Goal: Transaction & Acquisition: Purchase product/service

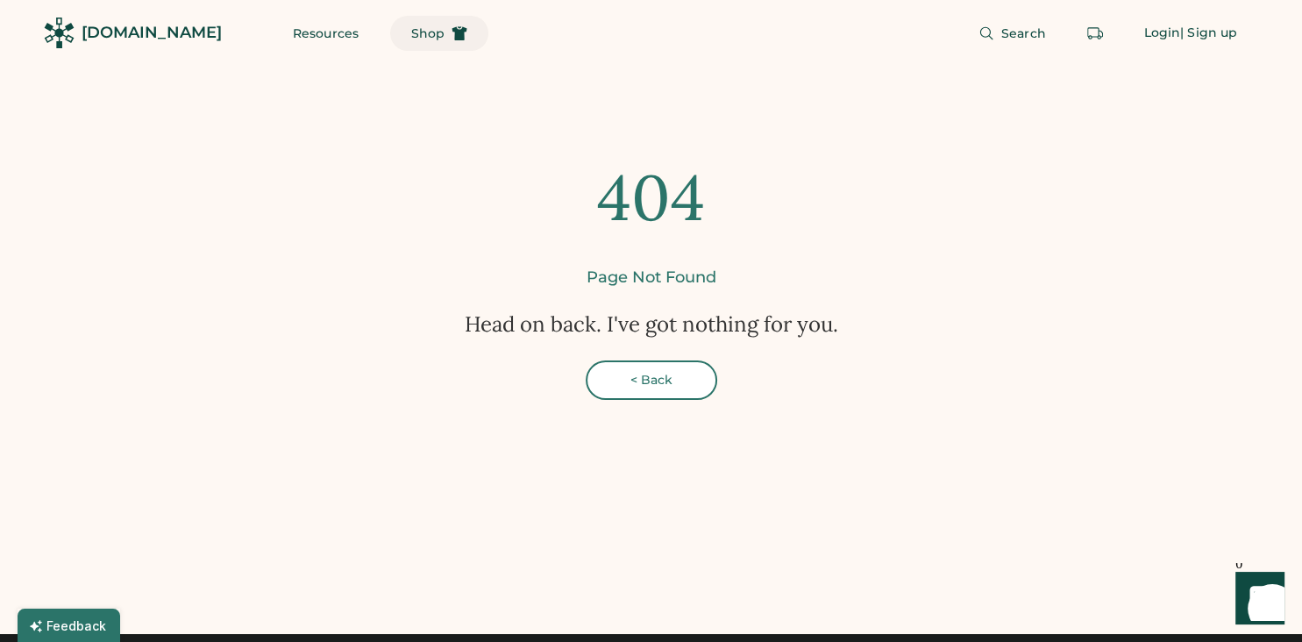
click at [411, 31] on span "Shop" at bounding box center [427, 33] width 33 height 12
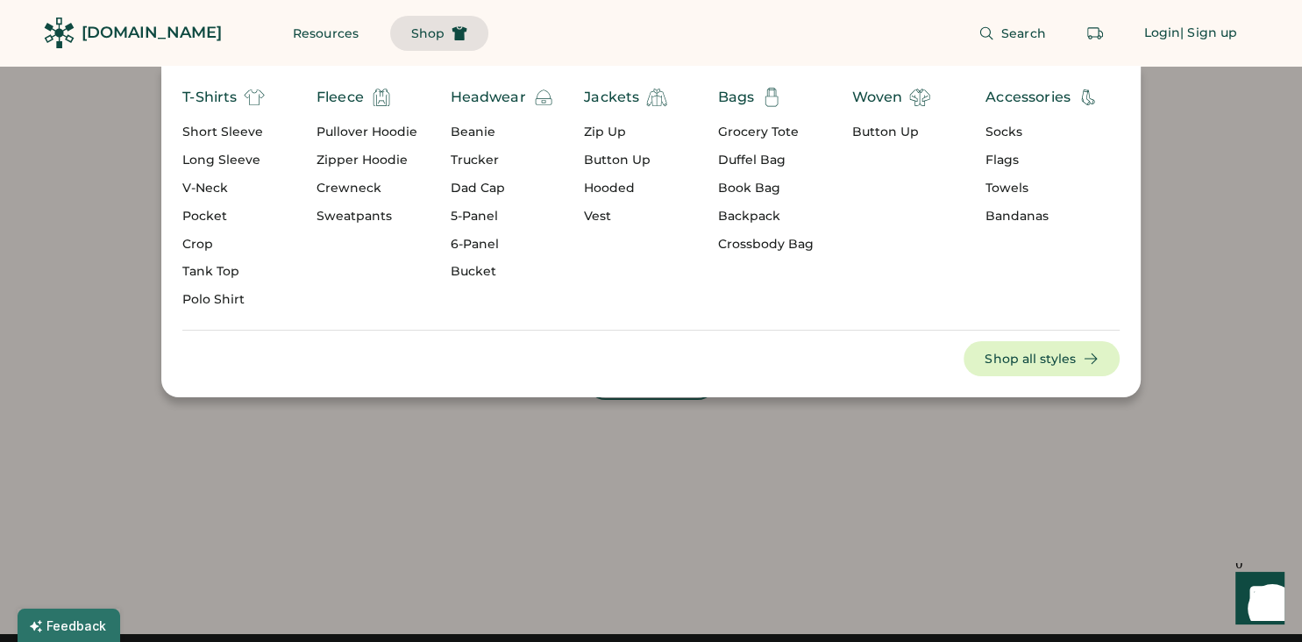
click at [247, 139] on div "Short Sleeve" at bounding box center [223, 133] width 82 height 18
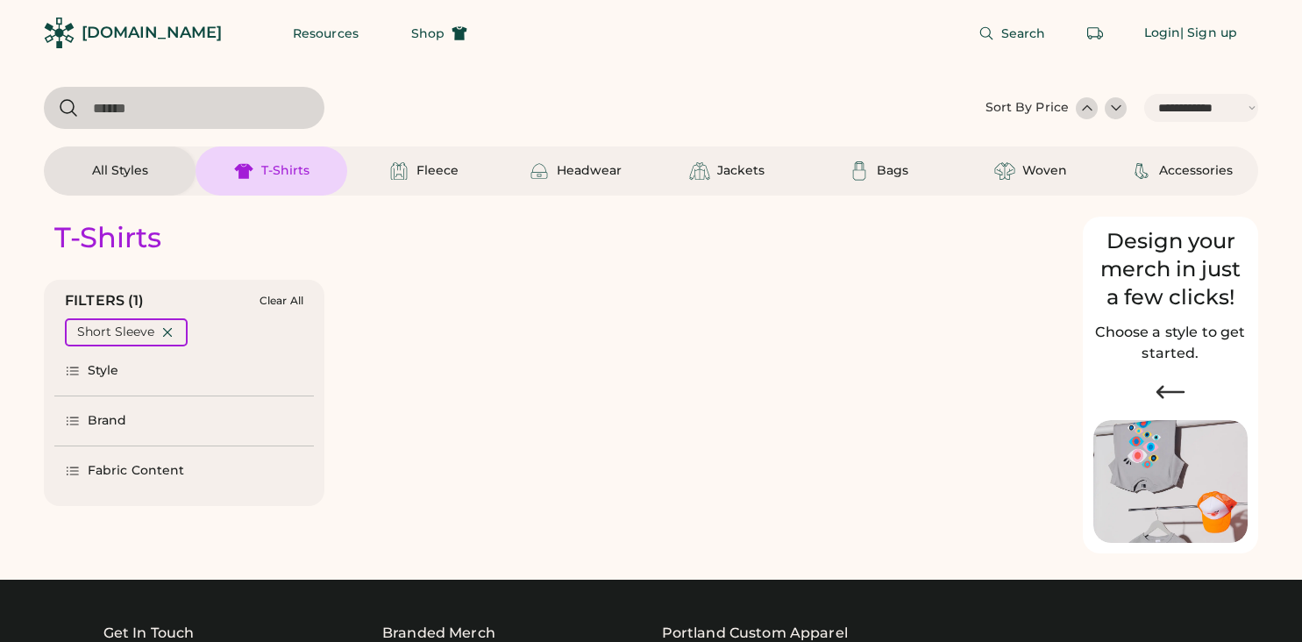
select select "*****"
select select "*"
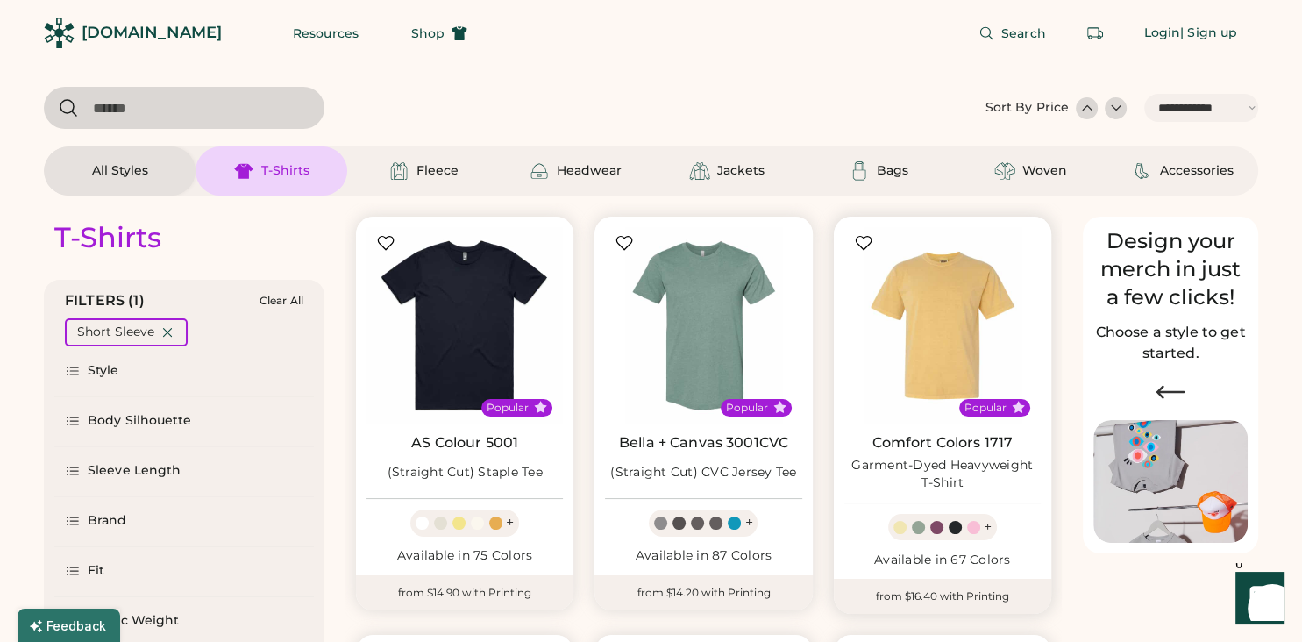
click at [918, 273] on img at bounding box center [942, 325] width 196 height 196
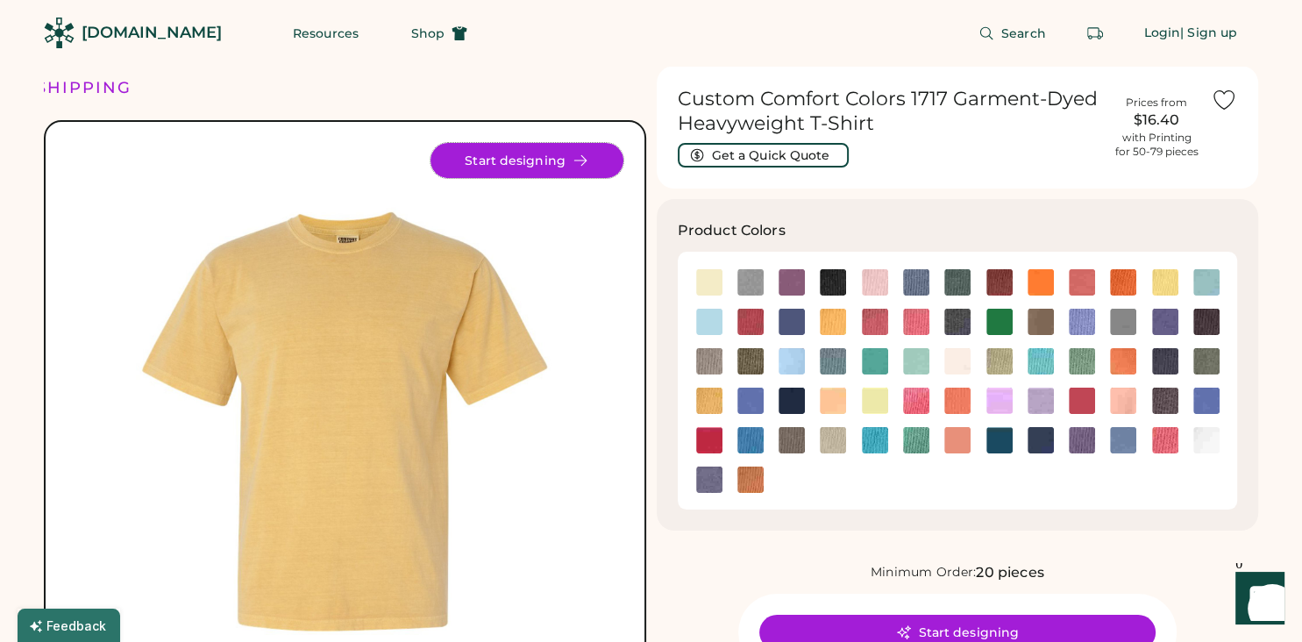
click at [535, 163] on button "Start designing" at bounding box center [526, 160] width 193 height 35
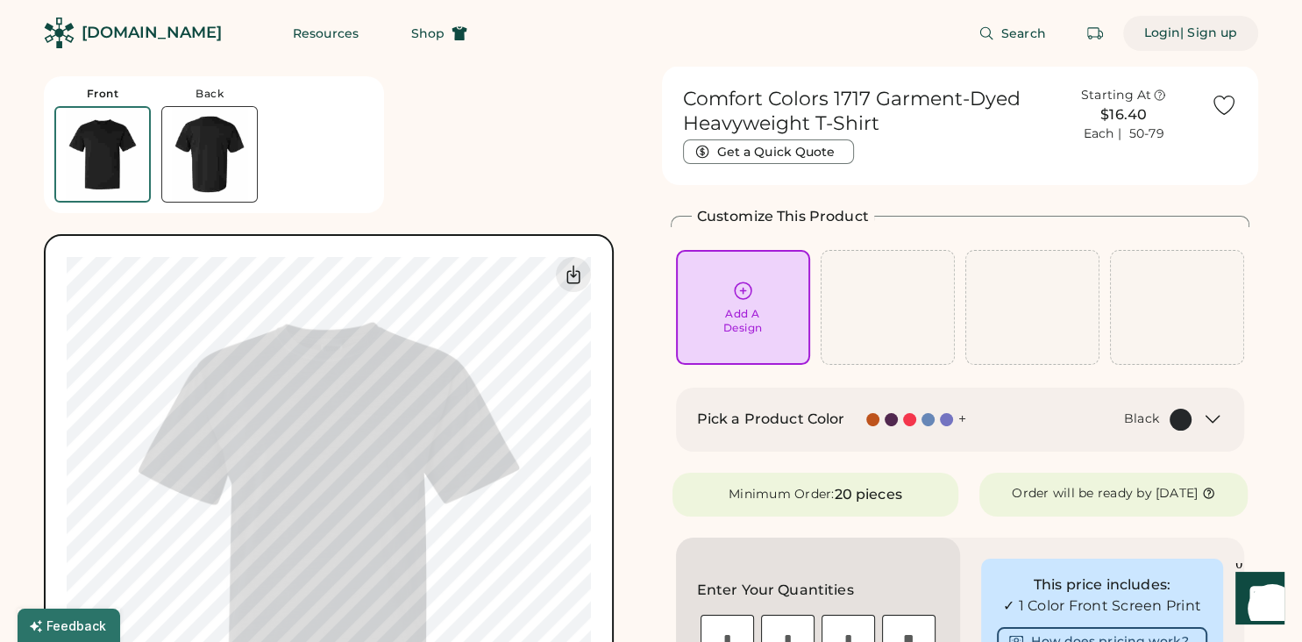
click at [1147, 38] on div "Login" at bounding box center [1162, 34] width 37 height 18
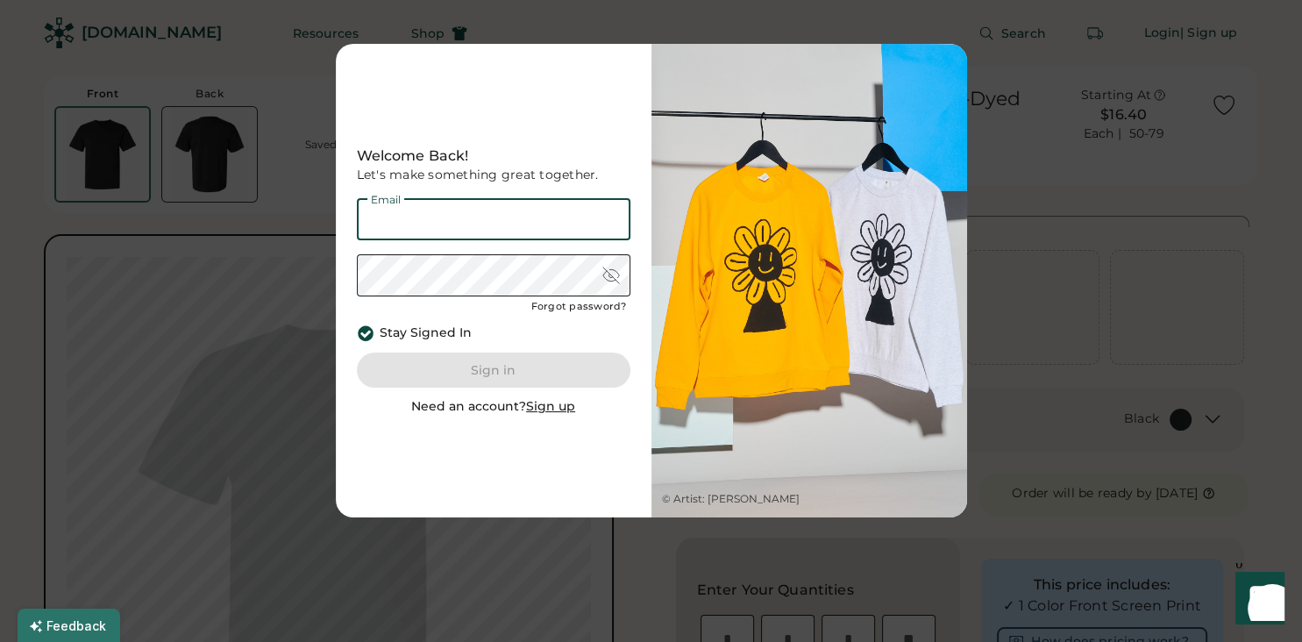
click at [560, 412] on u "Sign up" at bounding box center [550, 406] width 49 height 16
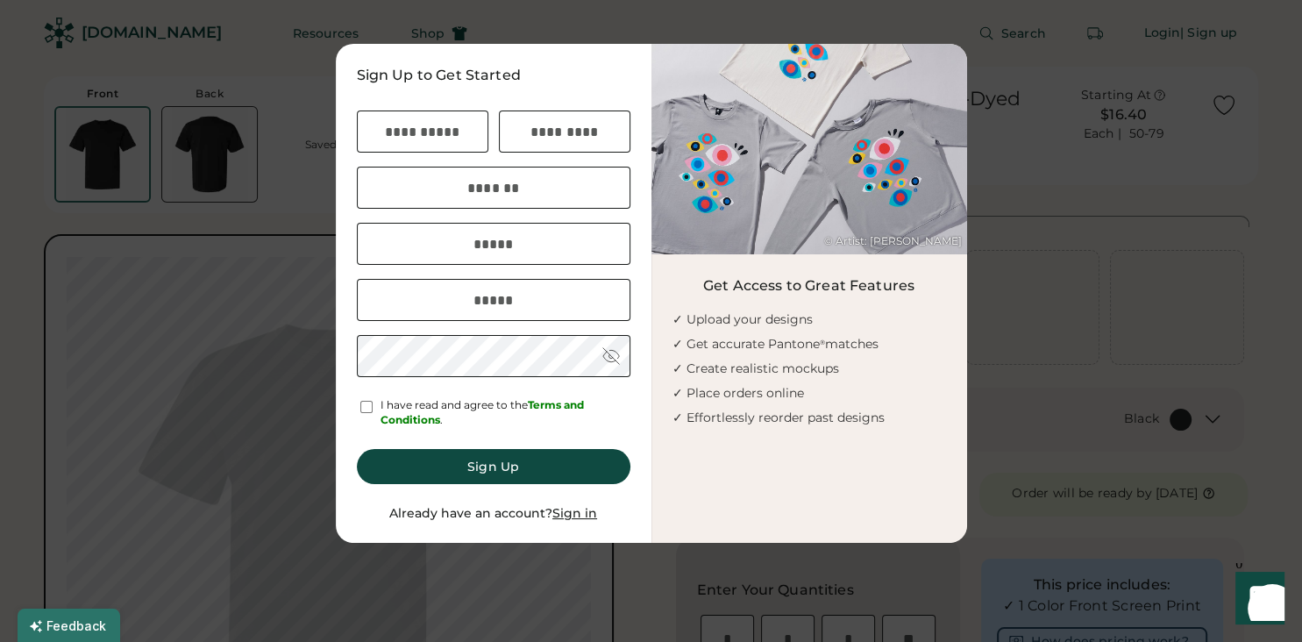
click at [433, 153] on div "First name Last name Company Phone Email Password" at bounding box center [494, 242] width 274 height 270
click at [433, 144] on input "input" at bounding box center [422, 131] width 131 height 42
type input "******"
type input "****"
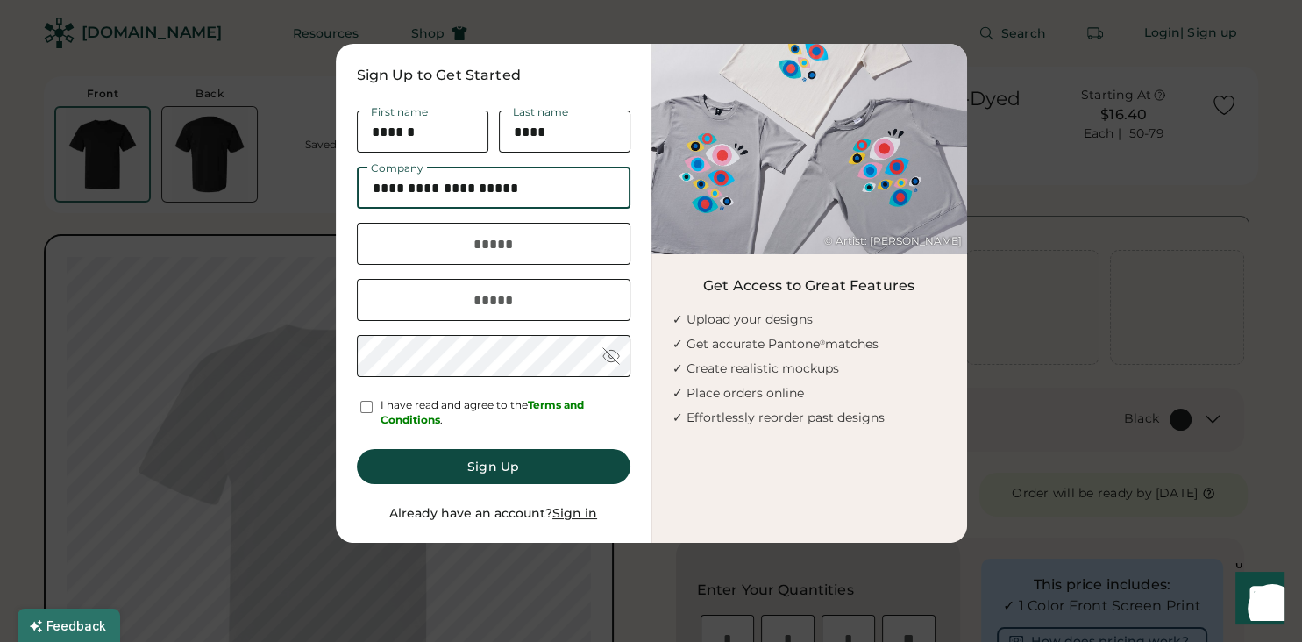
type input "**********"
click at [454, 244] on input "input" at bounding box center [494, 244] width 274 height 42
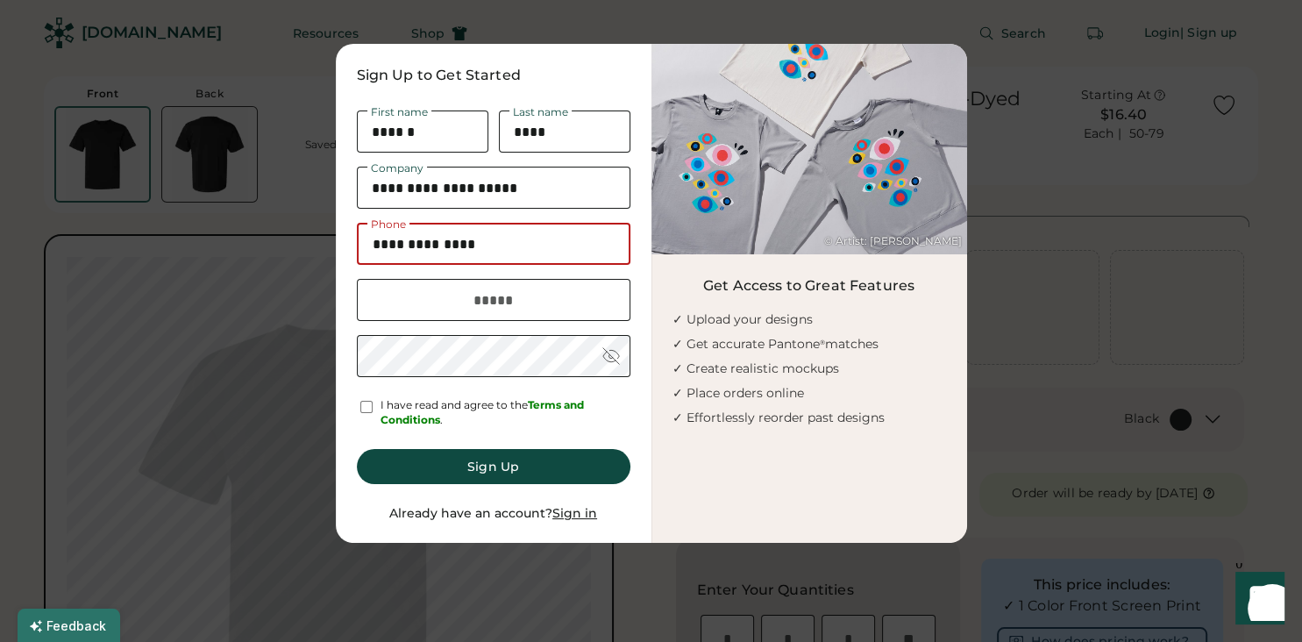
type input "**********"
click at [452, 304] on input "email" at bounding box center [494, 300] width 274 height 42
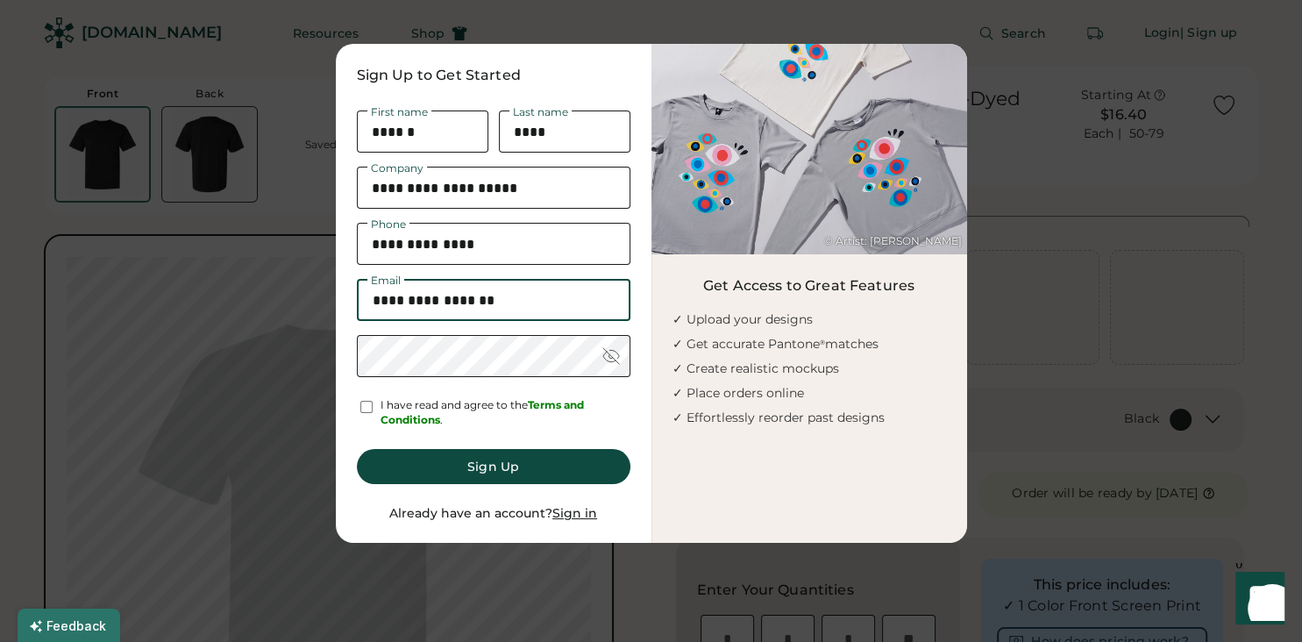
type input "**********"
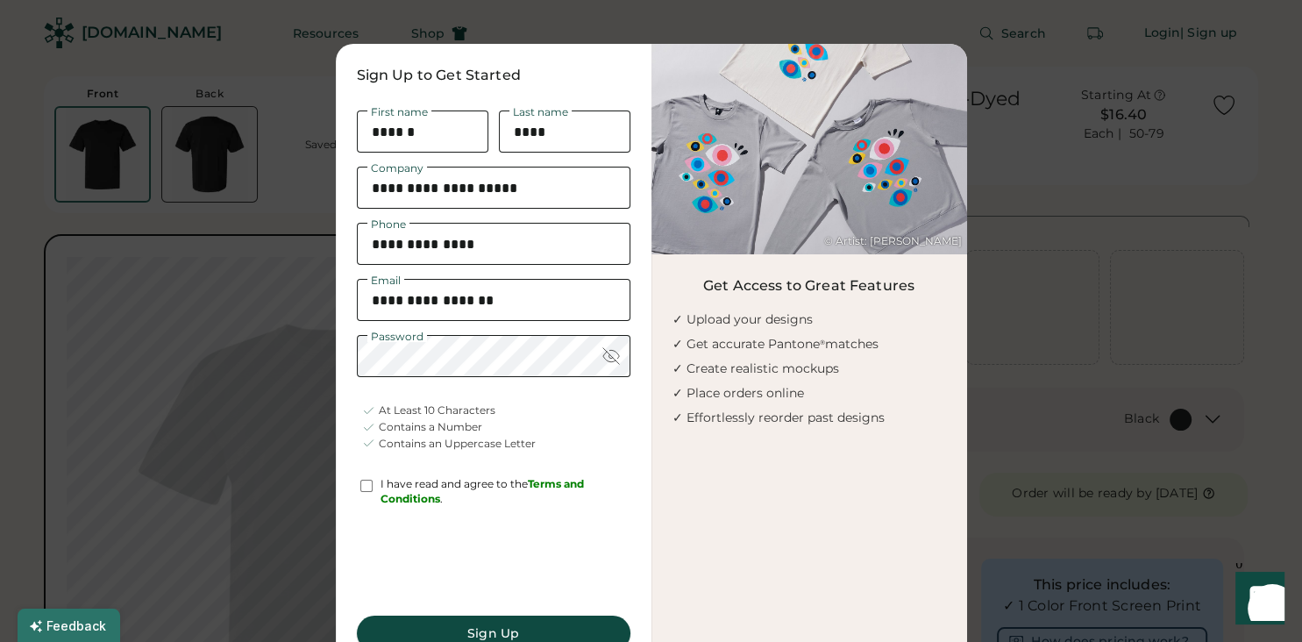
click at [410, 621] on button "Sign Up" at bounding box center [494, 632] width 274 height 35
click at [417, 622] on button "Sign Up" at bounding box center [494, 632] width 274 height 35
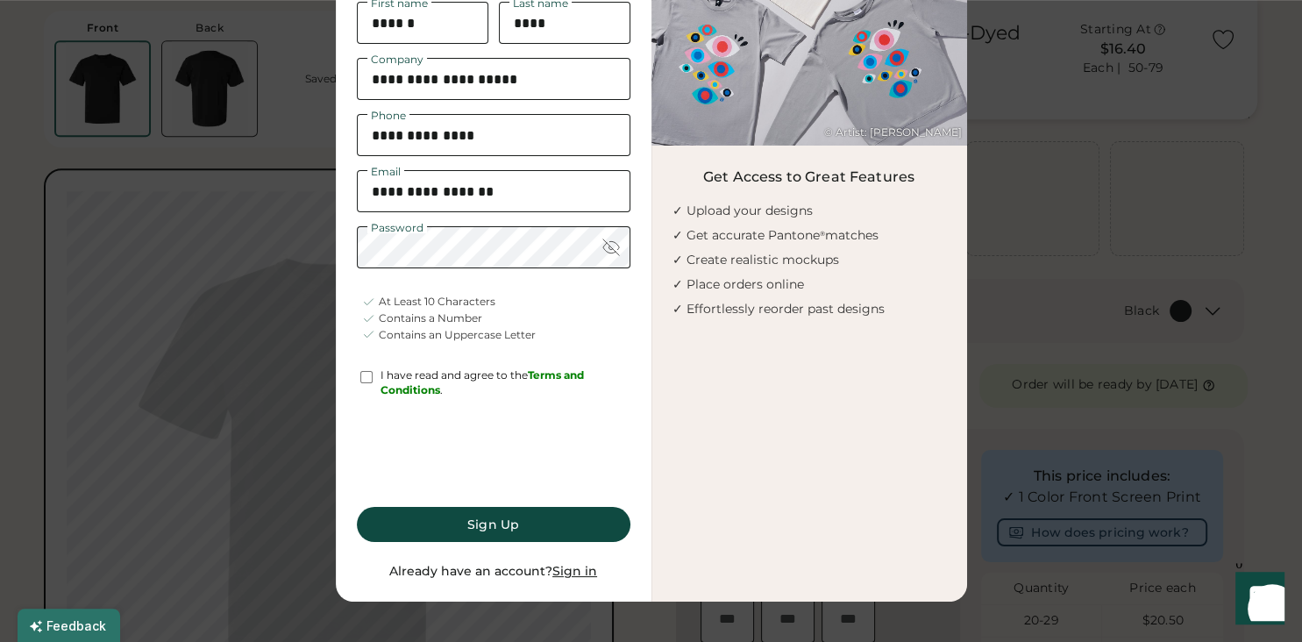
scroll to position [110, 0]
click at [522, 512] on button "Sign Up" at bounding box center [494, 523] width 274 height 35
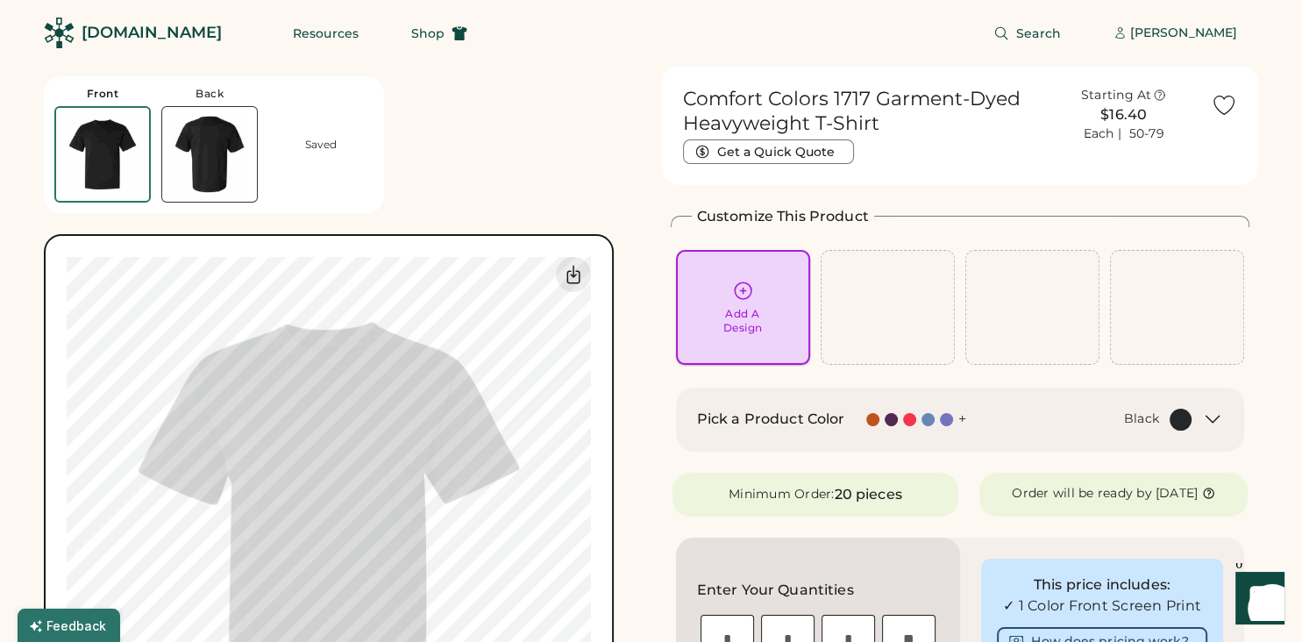
click at [747, 278] on div "Add A Design" at bounding box center [743, 307] width 134 height 115
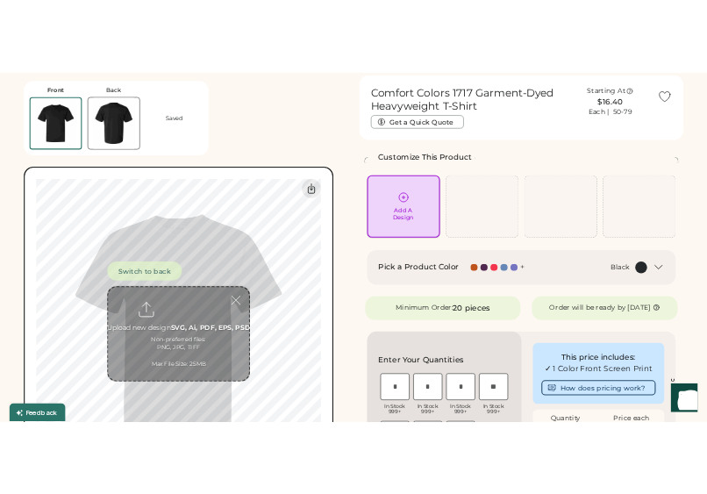
scroll to position [65, 0]
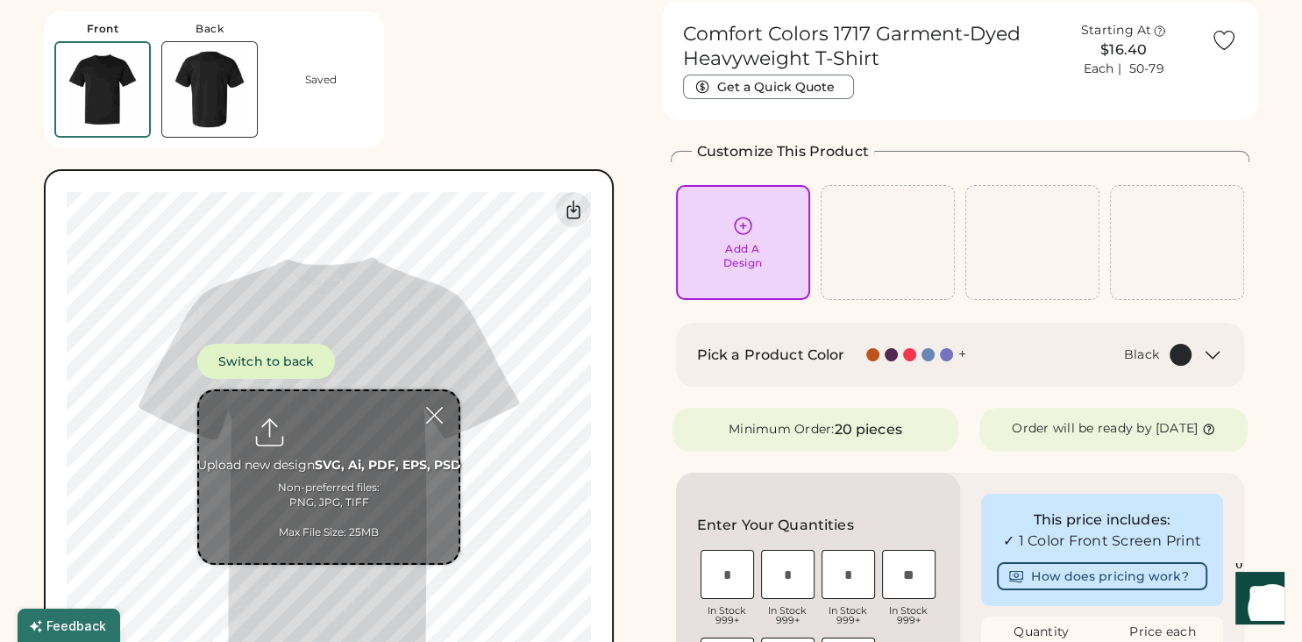
click at [312, 452] on input "file" at bounding box center [328, 477] width 259 height 172
click at [336, 445] on input "file" at bounding box center [328, 477] width 259 height 172
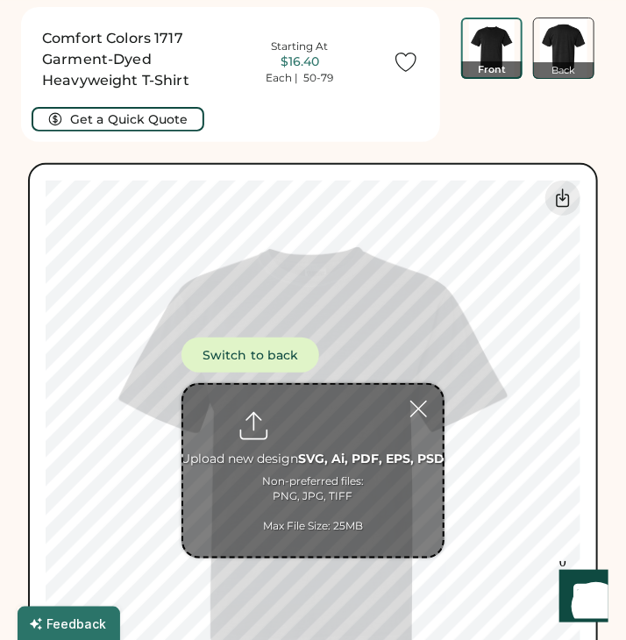
click at [330, 456] on input "file" at bounding box center [312, 471] width 259 height 172
click at [301, 406] on input "file" at bounding box center [312, 471] width 259 height 172
type input "**********"
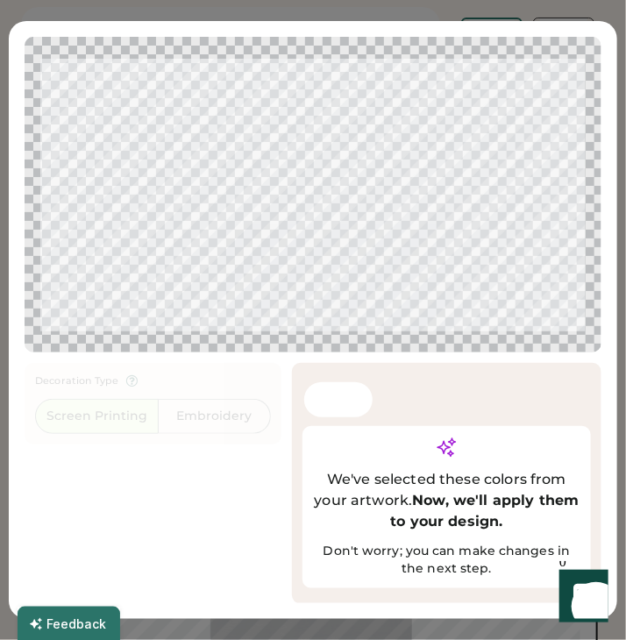
click at [322, 221] on div at bounding box center [312, 195] width 545 height 284
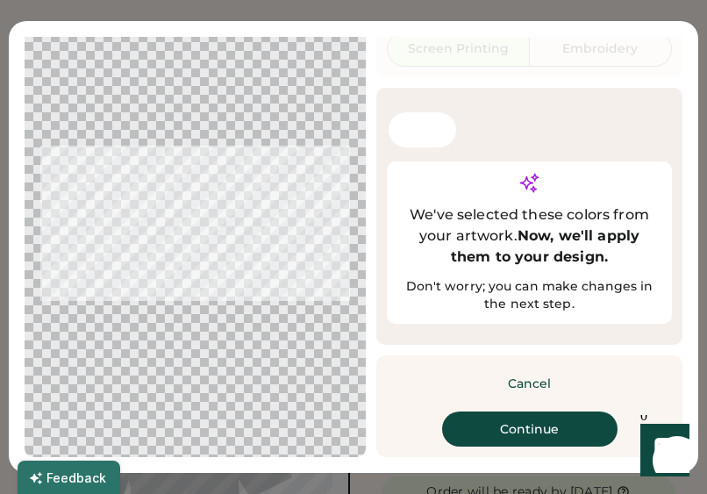
scroll to position [113, 0]
click at [538, 389] on button "Cancel" at bounding box center [529, 383] width 123 height 35
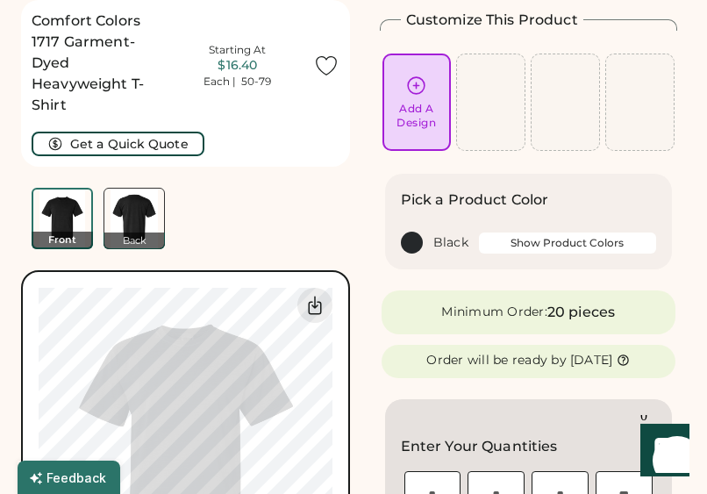
scroll to position [0, 0]
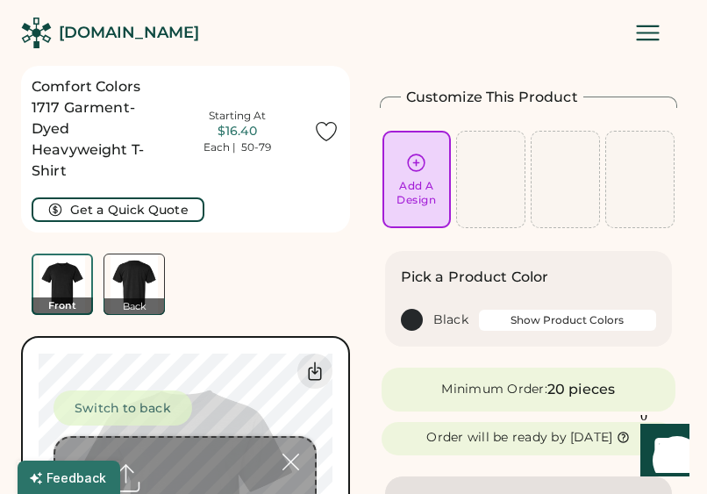
click at [228, 396] on div "Switch to back Upload new design SVG, Ai, PDF, EPS, PSD Non-preferred files: PN…" at bounding box center [184, 500] width 263 height 221
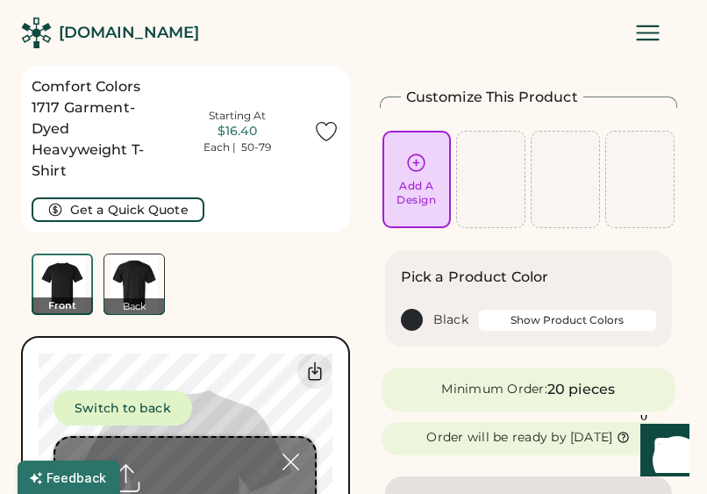
type input "**********"
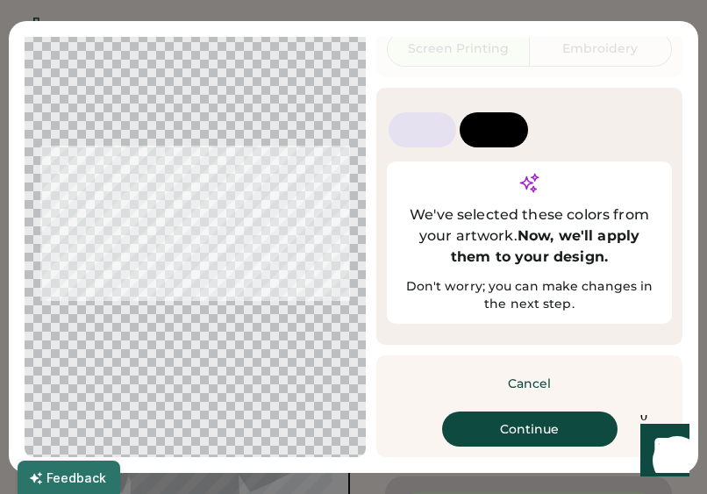
scroll to position [113, 0]
click at [539, 443] on button "Continue" at bounding box center [529, 428] width 175 height 35
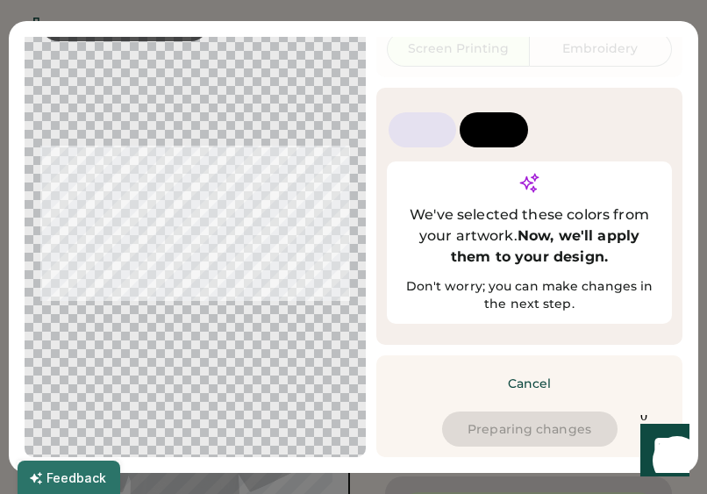
scroll to position [82, 0]
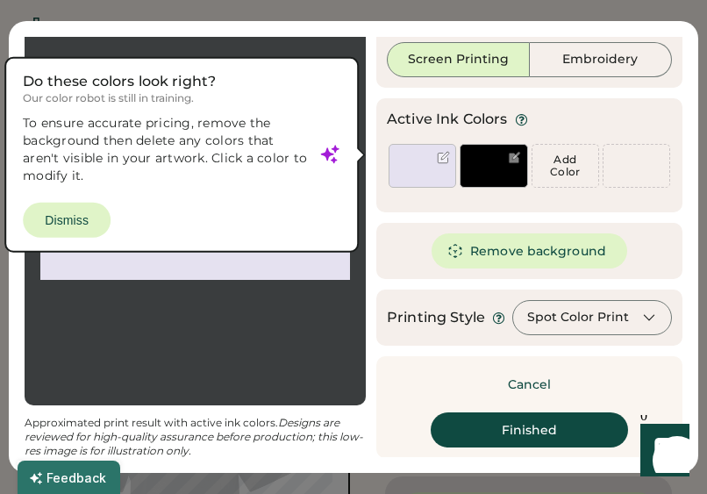
click at [89, 222] on div at bounding box center [194, 202] width 309 height 373
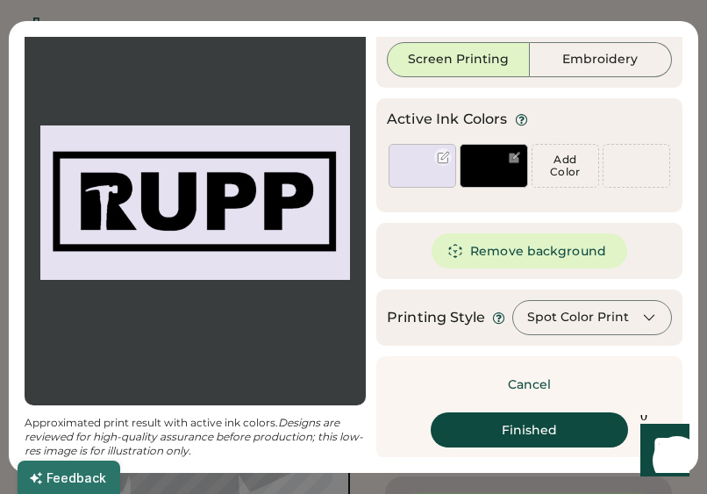
click at [411, 154] on div at bounding box center [421, 166] width 67 height 44
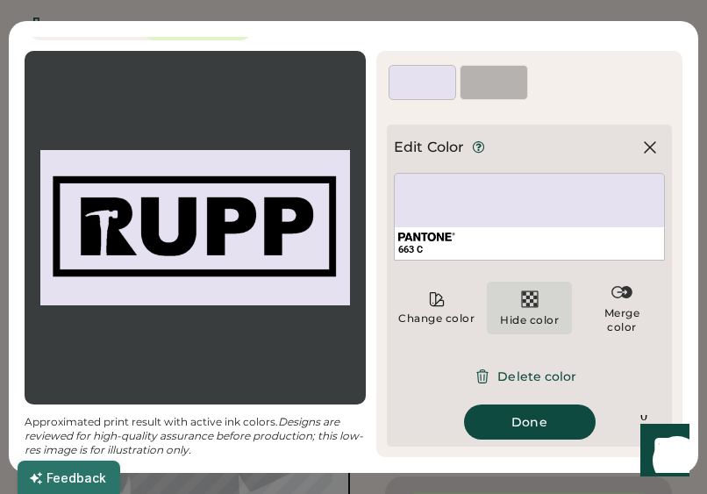
click at [532, 307] on img at bounding box center [529, 298] width 21 height 21
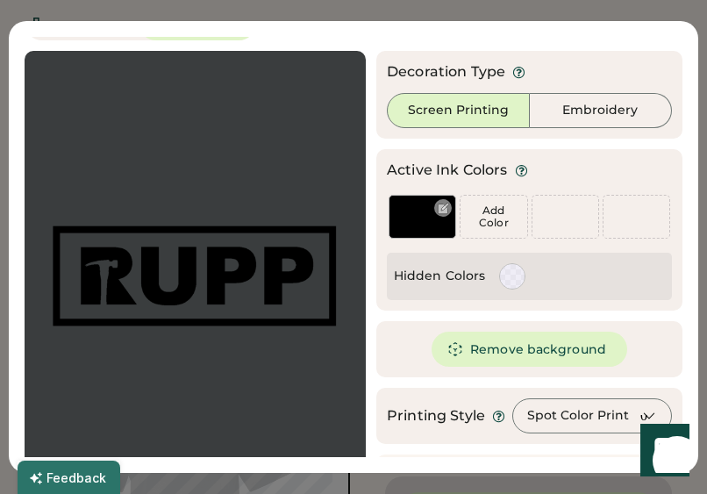
click at [444, 212] on div at bounding box center [443, 208] width 13 height 13
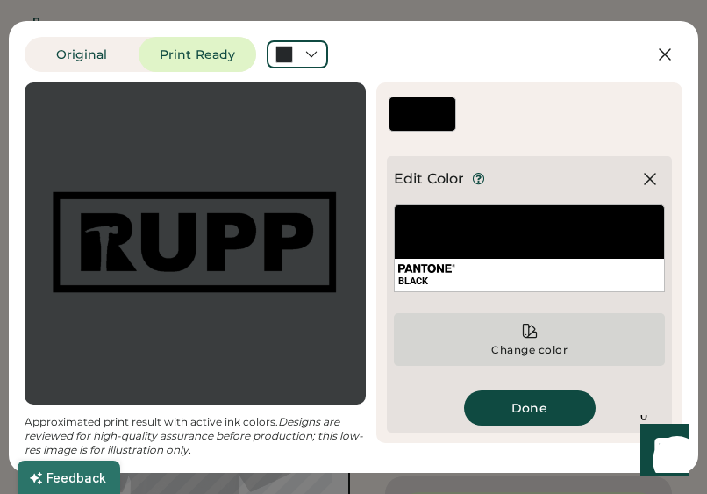
click at [526, 333] on icon at bounding box center [530, 331] width 18 height 18
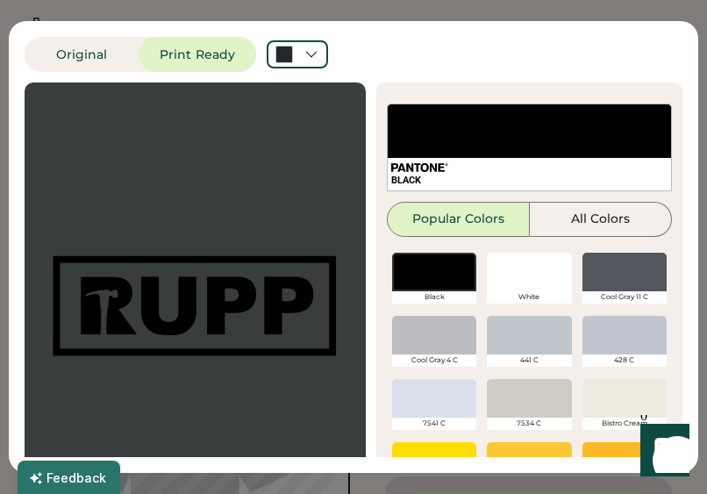
click at [515, 284] on div at bounding box center [529, 271] width 84 height 39
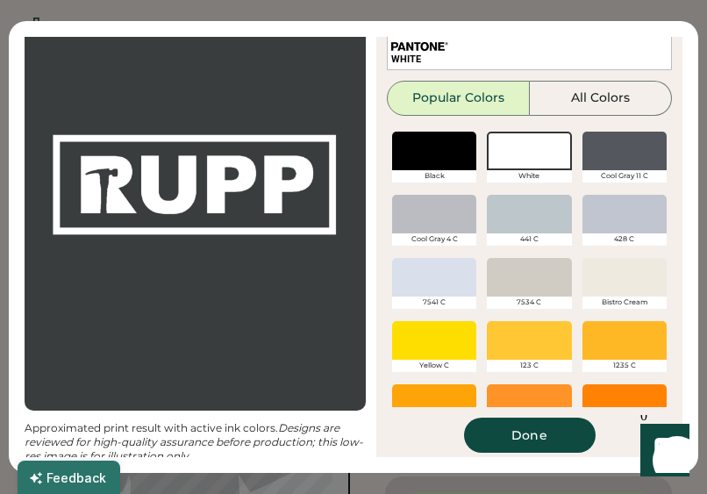
scroll to position [122, 0]
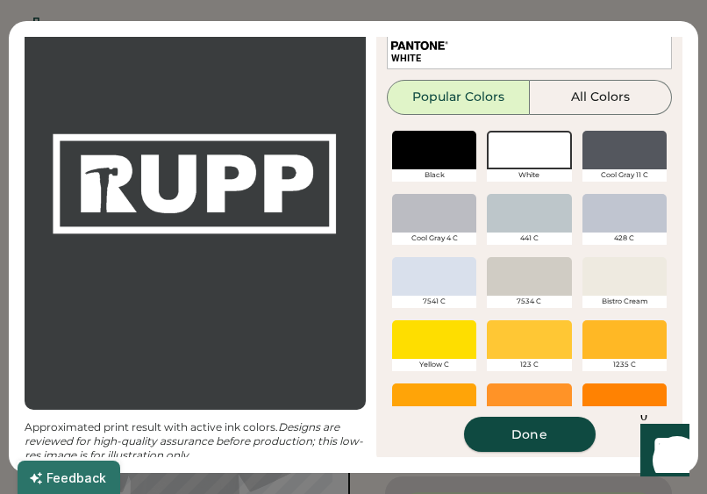
click at [557, 440] on button "Done" at bounding box center [529, 433] width 131 height 35
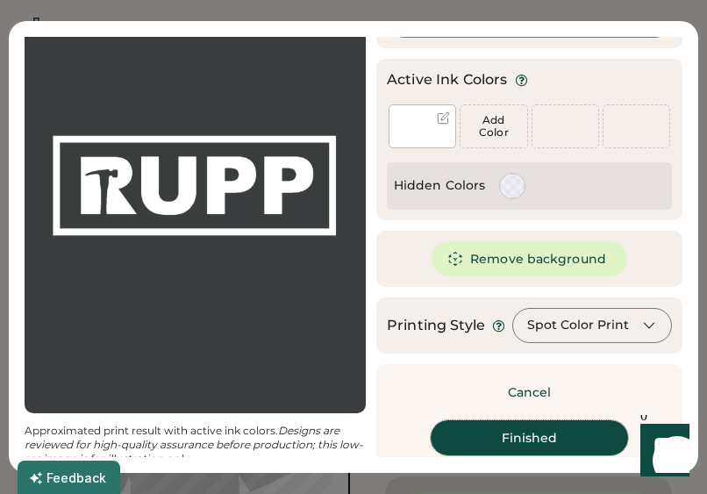
click at [557, 440] on button "Finished" at bounding box center [528, 437] width 197 height 35
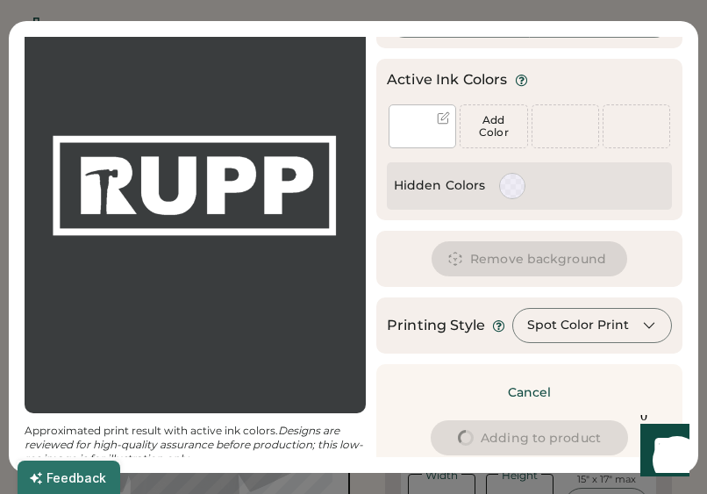
type input "****"
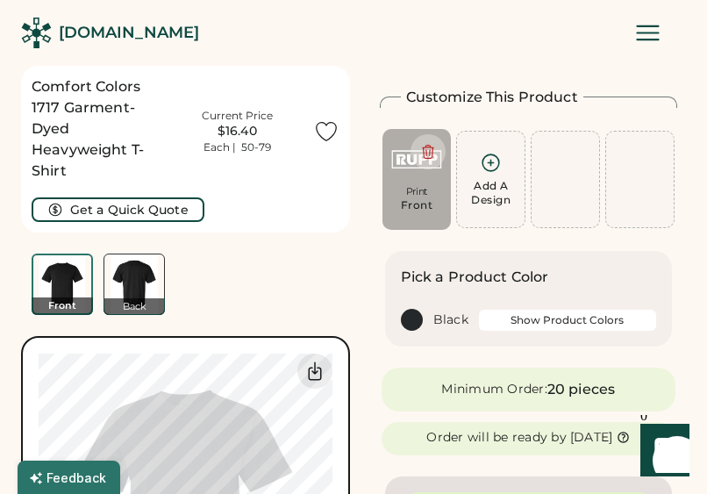
type input "****"
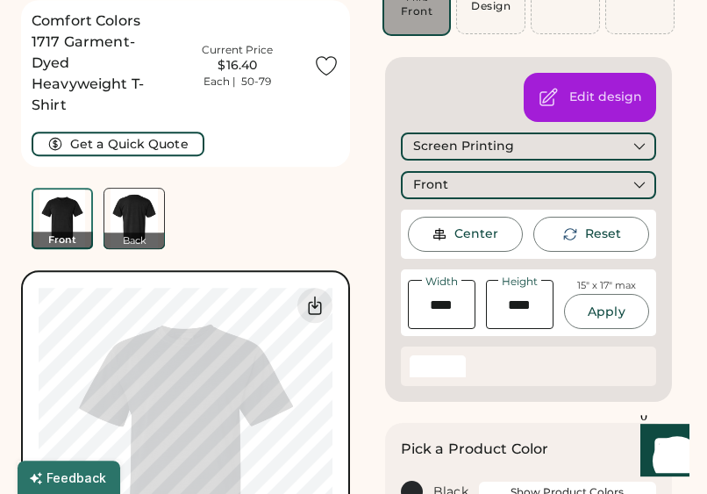
scroll to position [223, 0]
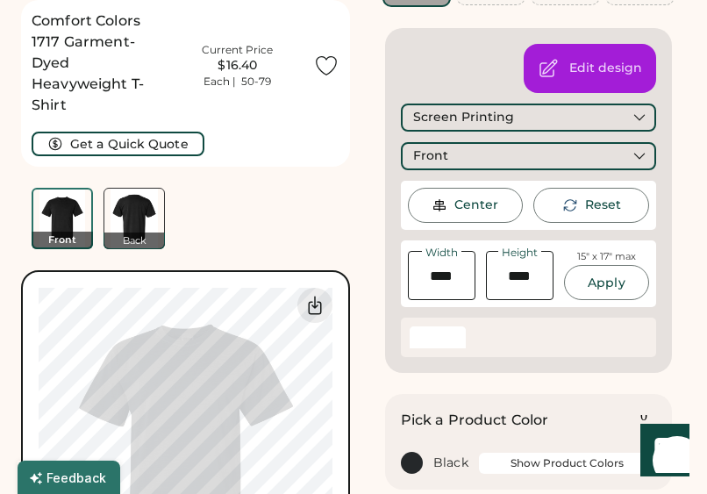
click at [328, 207] on div "Comfort Colors 1717 Garment-Dyed Heavyweight T-Shirt Current Price $16.40 Each …" at bounding box center [185, 124] width 329 height 249
click at [269, 210] on div "Comfort Colors 1717 Garment-Dyed Heavyweight T-Shirt Current Price $16.40 Each …" at bounding box center [185, 124] width 329 height 249
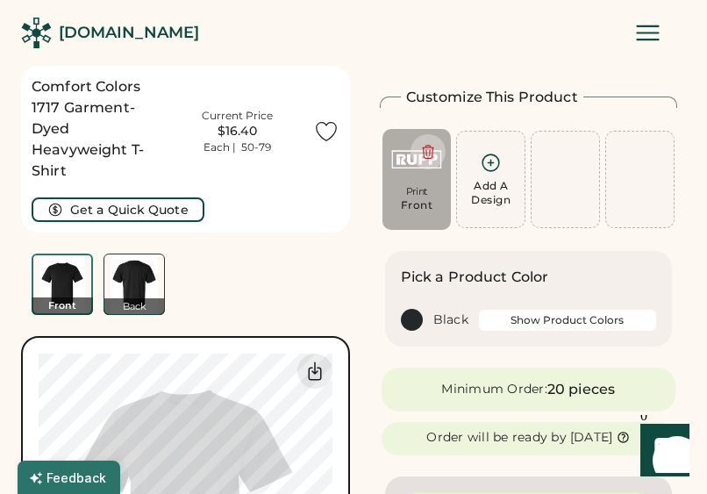
scroll to position [58, 0]
type input "****"
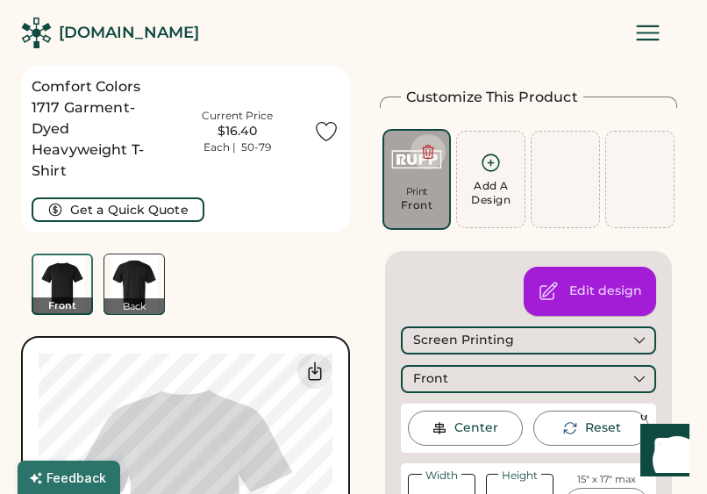
click at [603, 281] on div "Edit design" at bounding box center [589, 290] width 132 height 49
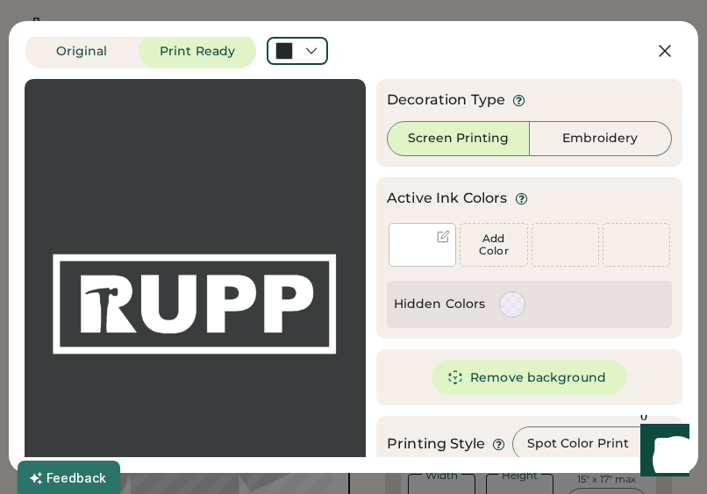
scroll to position [0, 0]
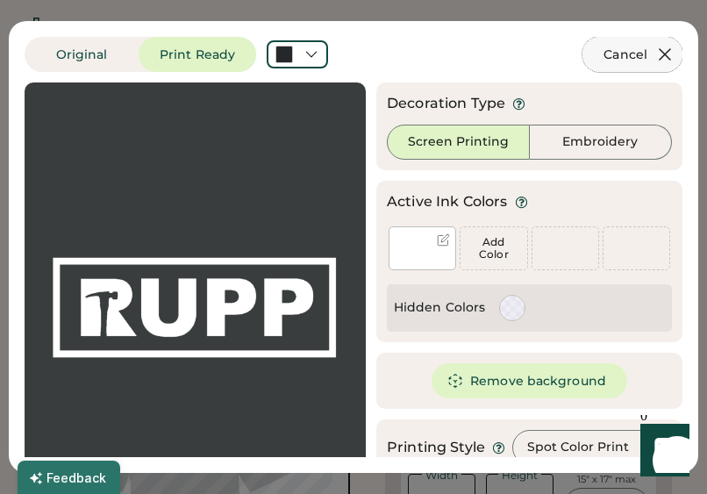
click at [665, 46] on icon at bounding box center [664, 54] width 21 height 21
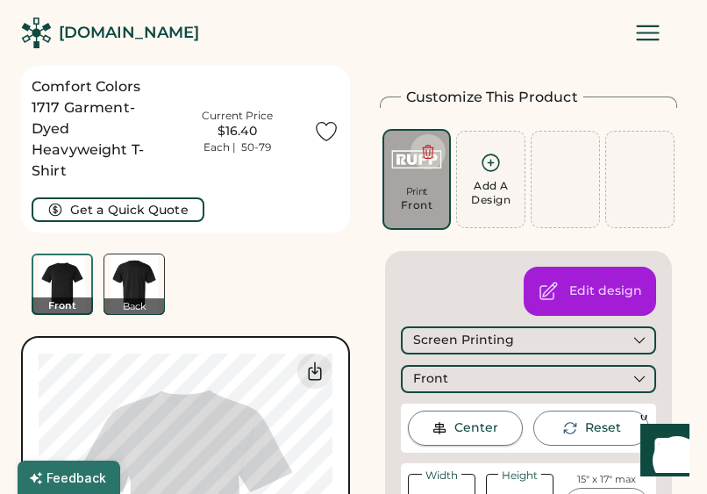
click at [468, 441] on div "Center" at bounding box center [466, 427] width 116 height 35
click at [495, 156] on icon at bounding box center [490, 162] width 17 height 17
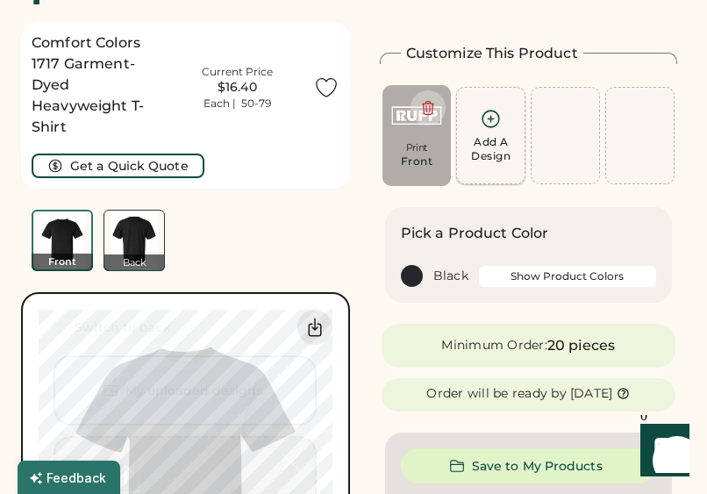
scroll to position [66, 0]
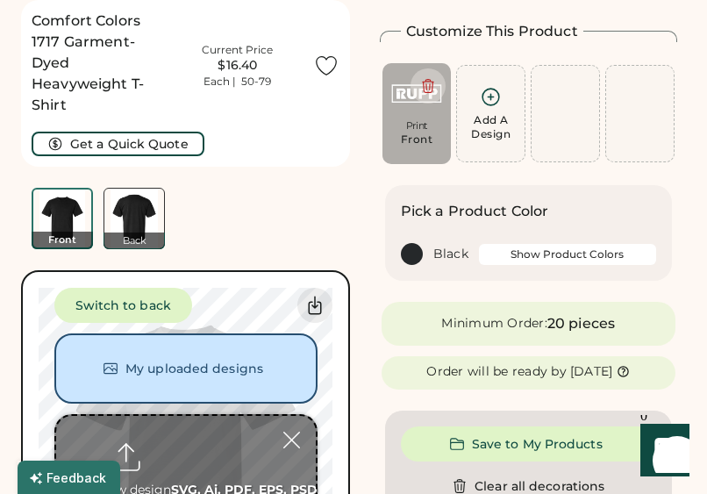
click at [238, 311] on div "Switch to back My uploaded designs Upload new design SVG, Ai, PDF, EPS, PSD Non…" at bounding box center [185, 439] width 263 height 302
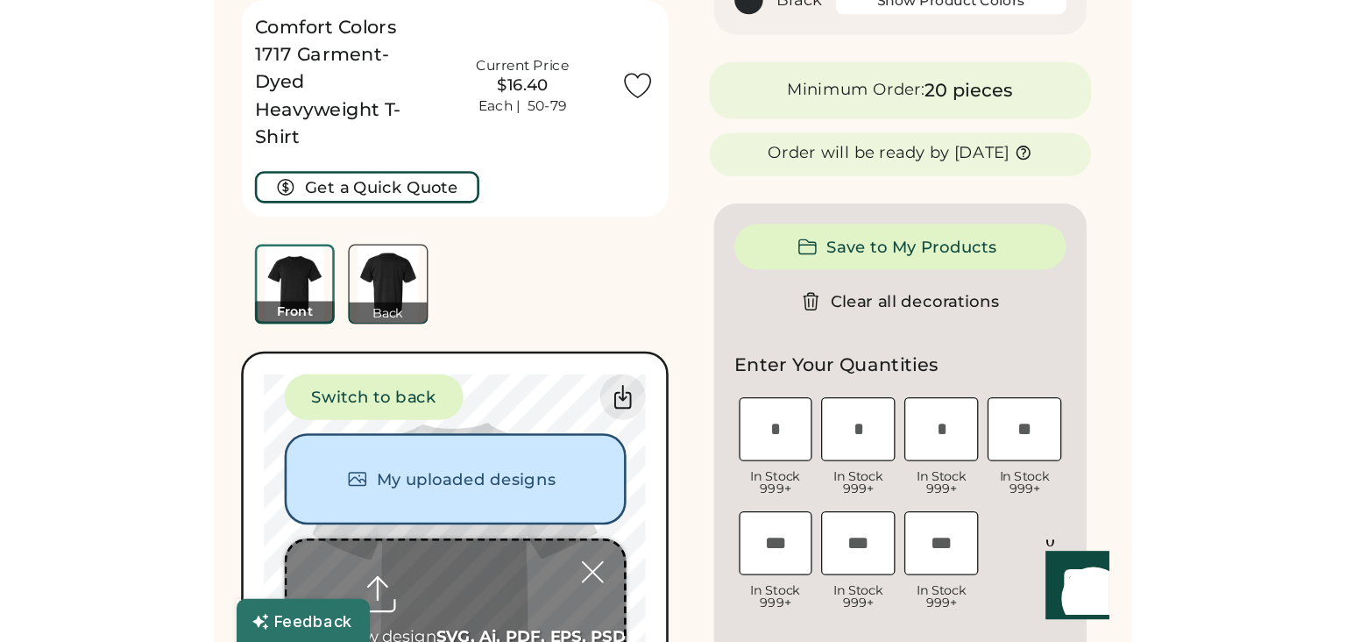
scroll to position [330, 0]
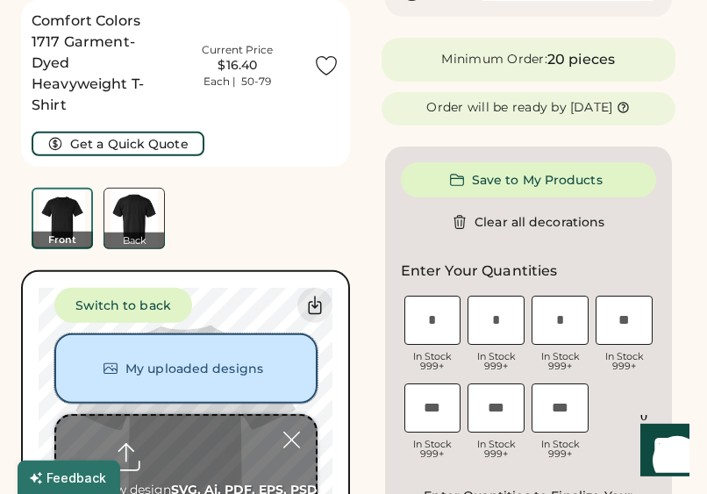
click at [160, 380] on button "My uploaded designs" at bounding box center [185, 368] width 263 height 70
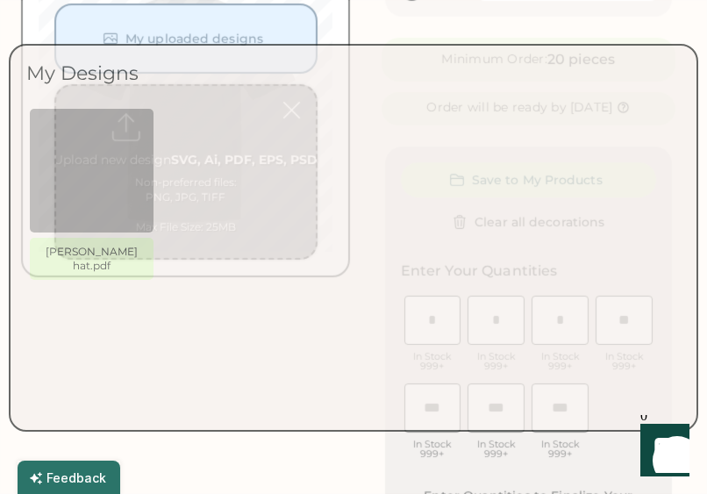
click at [160, 380] on div "rupp hat.pdf" at bounding box center [353, 260] width 654 height 307
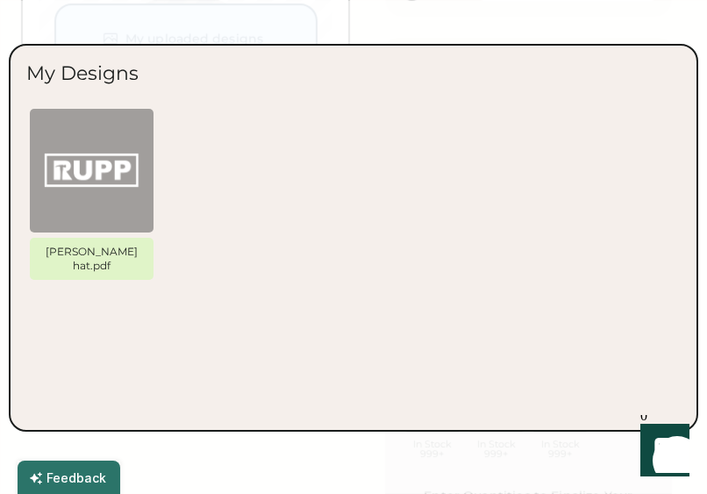
click at [224, 281] on div "rupp hat.pdf" at bounding box center [353, 260] width 654 height 307
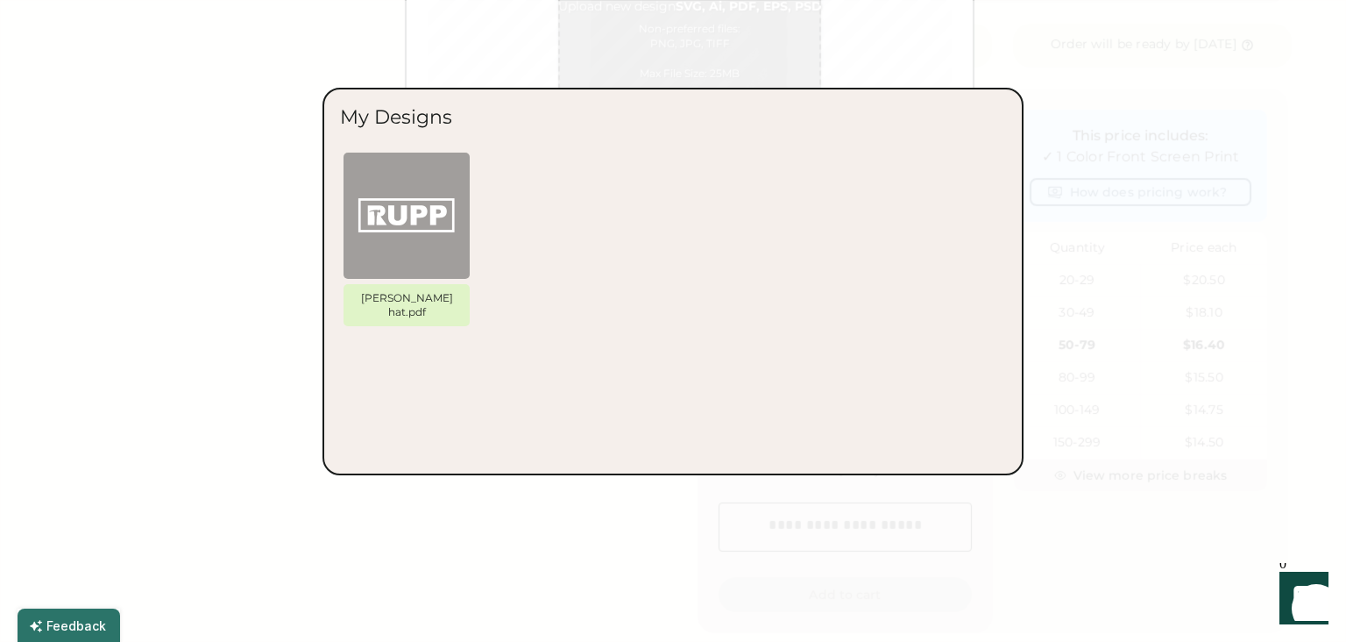
click at [461, 91] on div "My Designs rupp hat.pdf" at bounding box center [673, 281] width 701 height 387
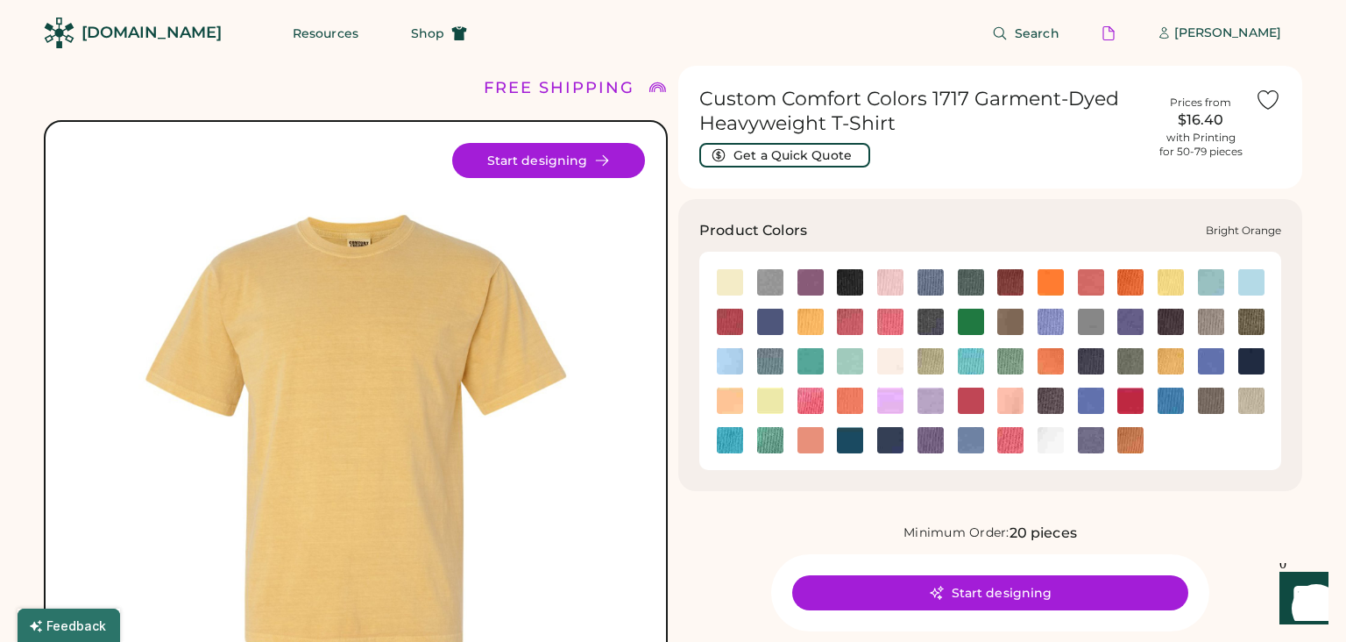
click at [1050, 283] on img at bounding box center [1051, 282] width 26 height 26
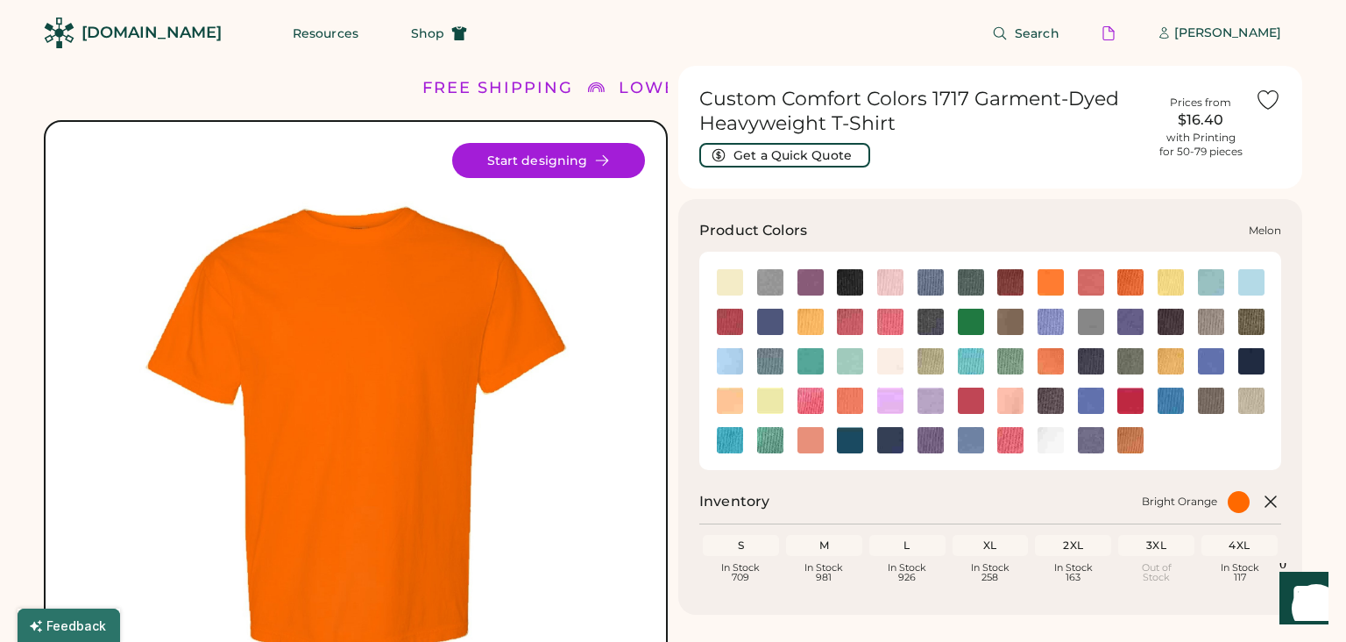
click at [1053, 352] on img at bounding box center [1051, 361] width 26 height 26
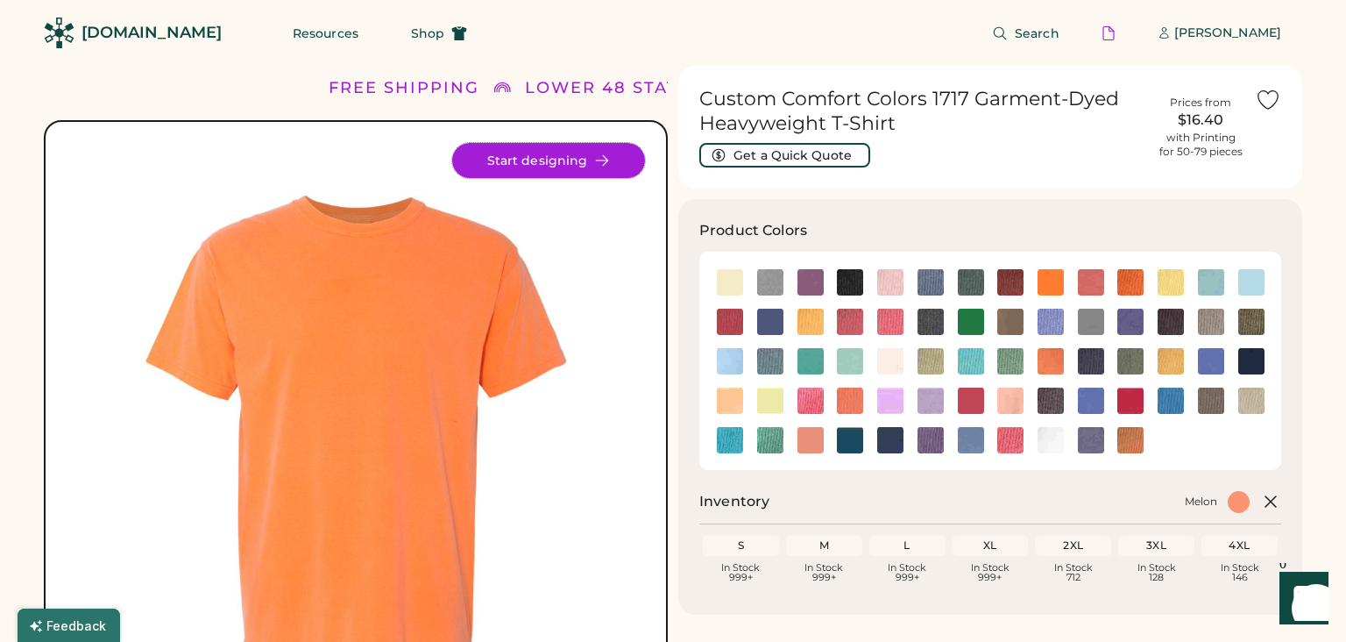
click at [496, 163] on button "Start designing" at bounding box center [548, 160] width 193 height 35
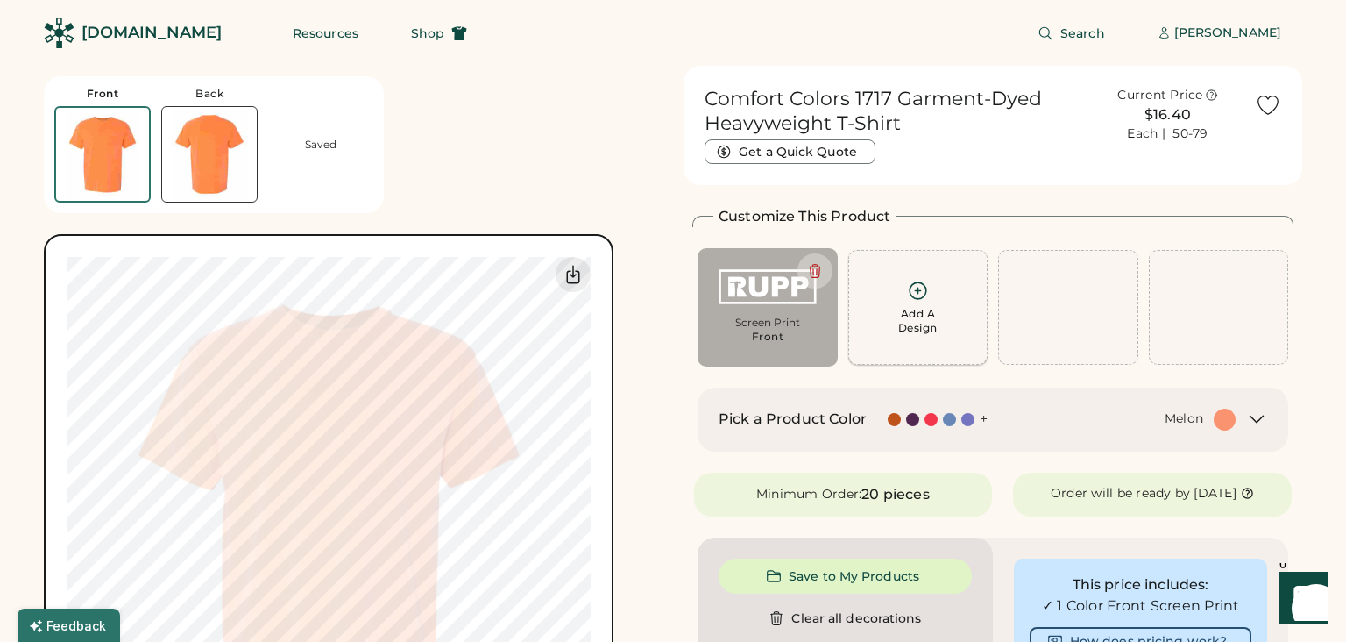
click at [926, 293] on icon at bounding box center [918, 290] width 17 height 17
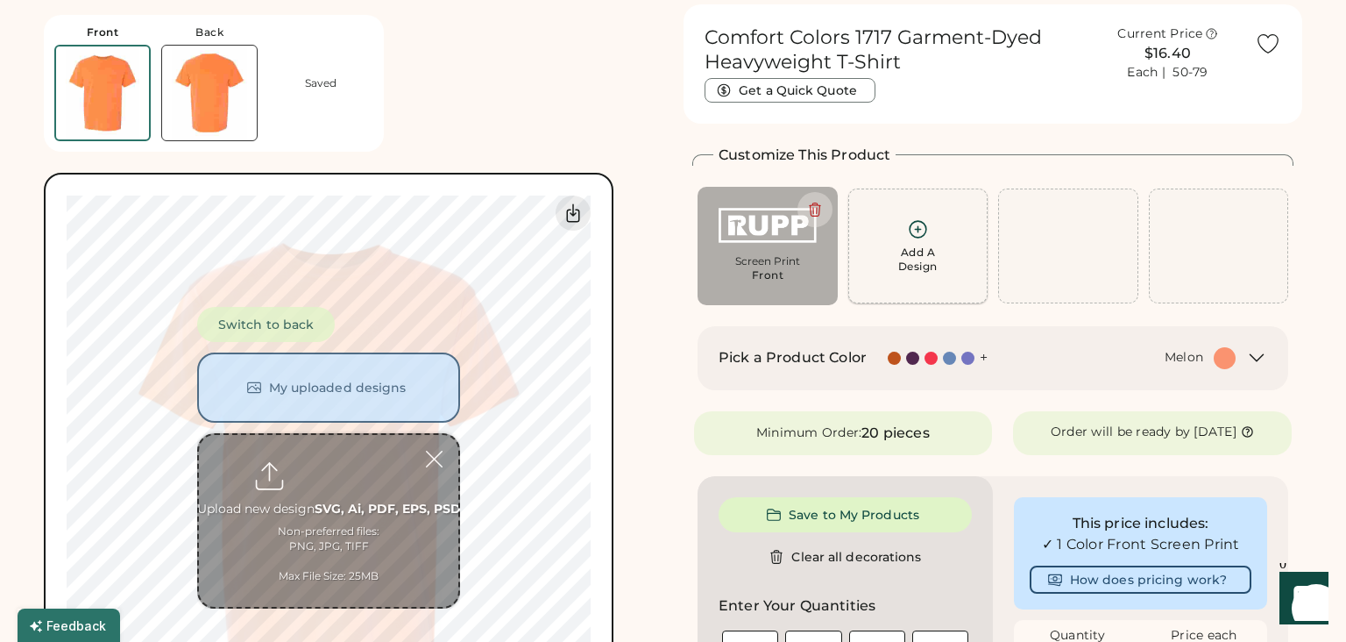
scroll to position [65, 0]
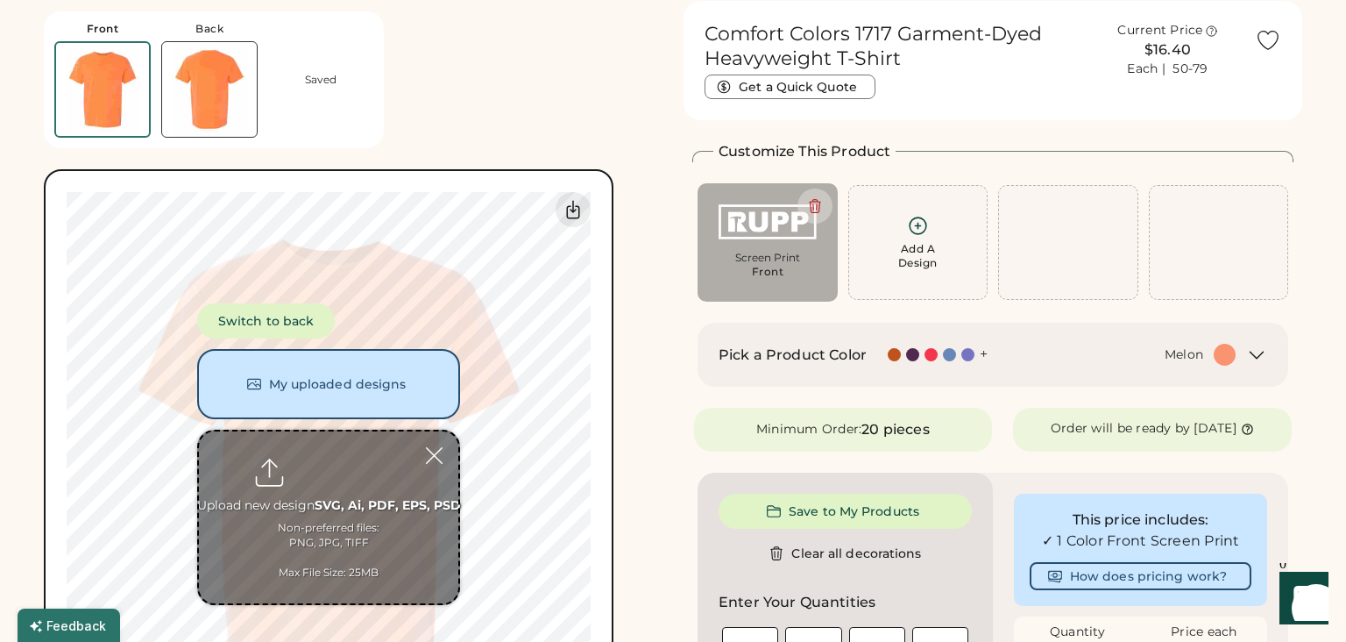
click at [335, 465] on input "file" at bounding box center [328, 517] width 259 height 172
click at [345, 438] on input "file" at bounding box center [328, 517] width 259 height 172
type input "**********"
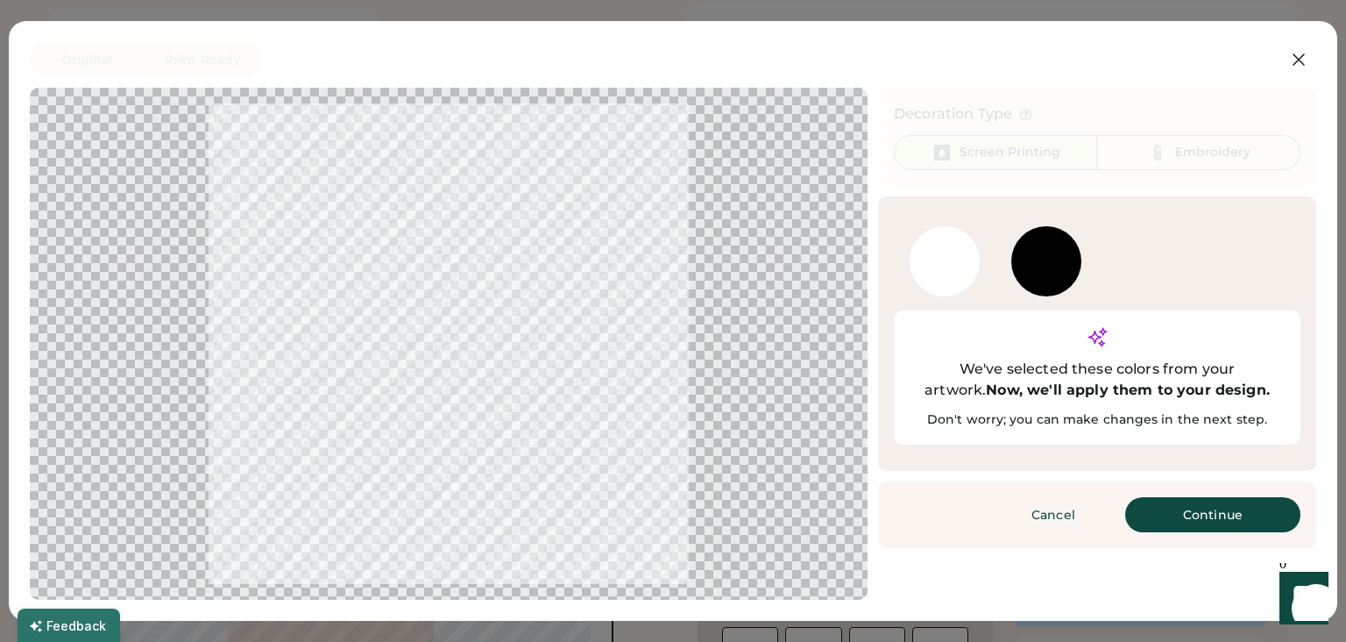
click at [906, 277] on div "Add Color" at bounding box center [945, 261] width 102 height 77
click at [938, 268] on div at bounding box center [945, 261] width 70 height 70
click at [1152, 497] on button "Continue" at bounding box center [1213, 514] width 175 height 35
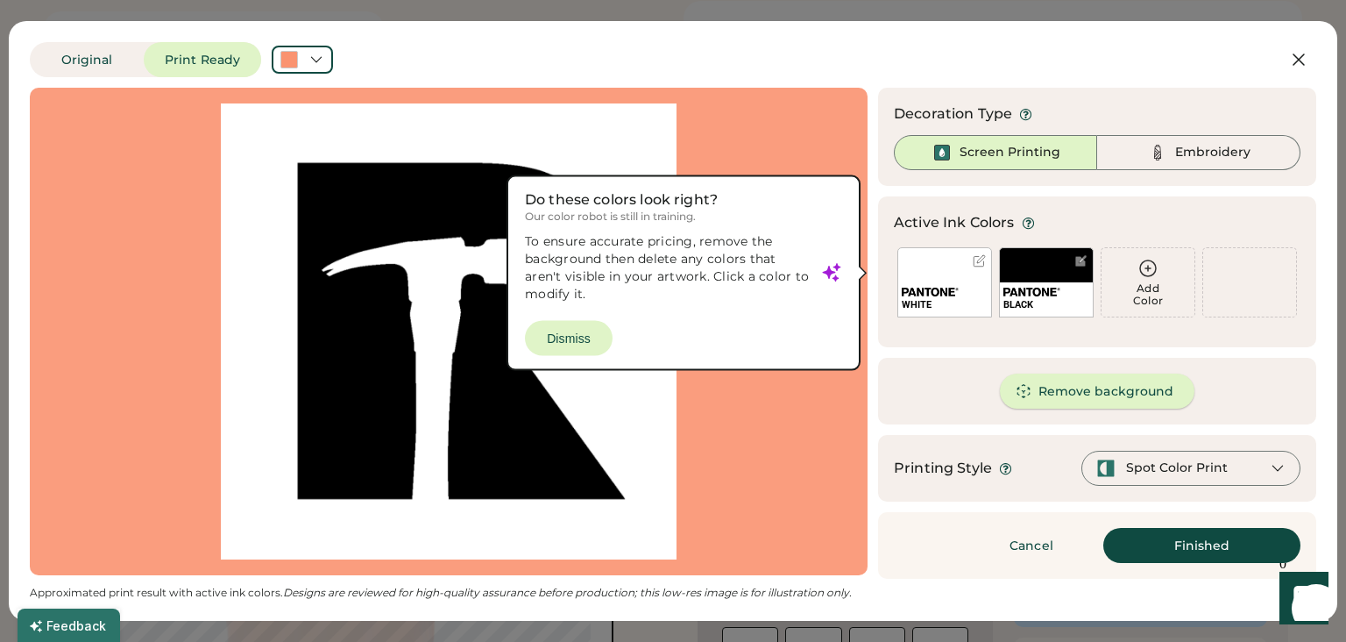
click at [1066, 383] on button "Remove background" at bounding box center [1097, 390] width 195 height 35
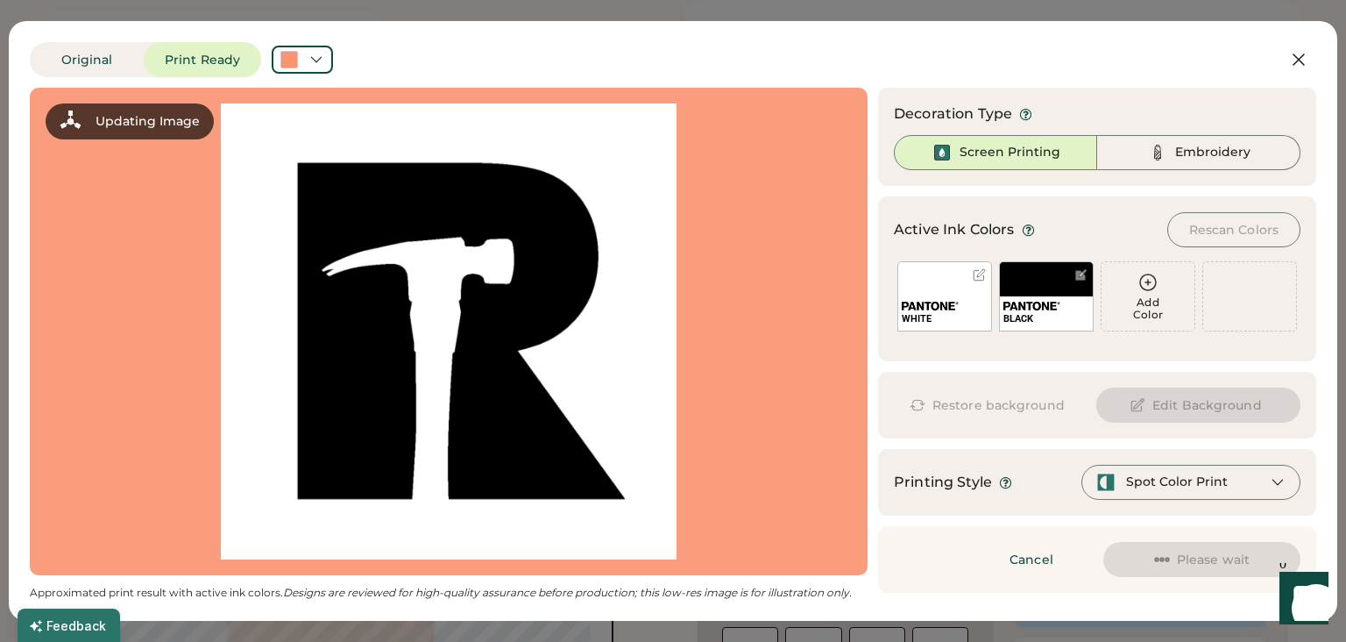
click at [937, 276] on div "WHITE" at bounding box center [945, 296] width 95 height 70
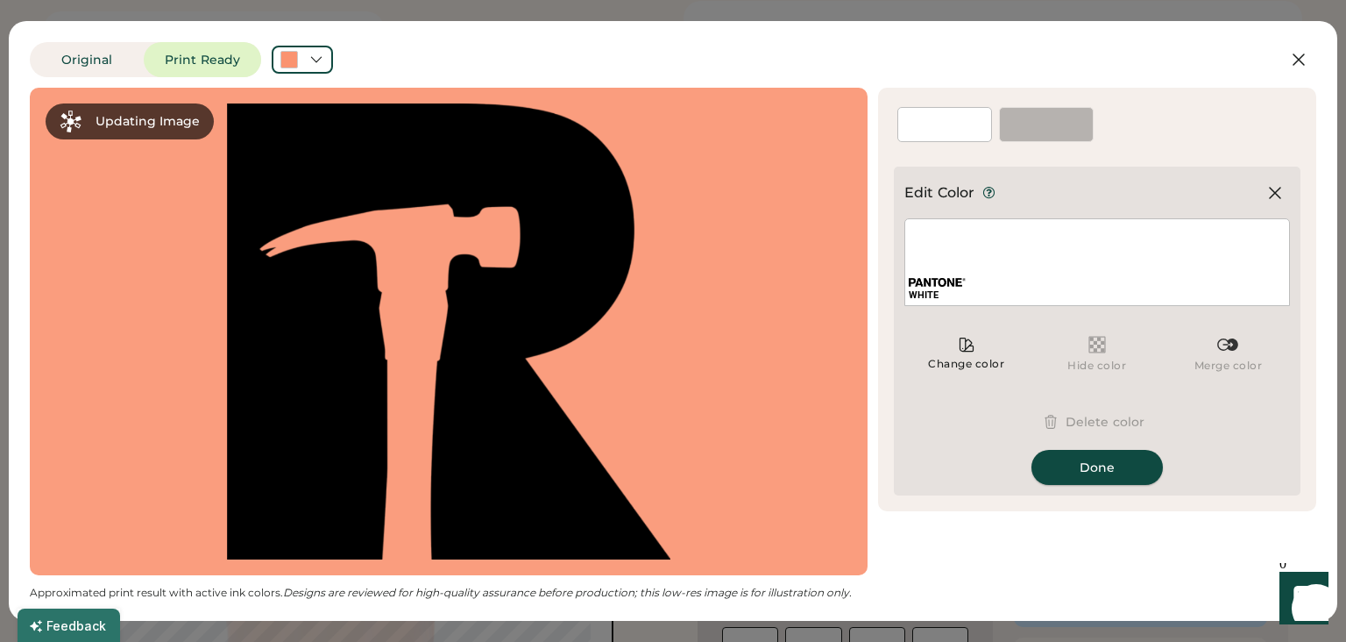
click at [1105, 477] on button "Done" at bounding box center [1097, 467] width 131 height 35
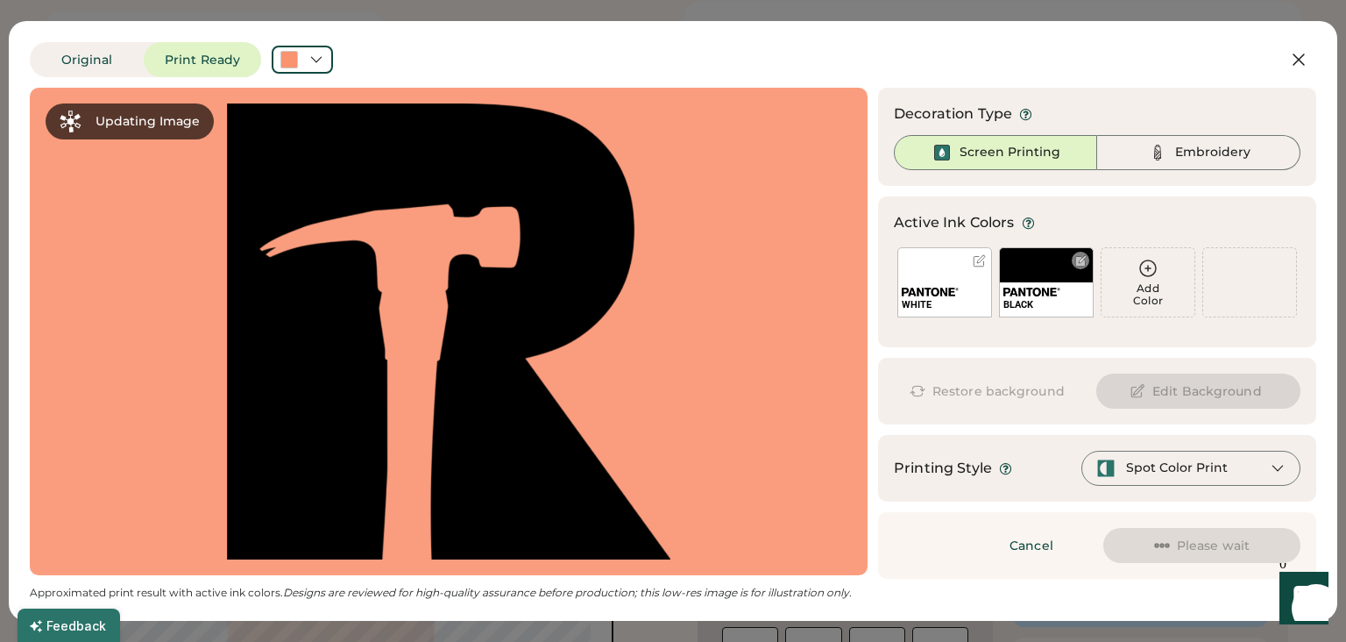
click at [1081, 266] on div at bounding box center [1081, 260] width 13 height 13
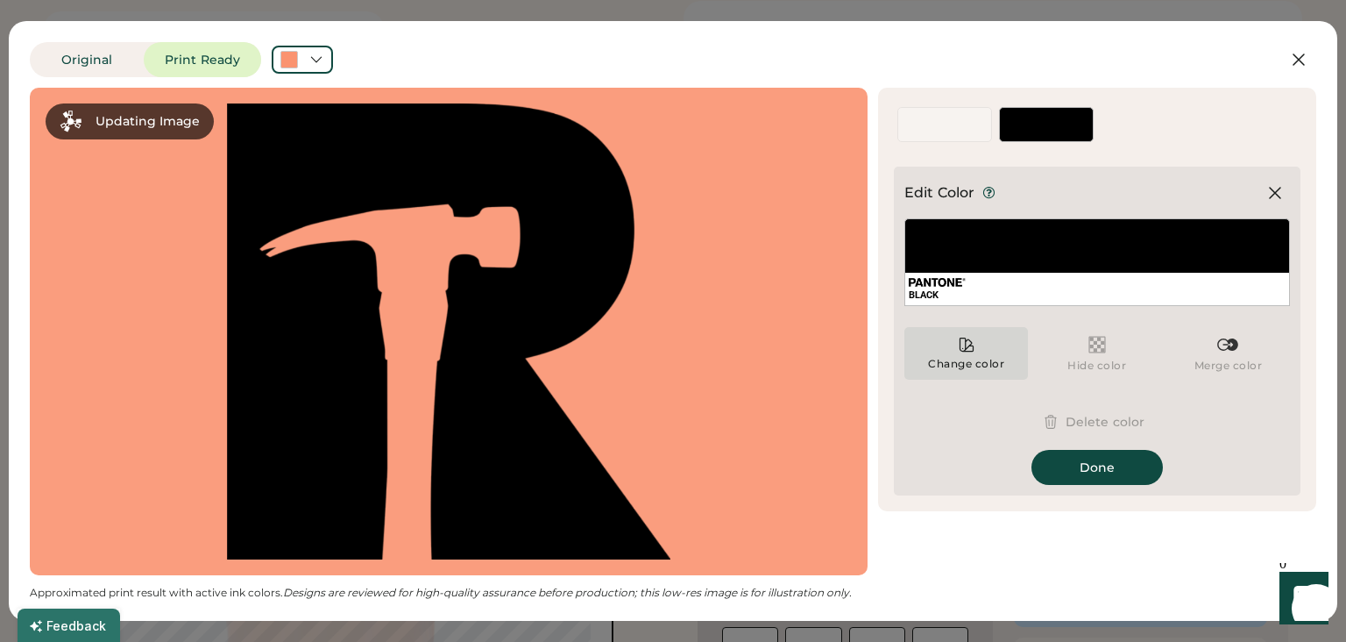
click at [969, 347] on icon at bounding box center [967, 345] width 18 height 18
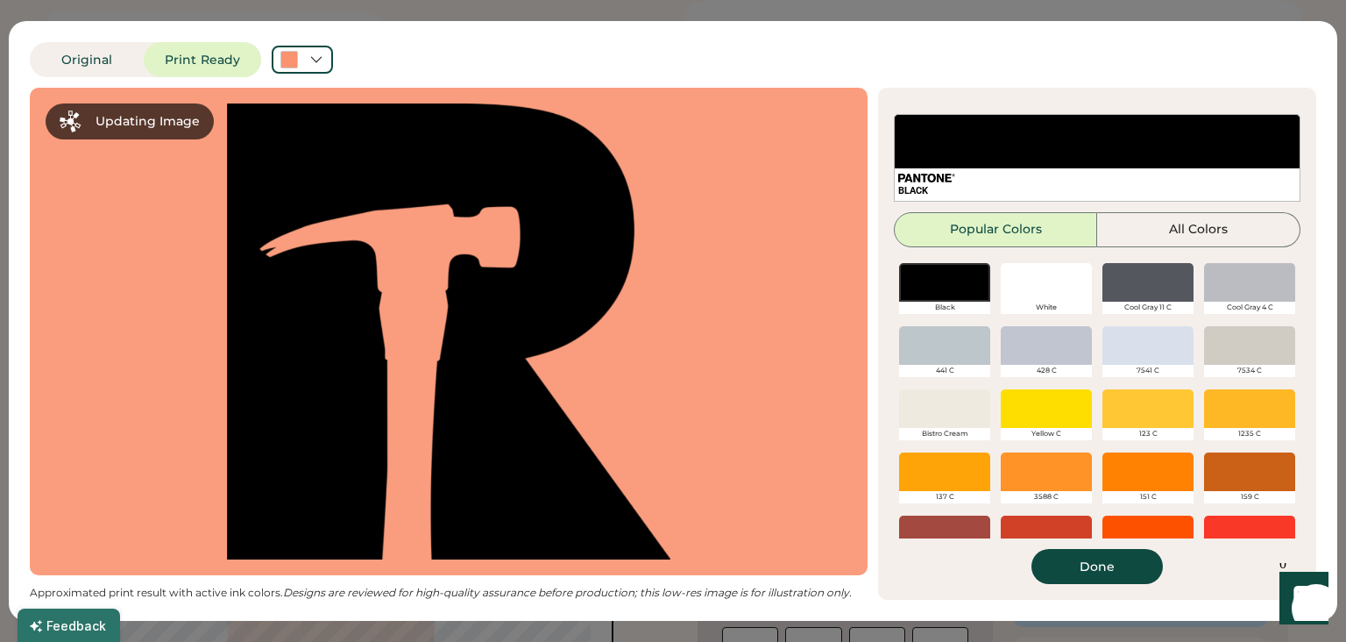
click at [1015, 280] on div at bounding box center [1046, 282] width 91 height 39
click at [1044, 294] on div at bounding box center [1046, 282] width 91 height 39
click at [1034, 300] on div at bounding box center [1046, 282] width 91 height 39
click at [1068, 555] on button "Done" at bounding box center [1097, 566] width 131 height 35
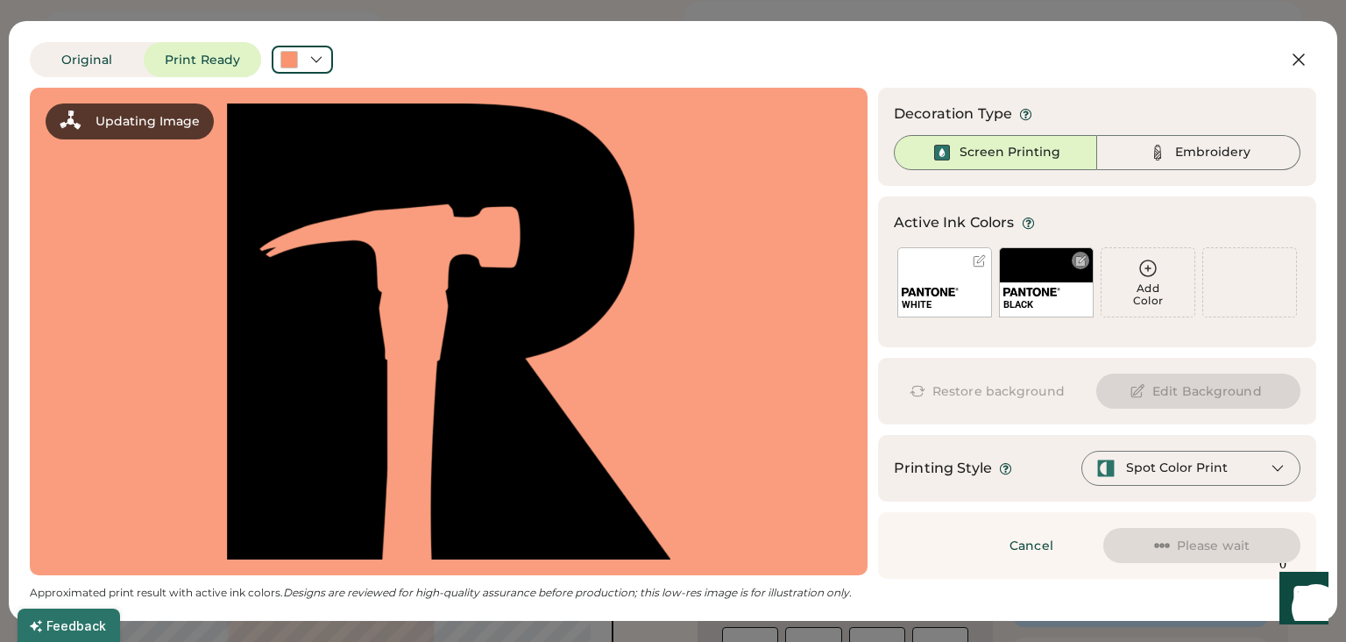
click at [1084, 261] on div at bounding box center [1081, 260] width 13 height 13
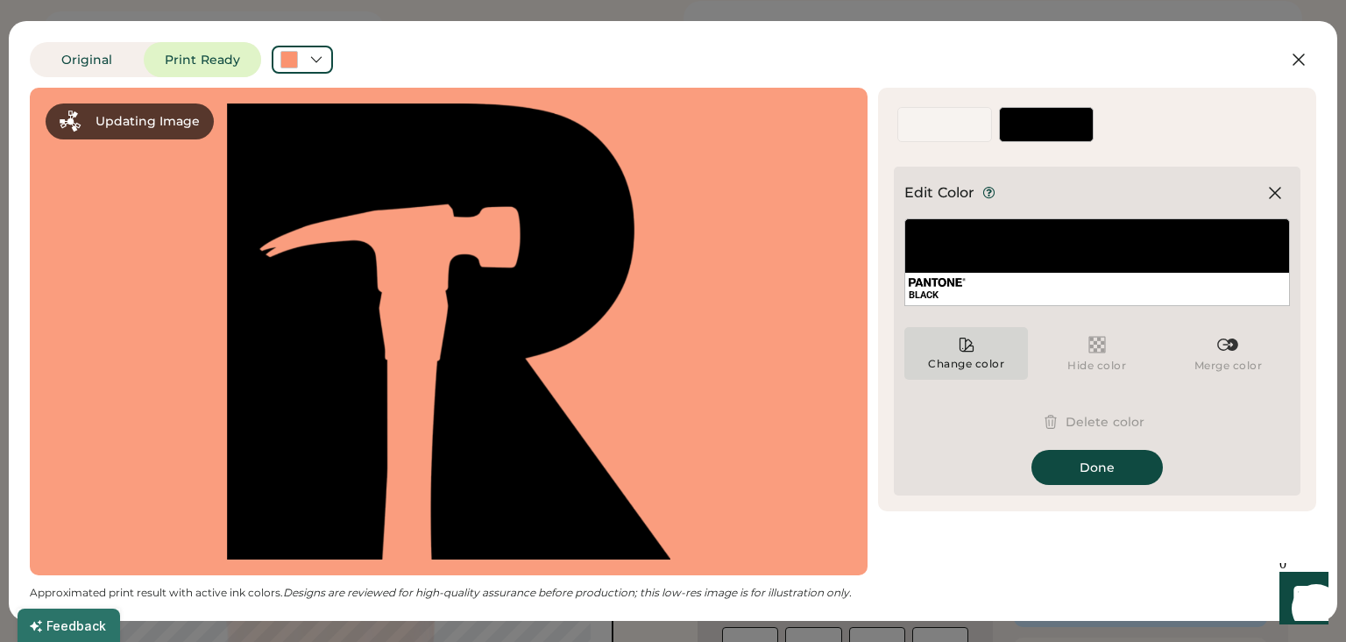
click at [967, 354] on div "Change color" at bounding box center [967, 353] width 124 height 53
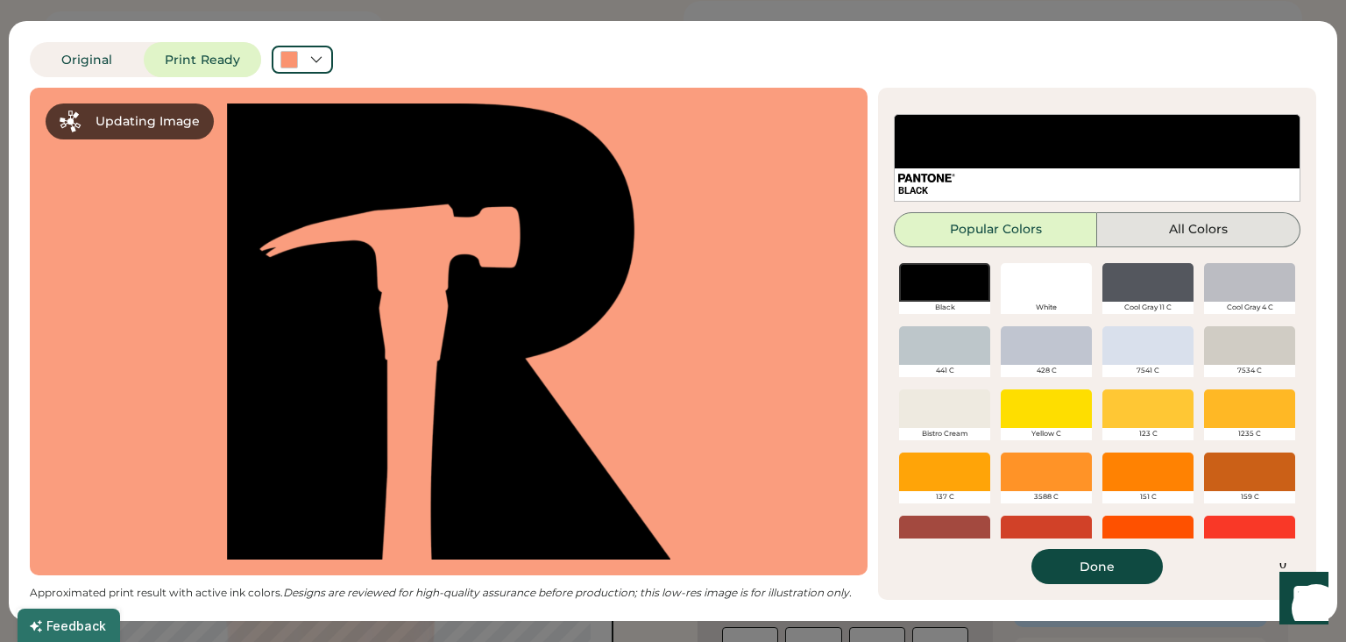
click at [1111, 233] on button "All Colors" at bounding box center [1199, 229] width 203 height 35
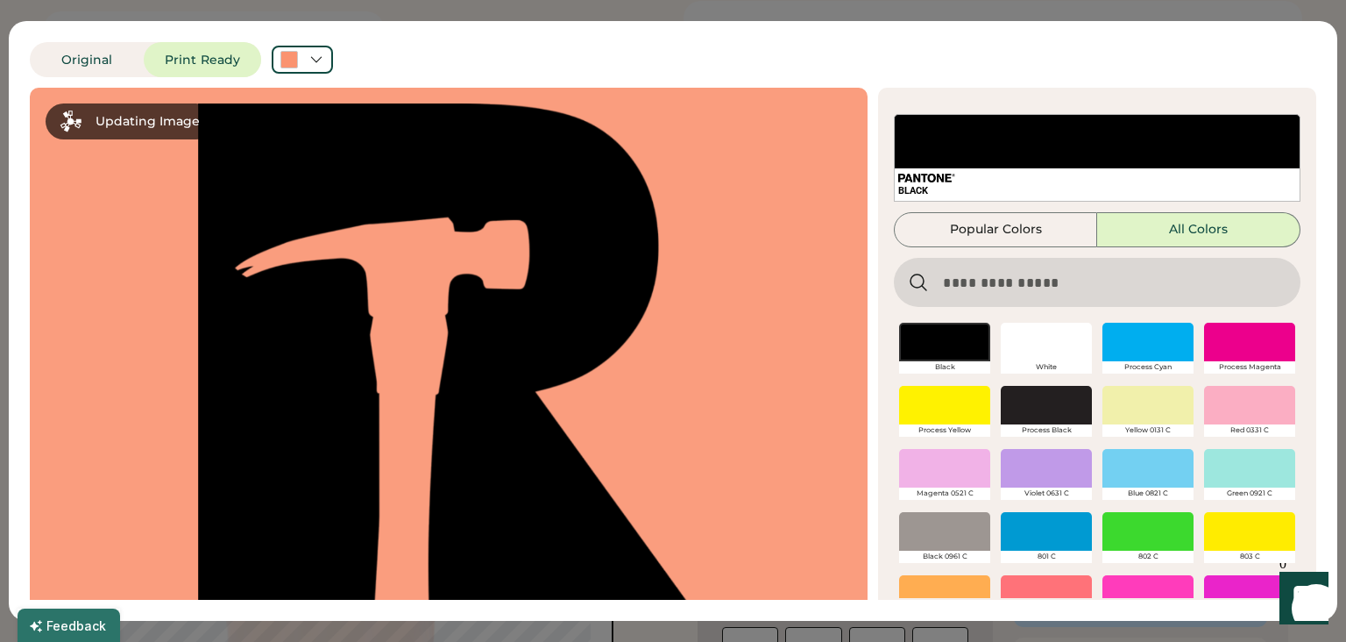
click at [1069, 345] on div at bounding box center [1046, 342] width 91 height 39
click at [1054, 365] on div "White" at bounding box center [1046, 367] width 91 height 12
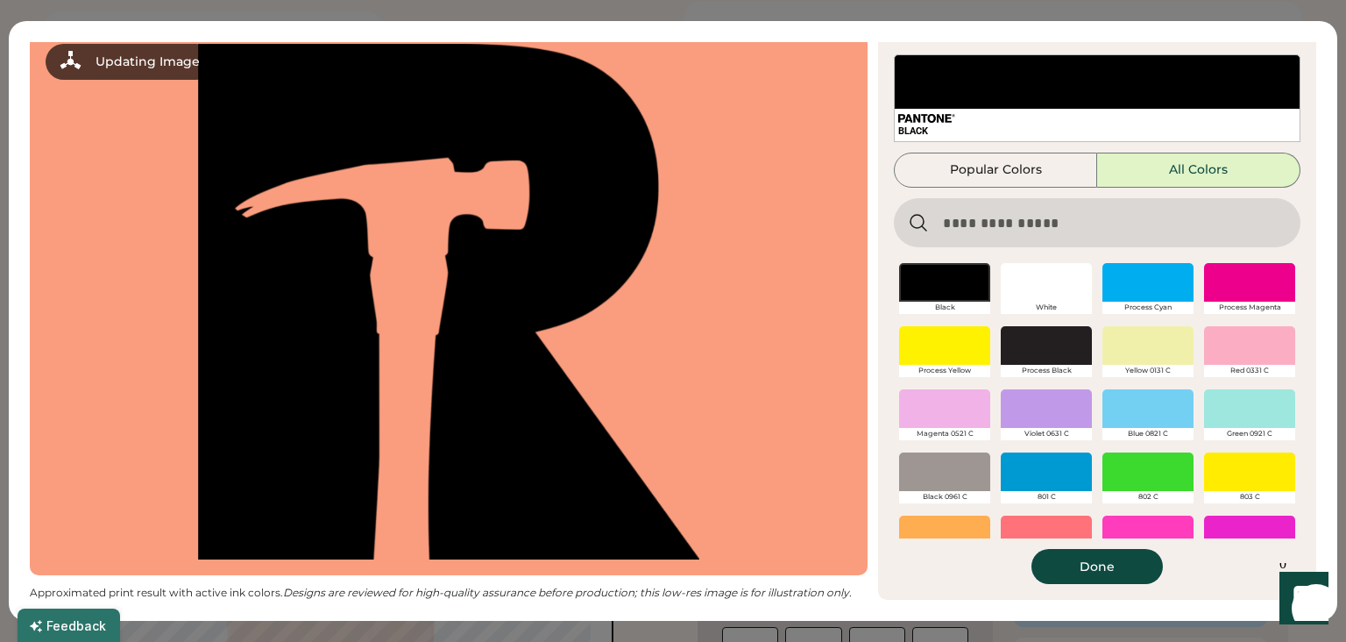
click at [1042, 269] on div at bounding box center [1046, 282] width 91 height 39
click at [1096, 575] on button "Done" at bounding box center [1097, 566] width 131 height 35
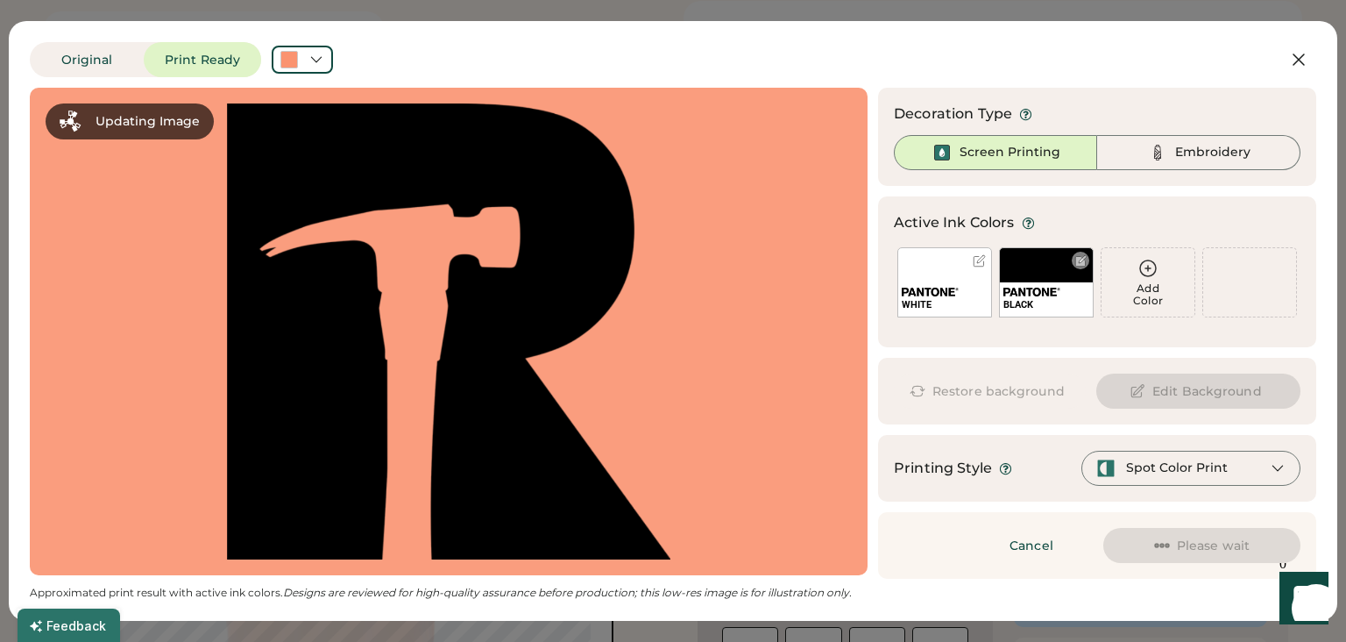
click at [1079, 265] on div at bounding box center [1081, 260] width 13 height 13
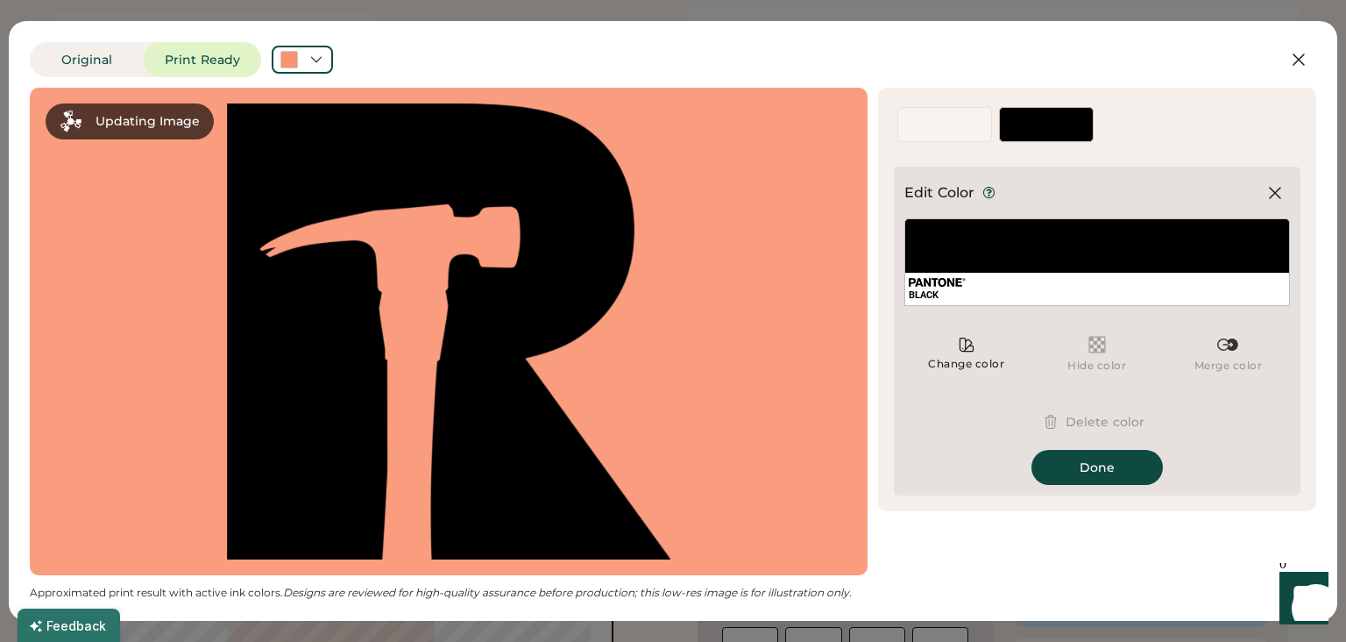
click at [1078, 265] on div "BLACK" at bounding box center [1098, 262] width 386 height 88
click at [983, 366] on div "Change color" at bounding box center [966, 364] width 78 height 14
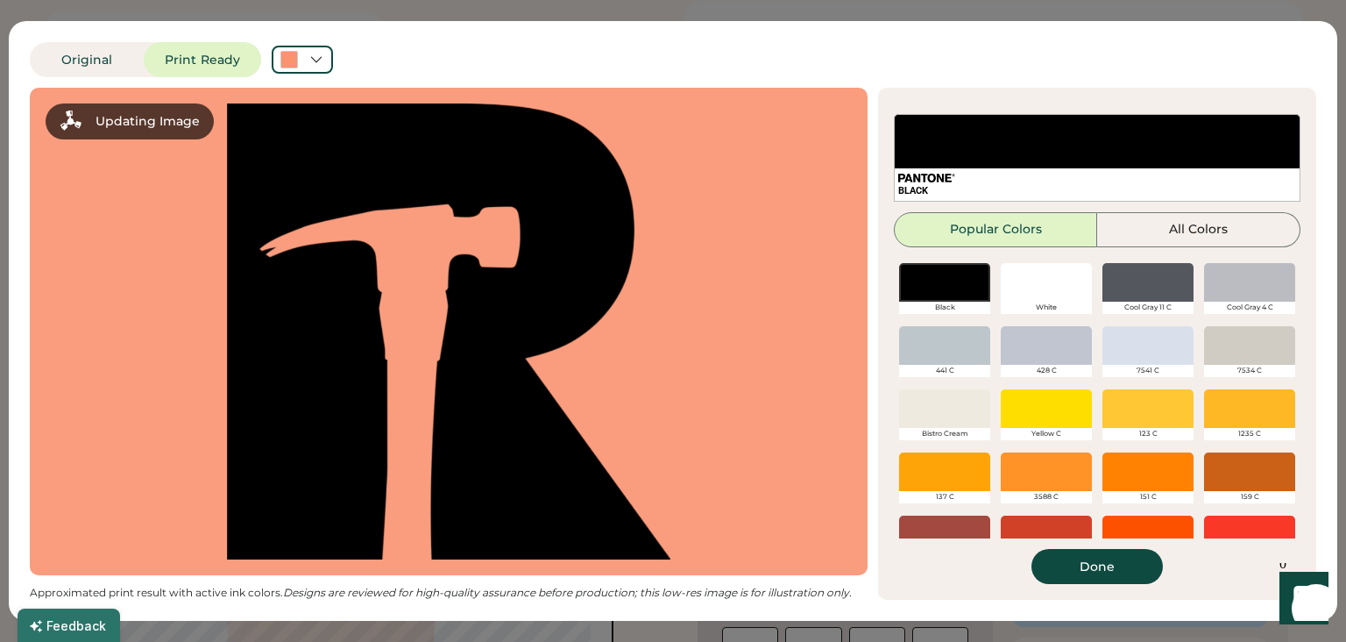
click at [1024, 271] on div at bounding box center [1046, 282] width 91 height 39
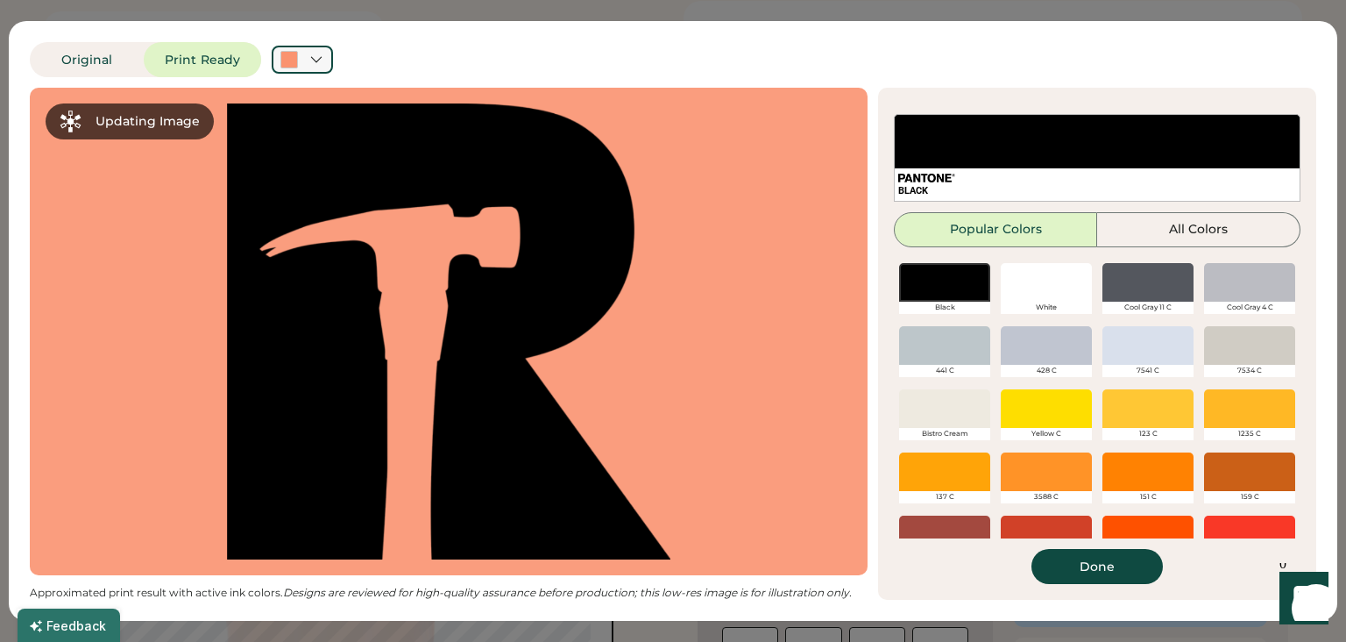
click at [324, 61] on icon at bounding box center [317, 60] width 16 height 16
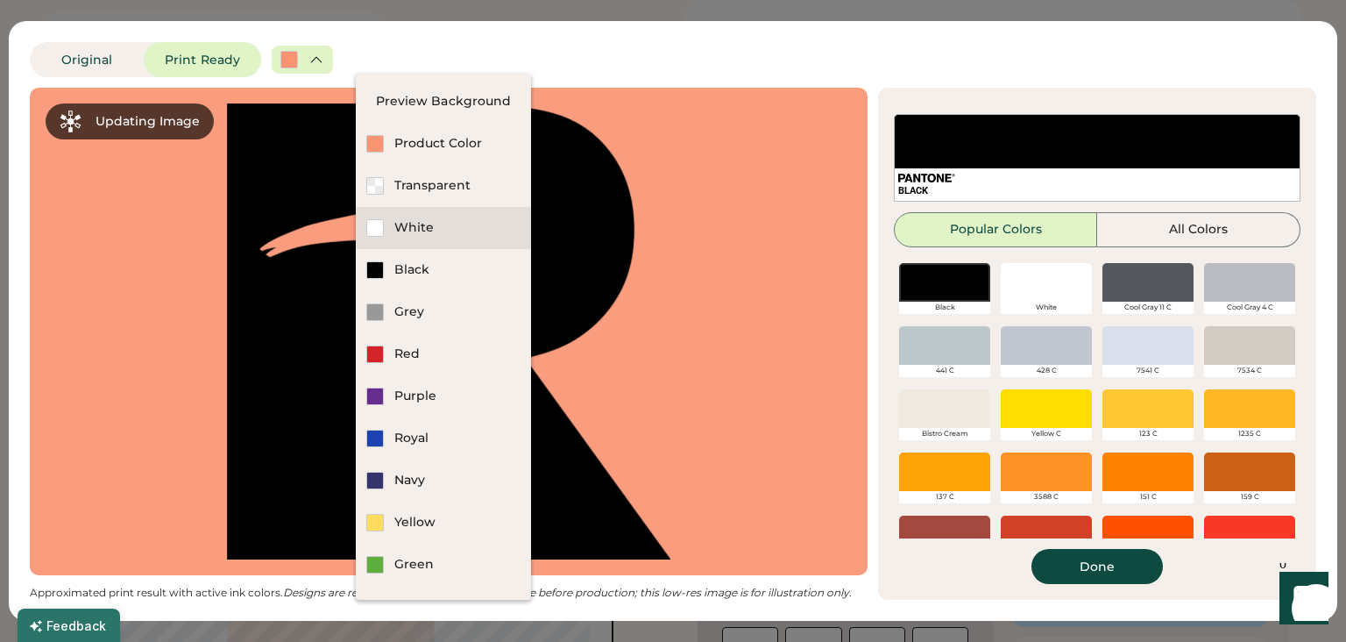
click at [424, 219] on div "White" at bounding box center [443, 228] width 175 height 42
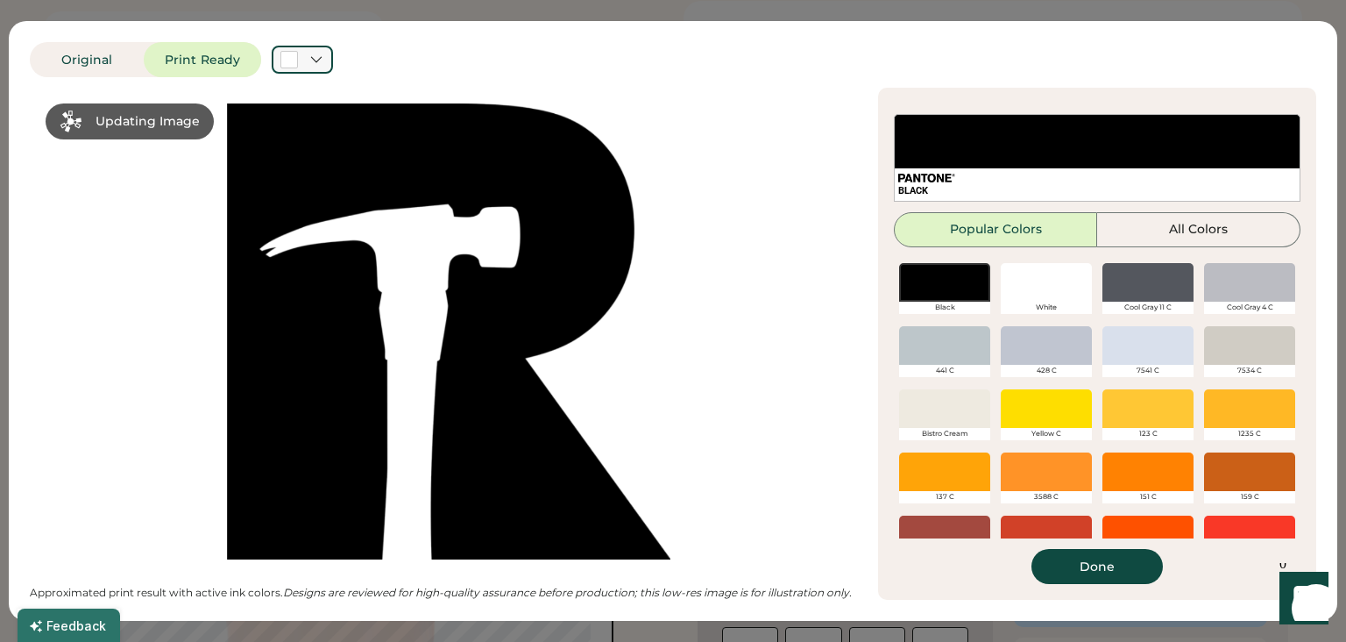
click at [324, 60] on icon at bounding box center [317, 60] width 16 height 16
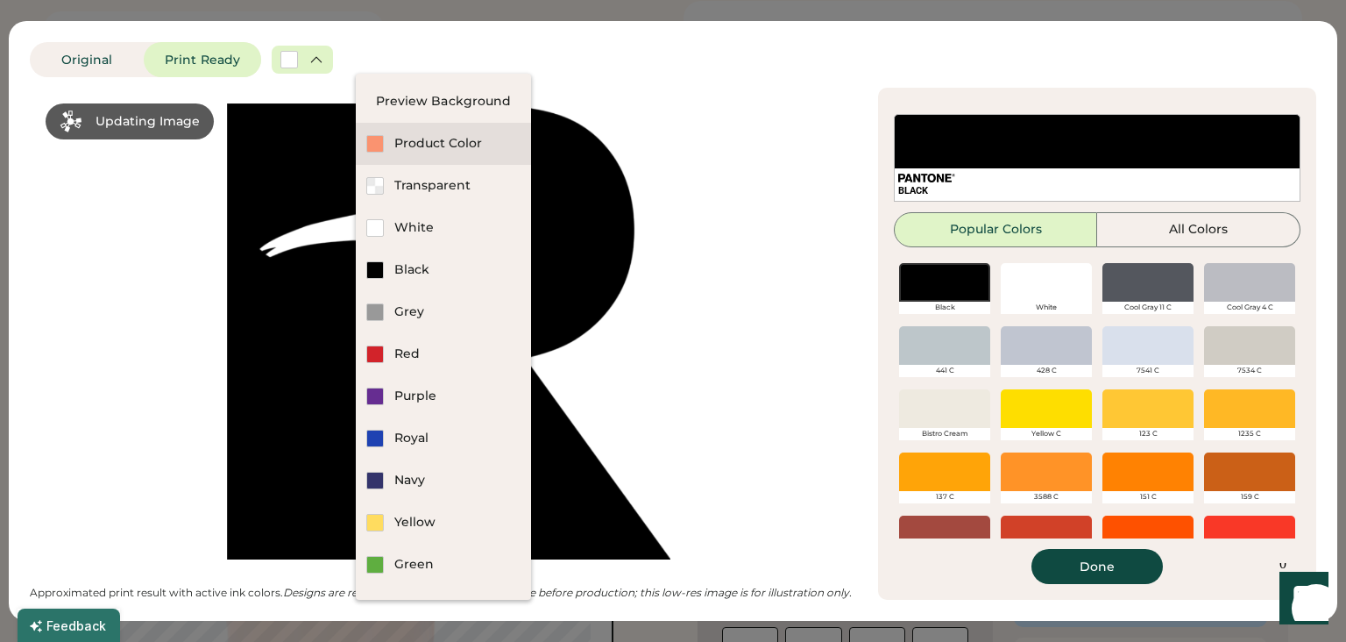
click at [416, 139] on div "Product Color" at bounding box center [457, 144] width 126 height 18
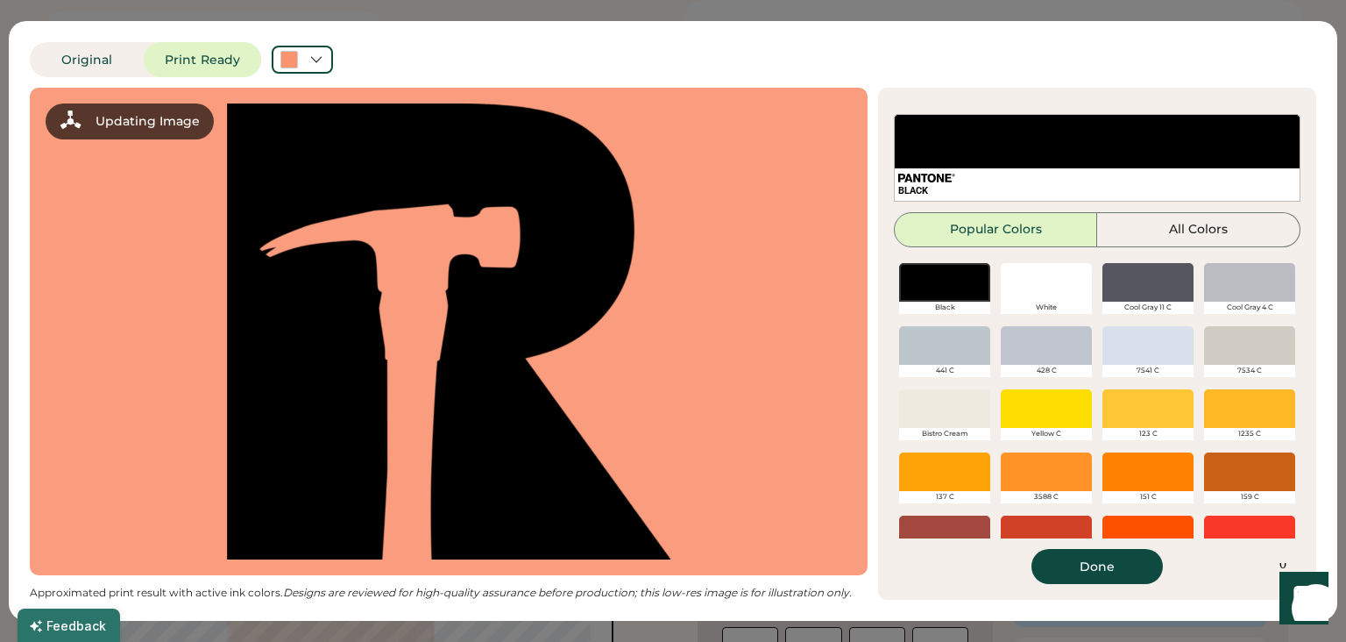
click at [995, 144] on div "BLACK" at bounding box center [1097, 158] width 407 height 88
click at [999, 156] on div "BLACK" at bounding box center [1097, 158] width 407 height 88
click at [1162, 221] on button "All Colors" at bounding box center [1199, 229] width 203 height 35
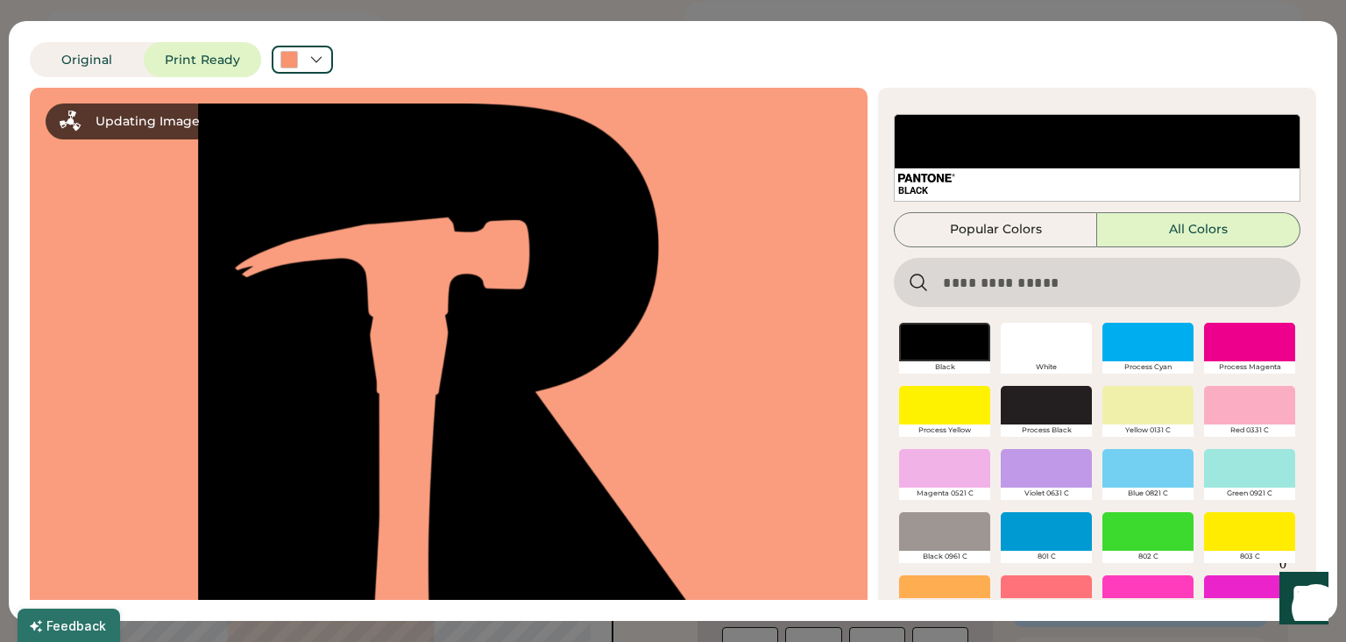
click at [1059, 351] on div at bounding box center [1046, 342] width 91 height 39
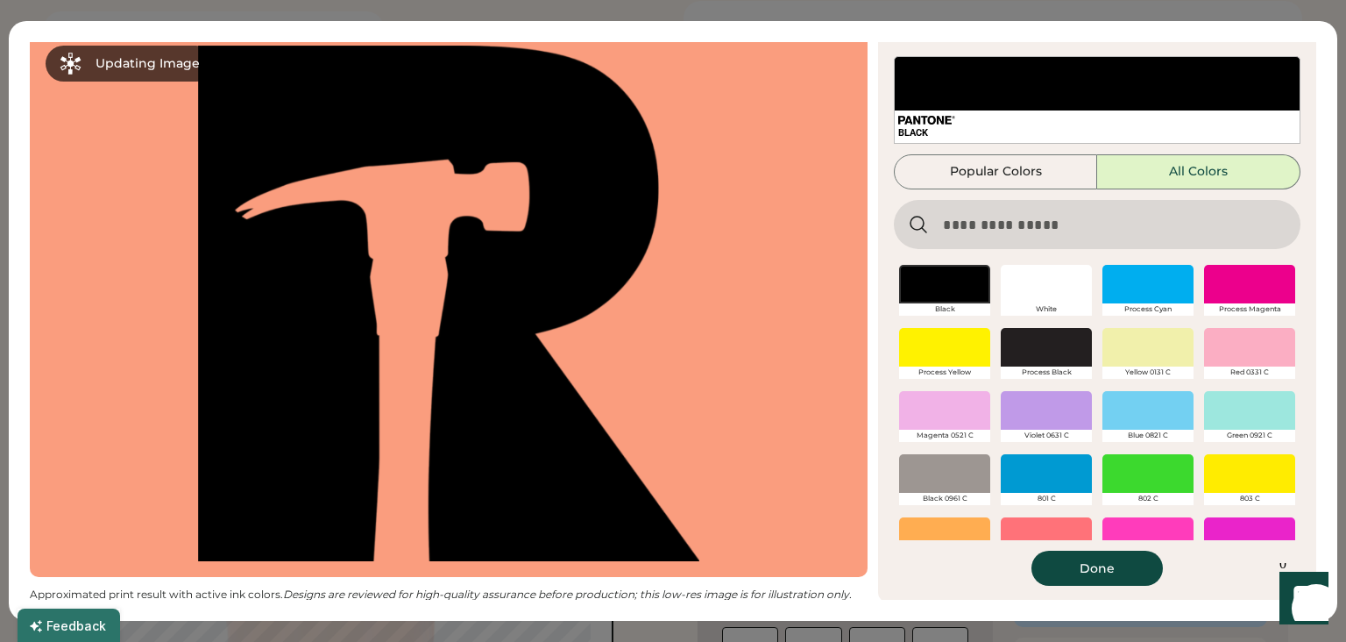
scroll to position [60, 0]
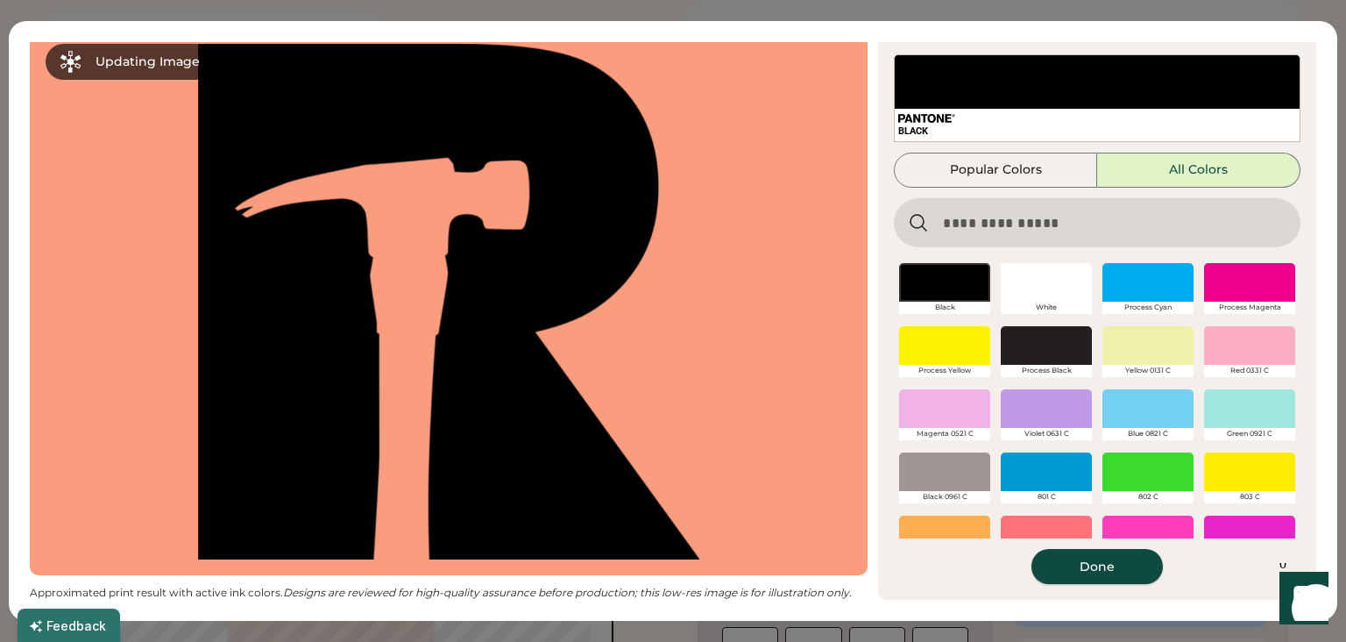
click at [1115, 563] on button "Done" at bounding box center [1097, 566] width 131 height 35
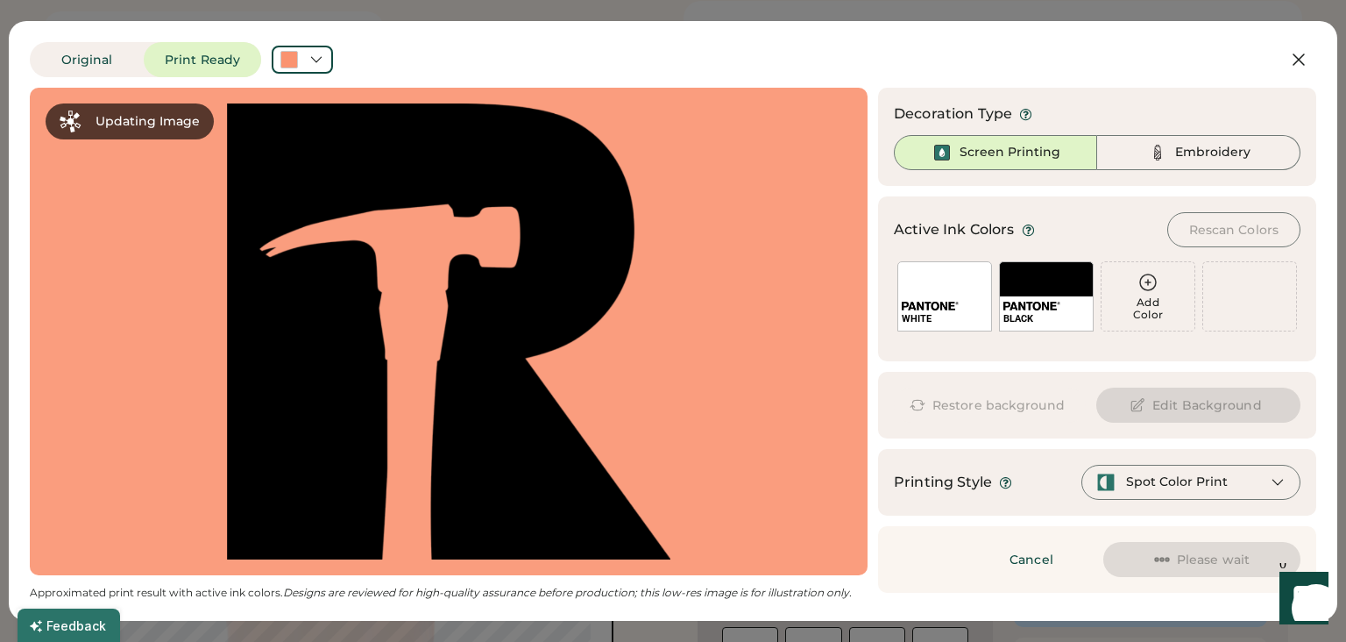
scroll to position [0, 0]
click at [1083, 273] on div at bounding box center [1081, 274] width 13 height 13
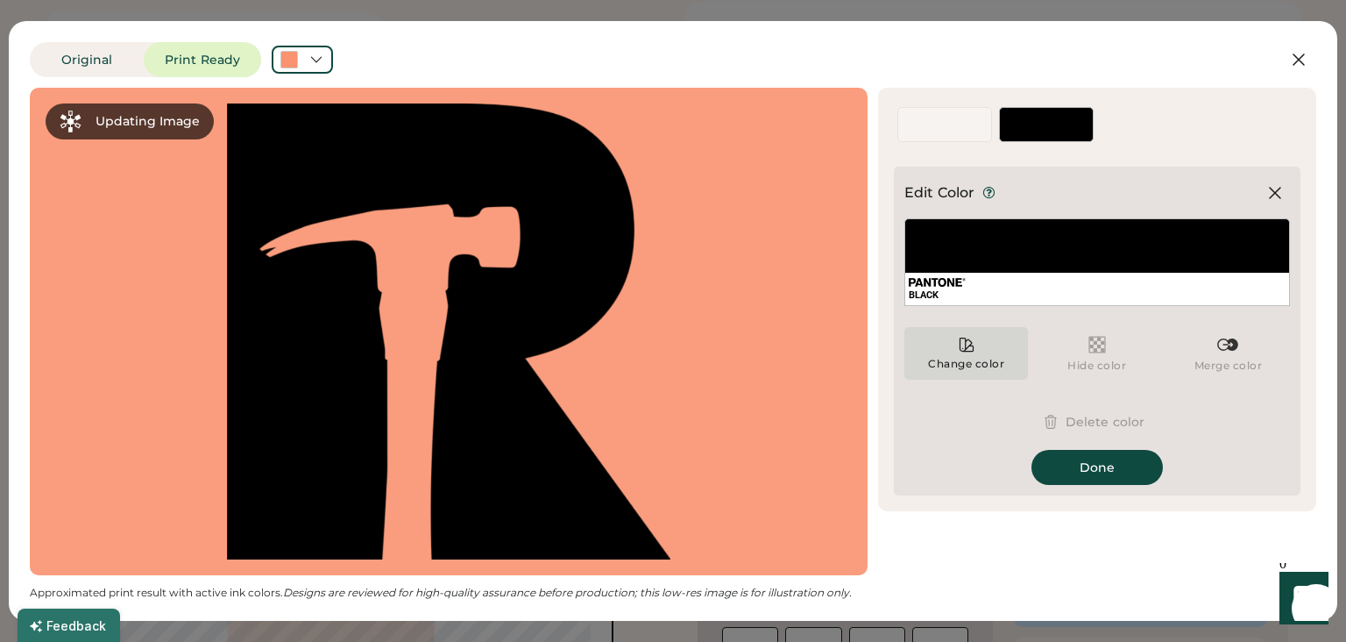
click at [957, 347] on div "Change color" at bounding box center [967, 353] width 124 height 53
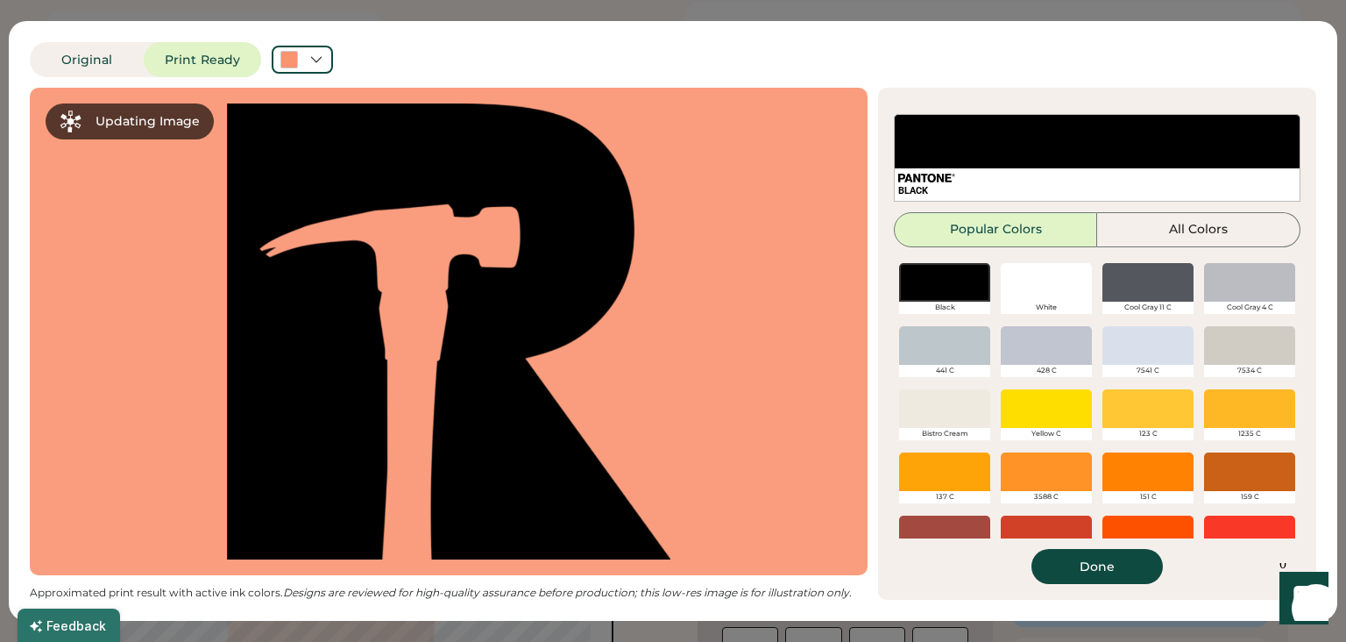
click at [1042, 311] on div "White" at bounding box center [1046, 308] width 91 height 12
click at [1046, 308] on div "White" at bounding box center [1046, 308] width 91 height 12
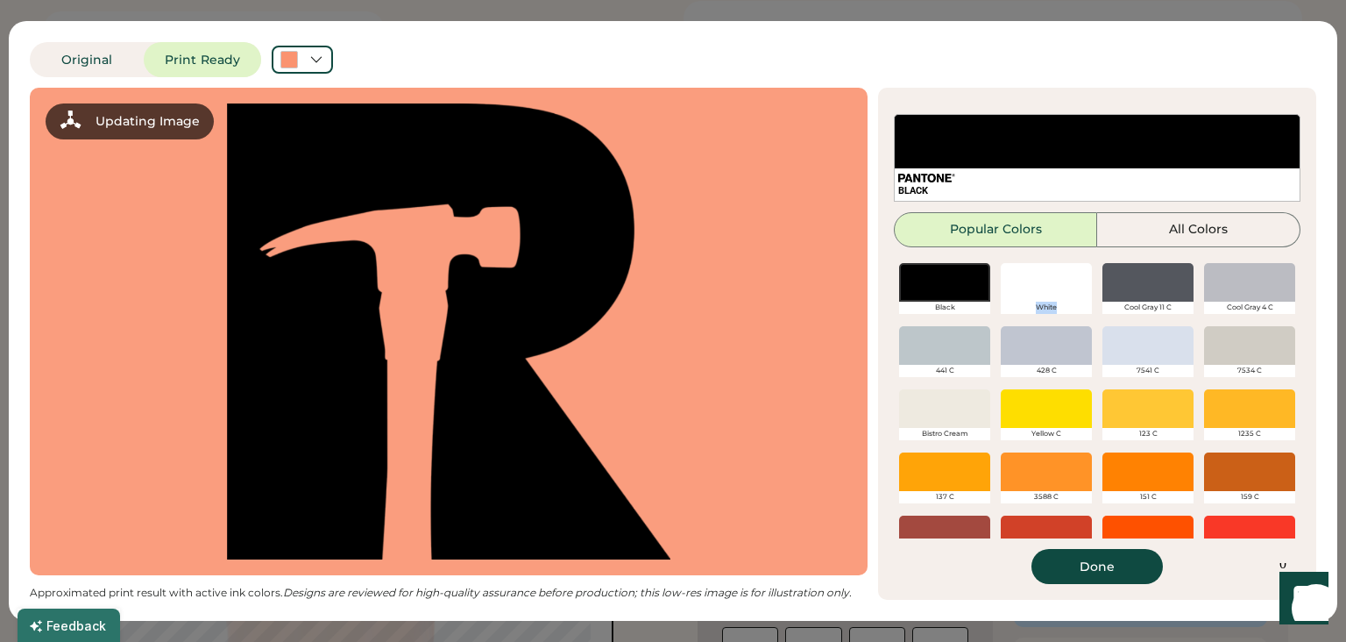
click at [1046, 308] on div "White" at bounding box center [1046, 308] width 91 height 12
click at [1048, 271] on div at bounding box center [1046, 282] width 91 height 39
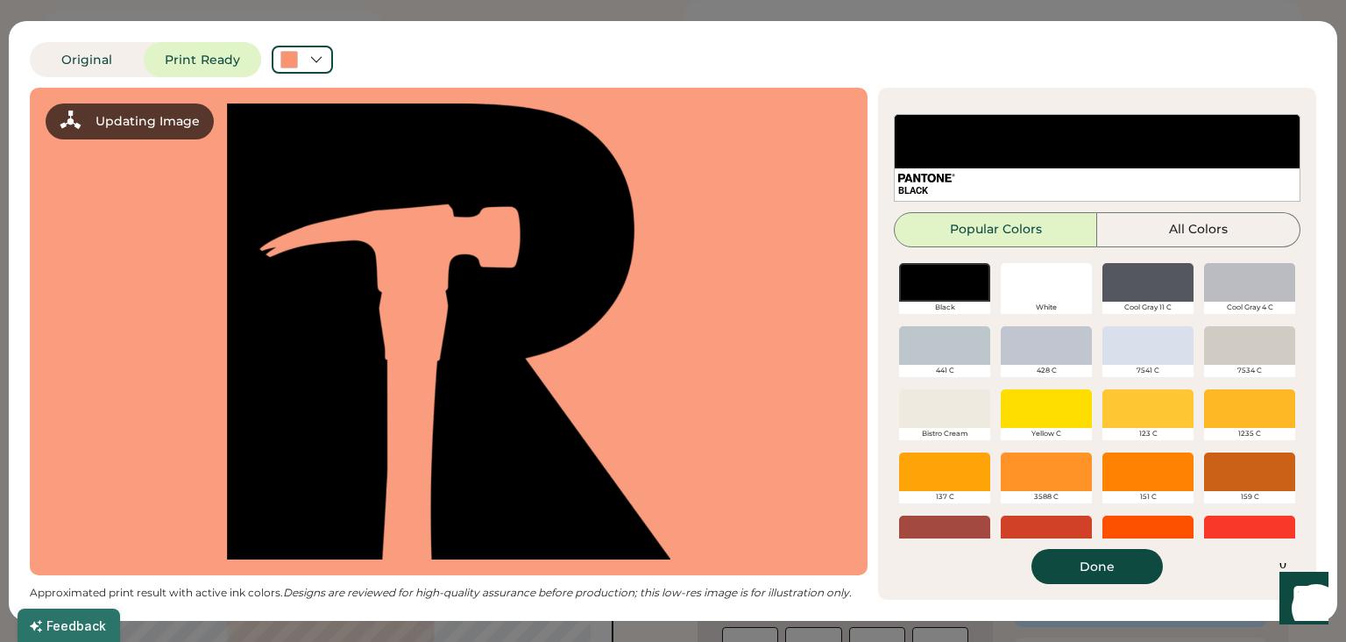
click at [1048, 271] on div at bounding box center [1046, 282] width 91 height 39
click at [1127, 227] on button "All Colors" at bounding box center [1199, 229] width 203 height 35
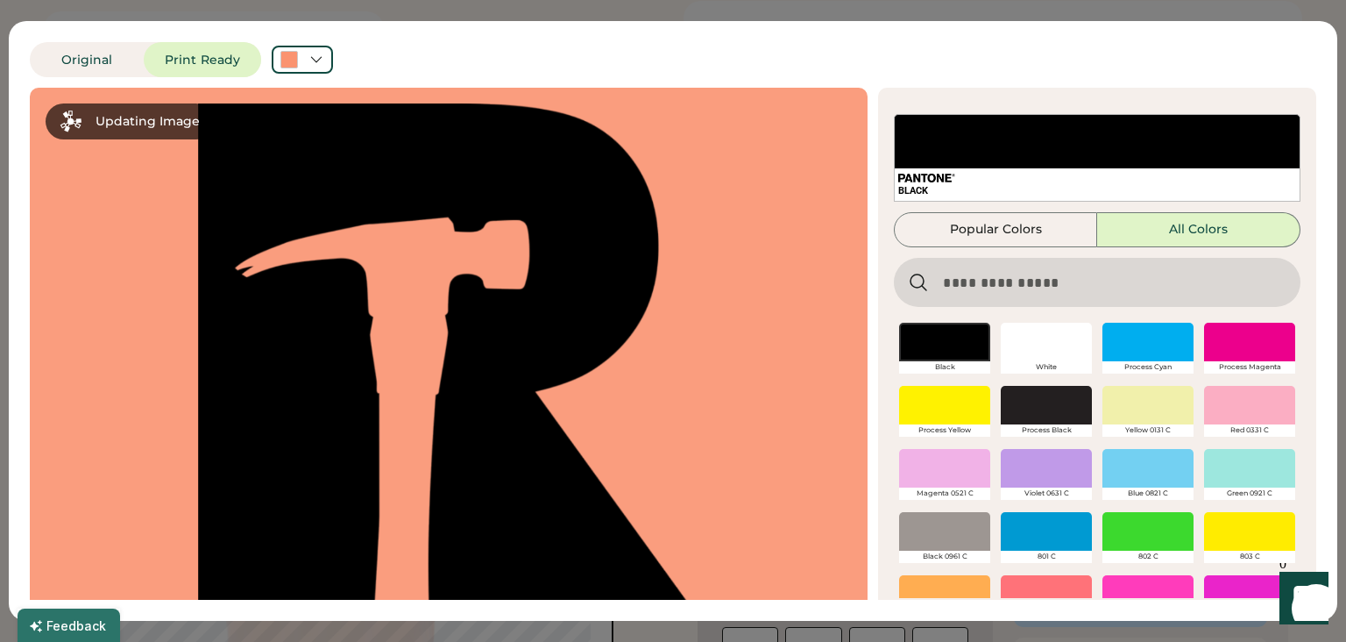
click at [1051, 364] on div "White" at bounding box center [1046, 367] width 91 height 12
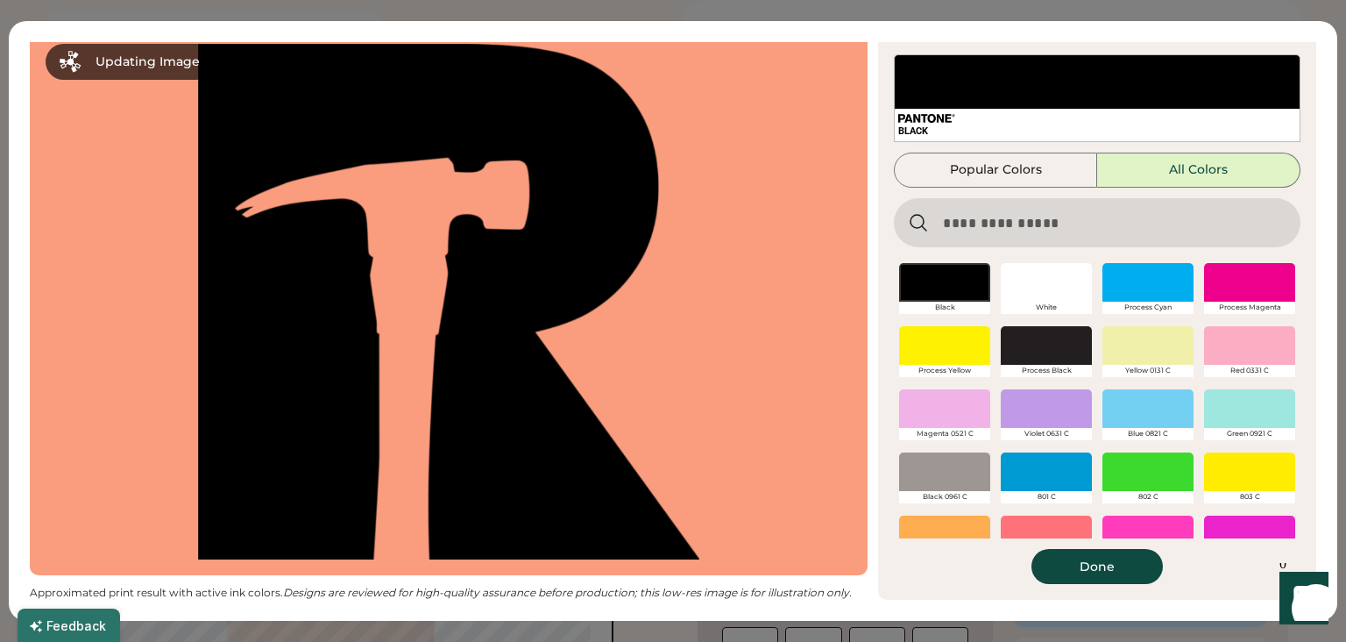
click at [1264, 398] on div at bounding box center [1249, 408] width 91 height 39
click at [1002, 231] on input "input" at bounding box center [1097, 222] width 407 height 49
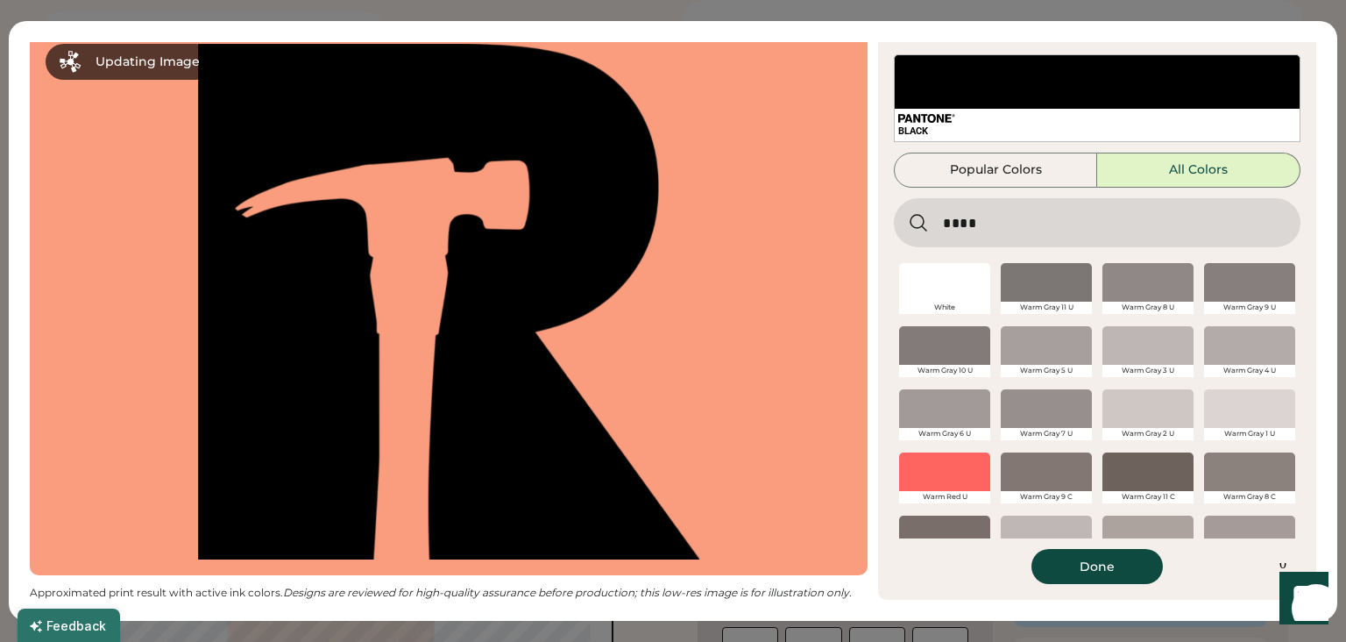
scroll to position [0, 0]
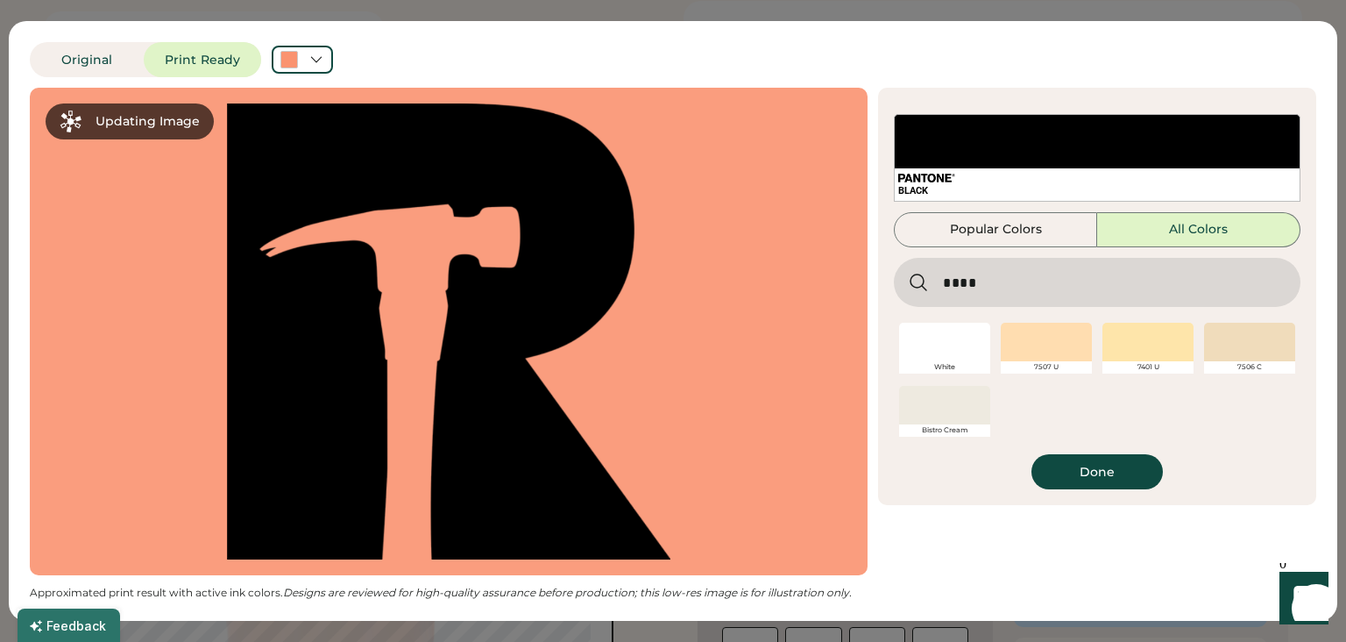
click at [950, 307] on input "input" at bounding box center [1097, 282] width 407 height 49
click at [1010, 268] on input "input" at bounding box center [1097, 282] width 407 height 49
type input "*****"
click at [959, 366] on div "White" at bounding box center [944, 367] width 91 height 12
click at [963, 331] on div at bounding box center [944, 342] width 91 height 39
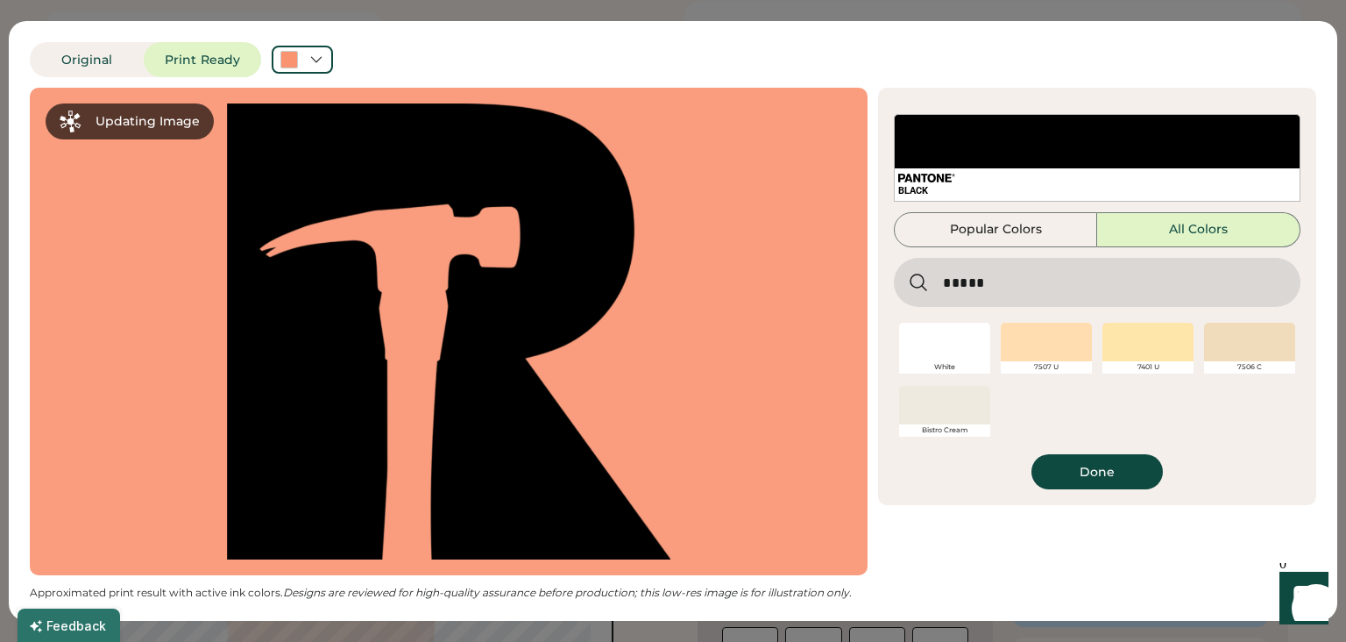
click at [938, 370] on div "White" at bounding box center [944, 367] width 91 height 12
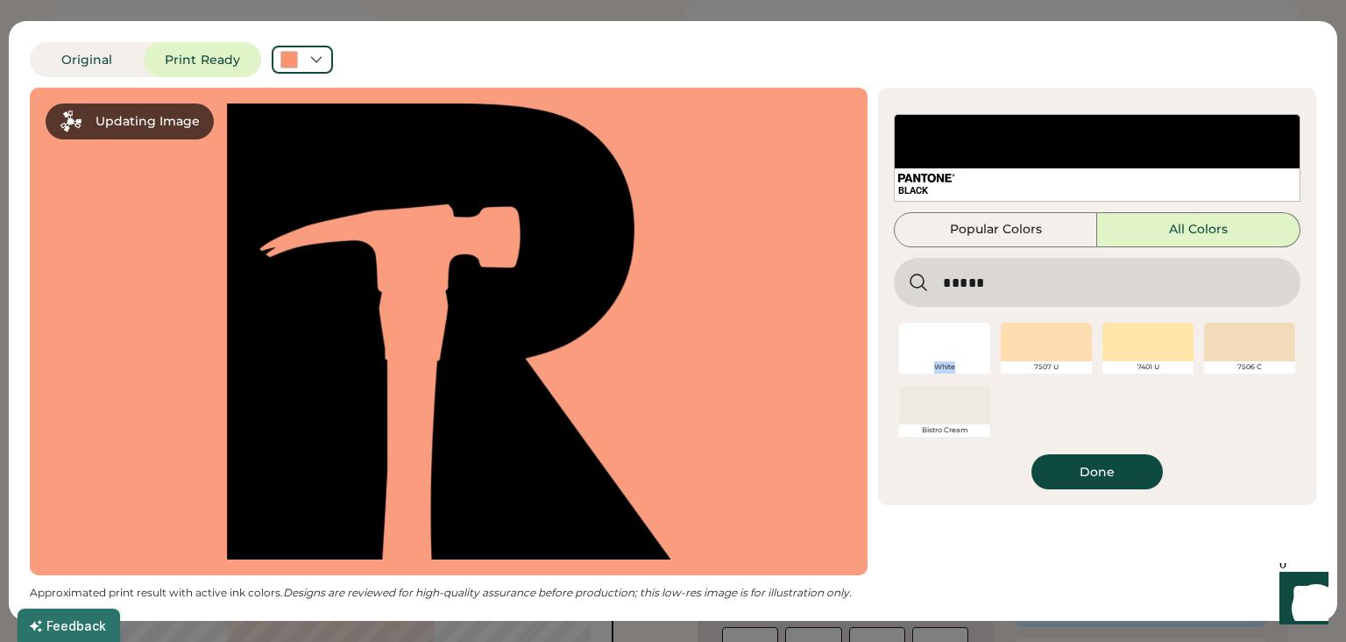
click at [938, 370] on div "White" at bounding box center [944, 367] width 91 height 12
click at [929, 337] on div at bounding box center [944, 342] width 91 height 39
click at [1096, 465] on button "Done" at bounding box center [1097, 471] width 131 height 35
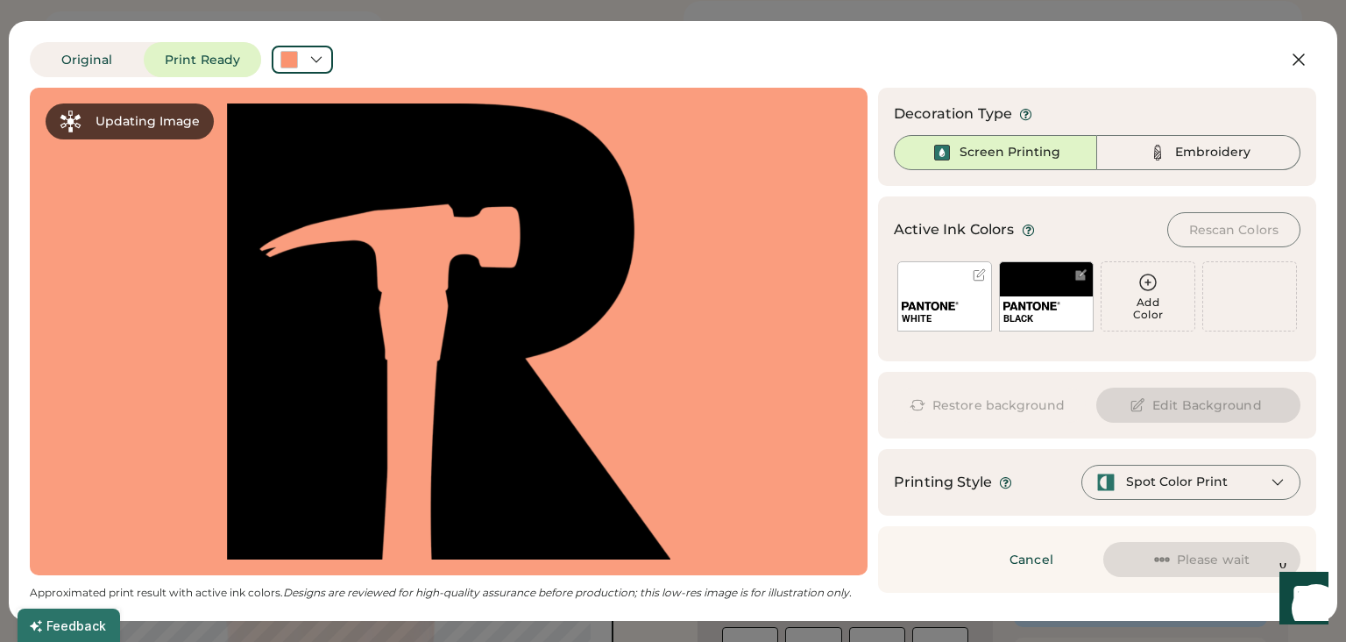
click at [973, 277] on div at bounding box center [979, 275] width 18 height 18
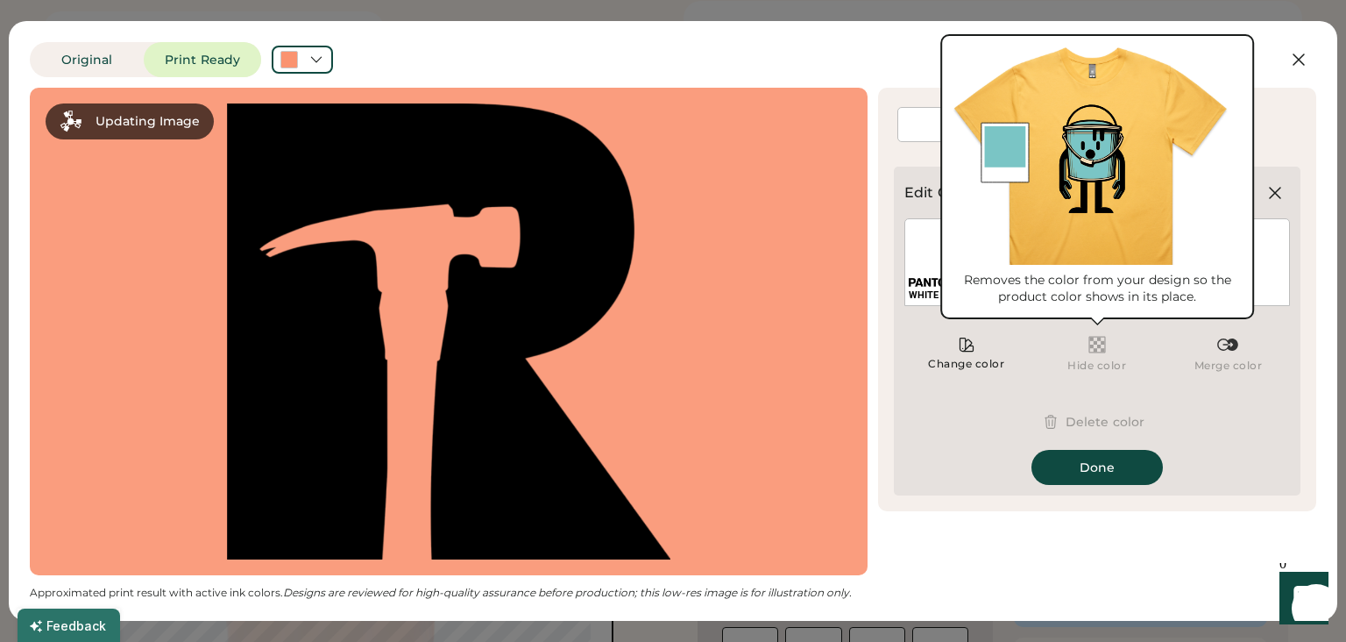
click at [1092, 348] on img at bounding box center [1097, 344] width 21 height 21
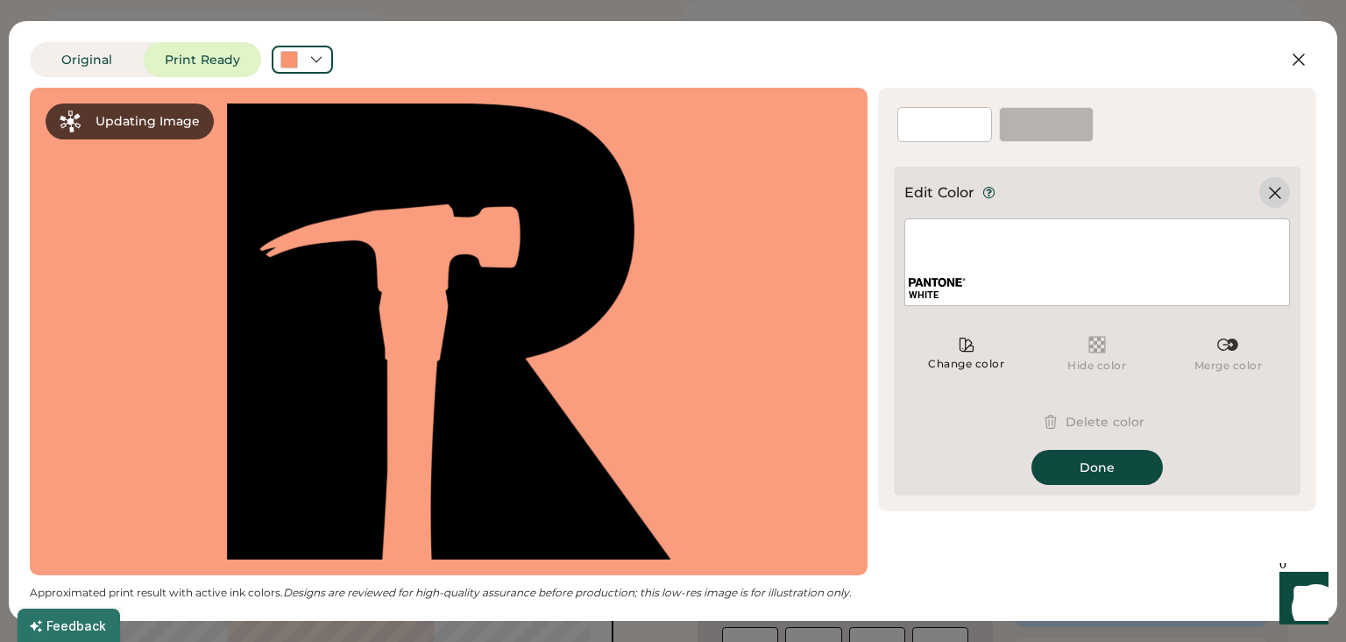
click at [1275, 192] on icon at bounding box center [1275, 193] width 11 height 11
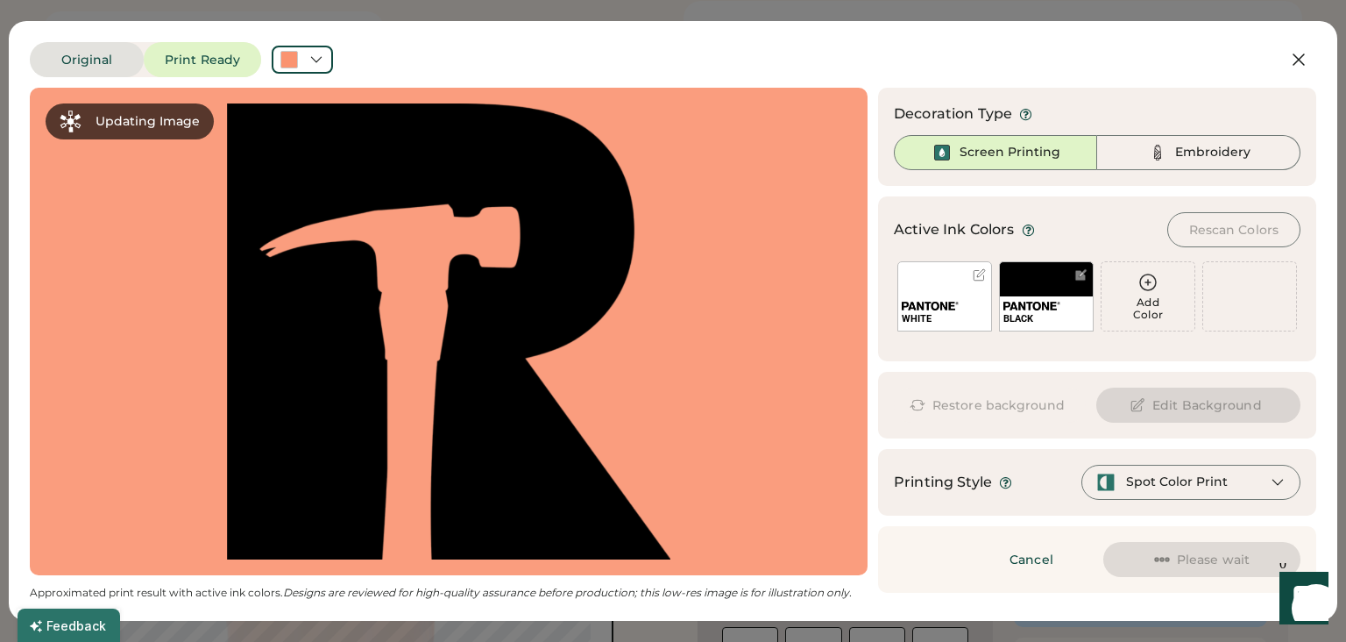
click at [118, 62] on button "Original" at bounding box center [87, 59] width 114 height 35
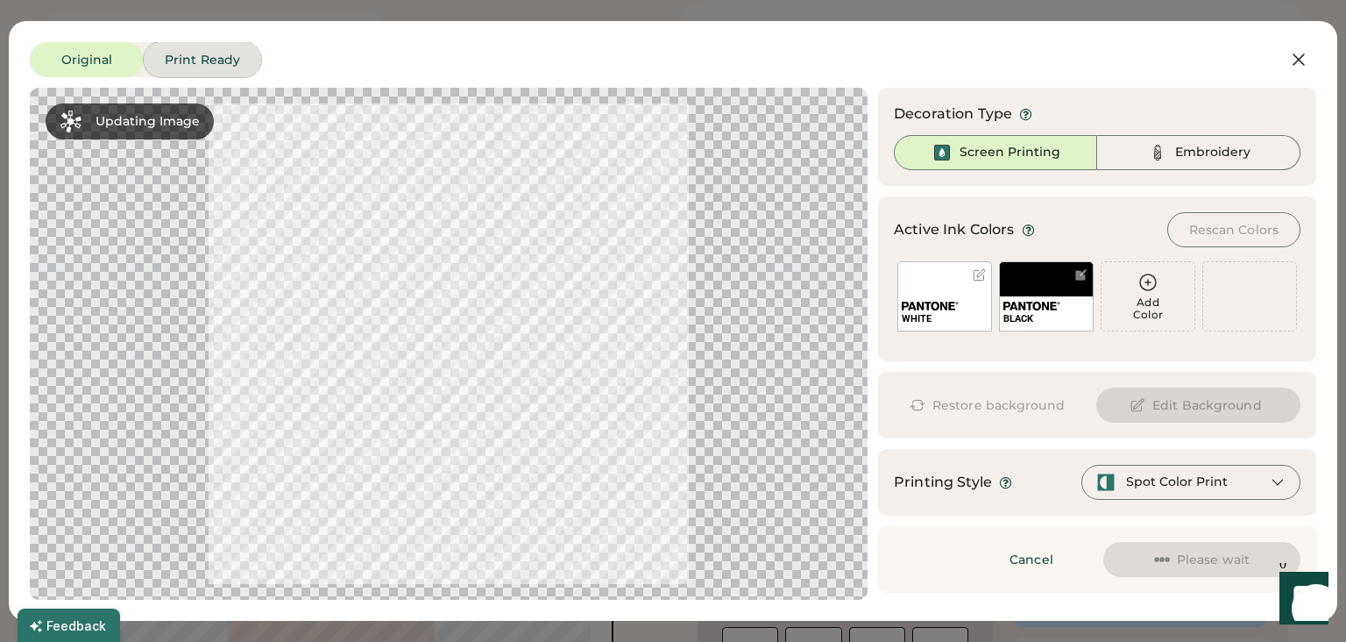
click at [189, 55] on button "Print Ready" at bounding box center [202, 59] width 117 height 35
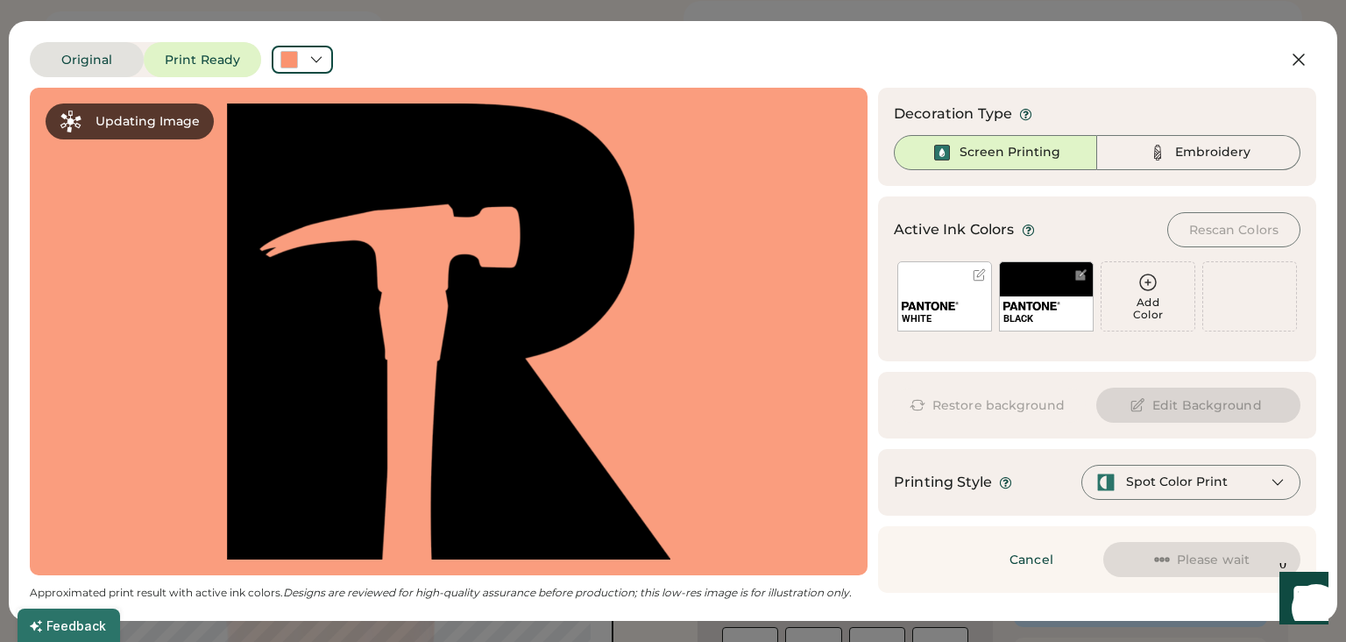
click at [88, 51] on button "Original" at bounding box center [87, 59] width 114 height 35
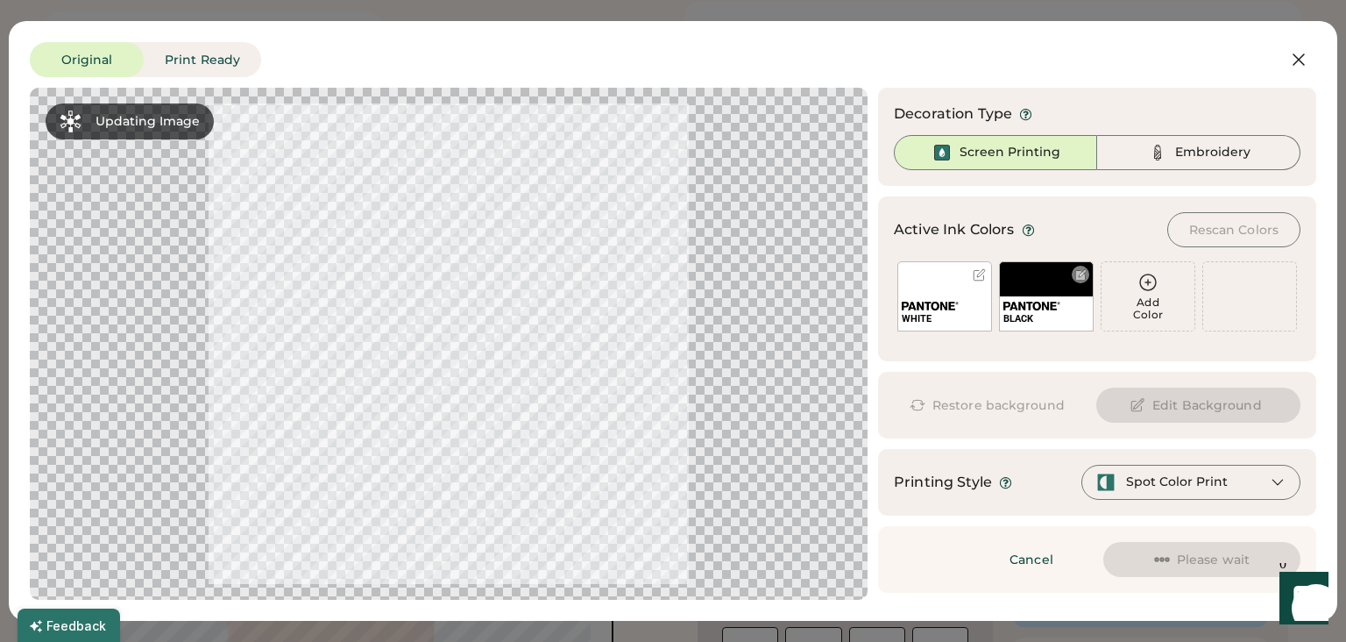
click at [1083, 277] on div at bounding box center [1081, 274] width 13 height 13
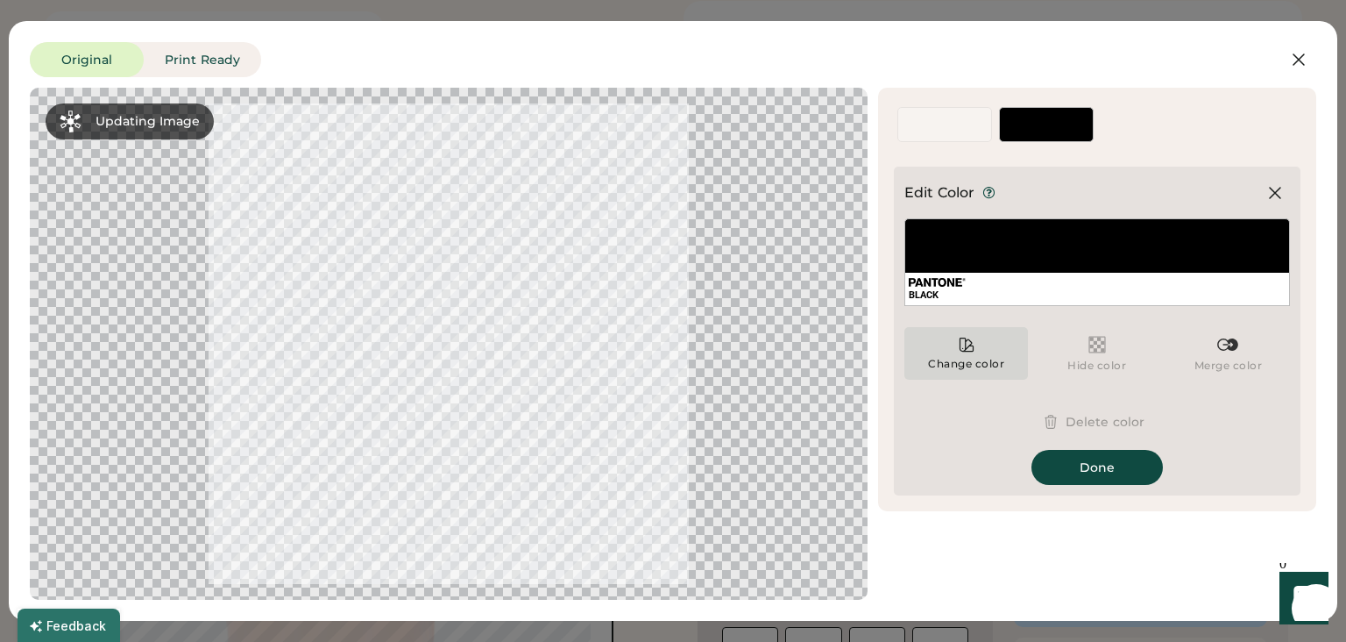
click at [954, 354] on div "Change color" at bounding box center [967, 353] width 124 height 53
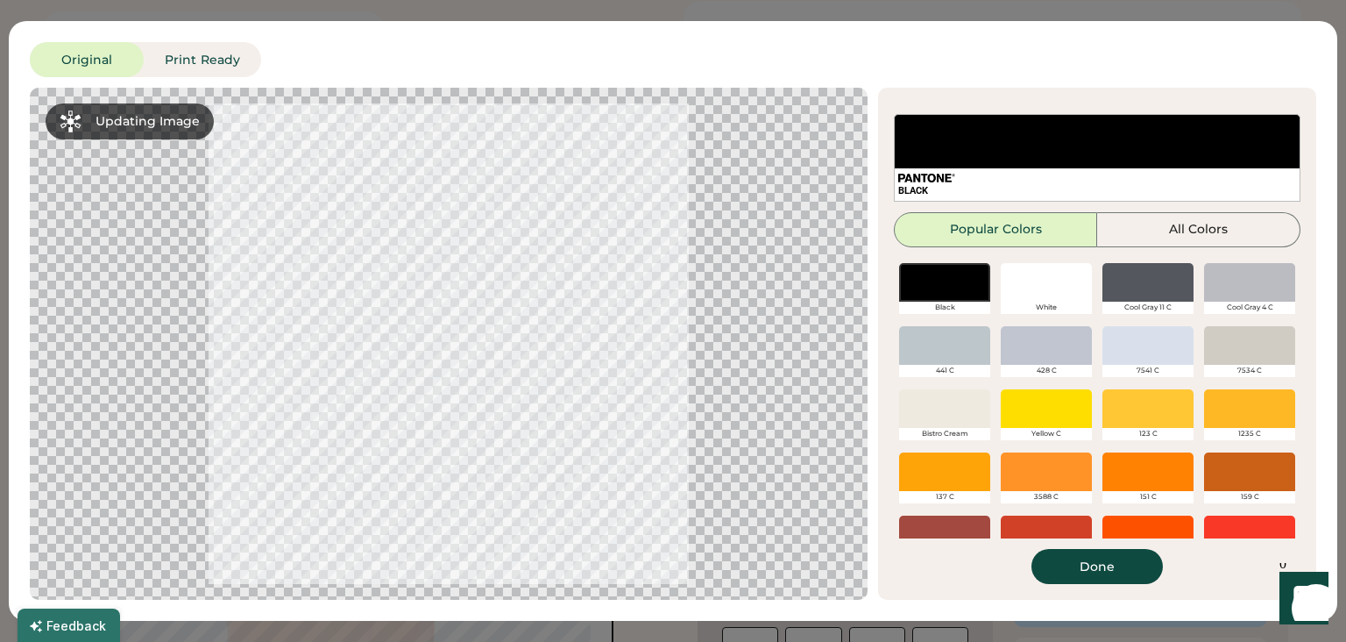
click at [1035, 310] on div "White" at bounding box center [1046, 308] width 91 height 12
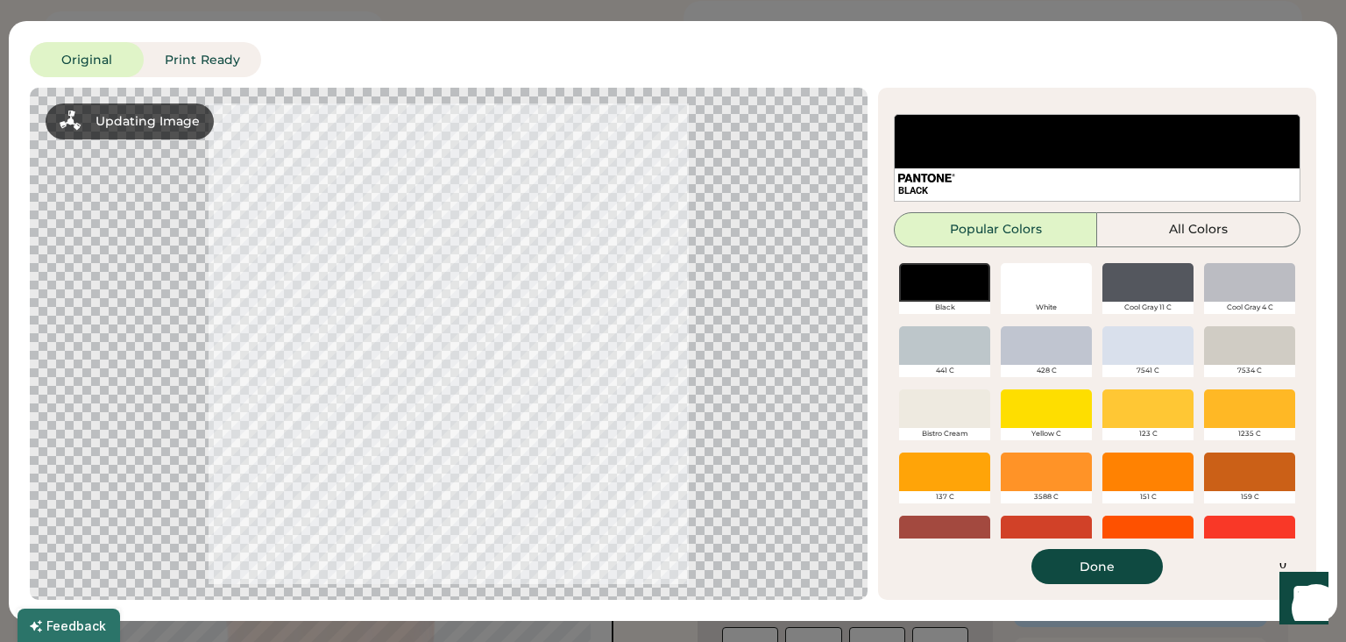
click at [1054, 282] on div at bounding box center [1046, 282] width 91 height 39
click at [1066, 565] on button "Done" at bounding box center [1097, 566] width 131 height 35
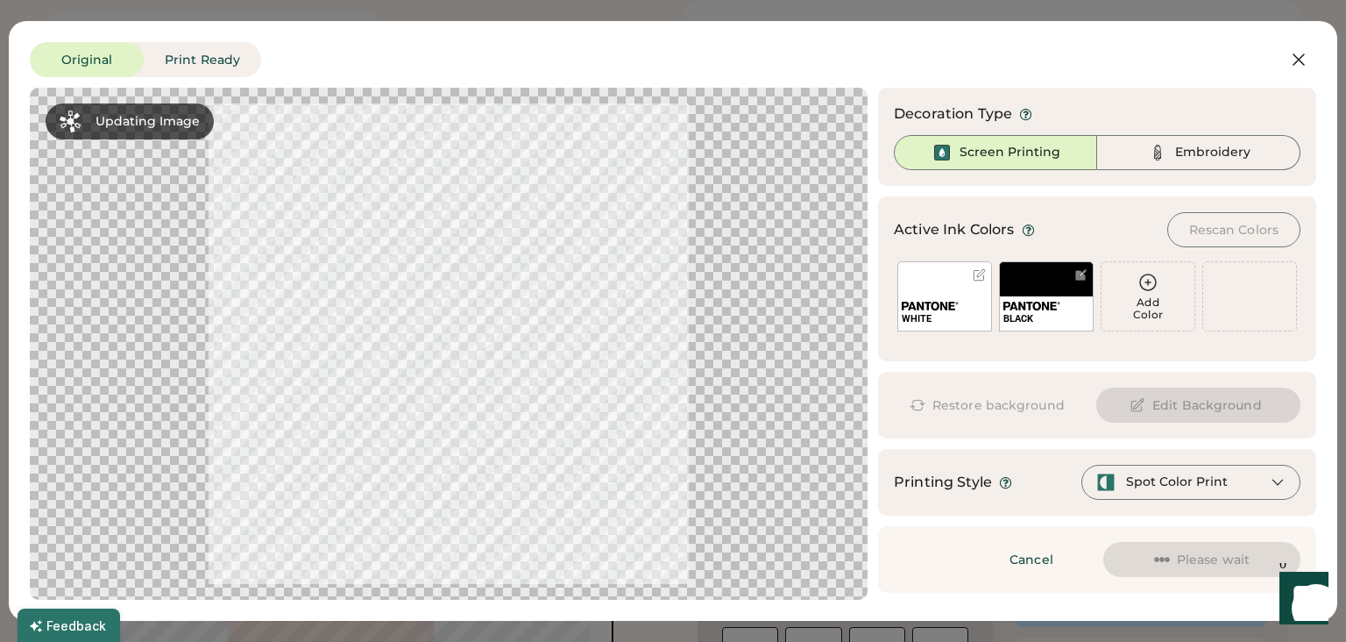
click at [261, 49] on div "Original Print Ready" at bounding box center [145, 59] width 231 height 35
click at [1029, 586] on div "Cancel Please wait Preparing changes" at bounding box center [1097, 559] width 438 height 67
click at [1033, 569] on button "Cancel" at bounding box center [1031, 559] width 123 height 35
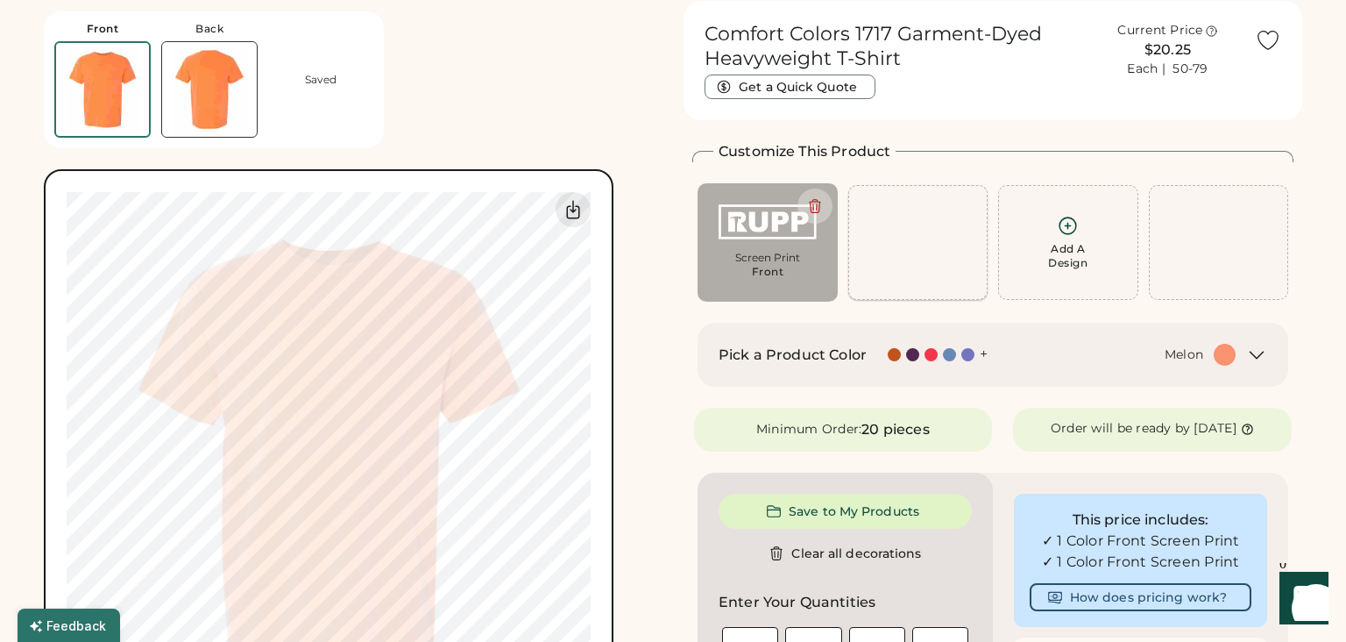
click at [927, 244] on div "Add A Design" at bounding box center [919, 242] width 140 height 115
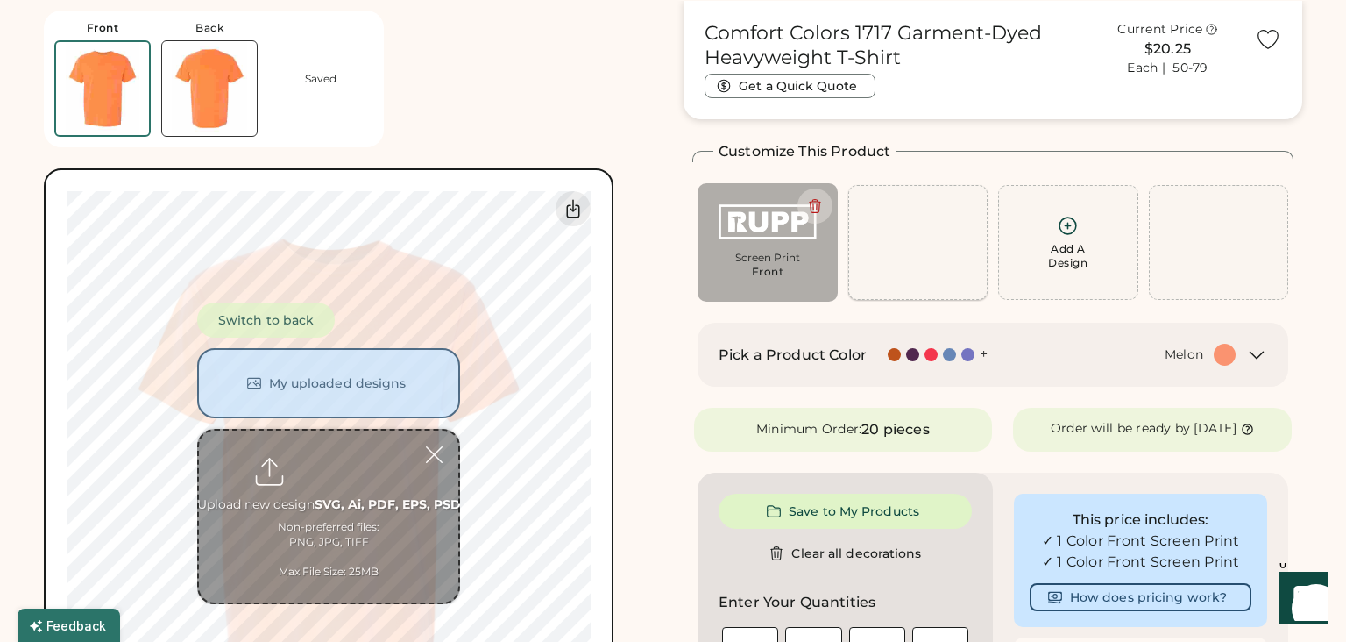
scroll to position [66, 0]
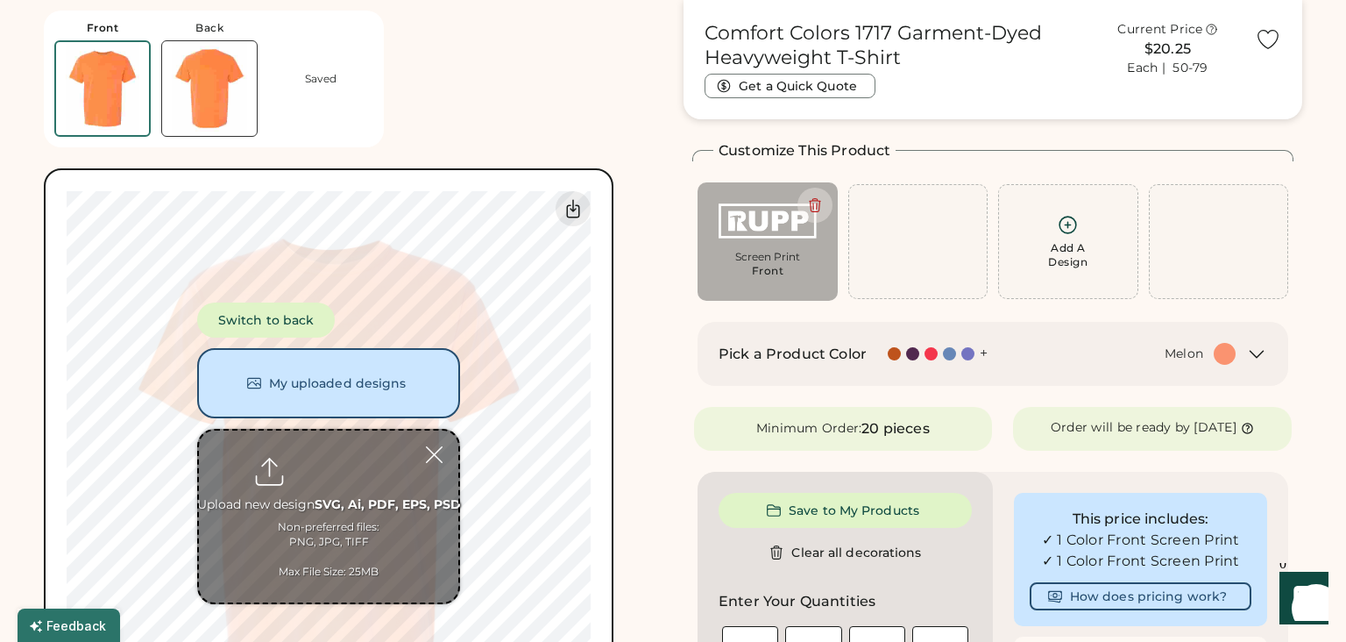
click at [348, 487] on input "file" at bounding box center [328, 516] width 259 height 172
type input "**********"
